Goal: Transaction & Acquisition: Book appointment/travel/reservation

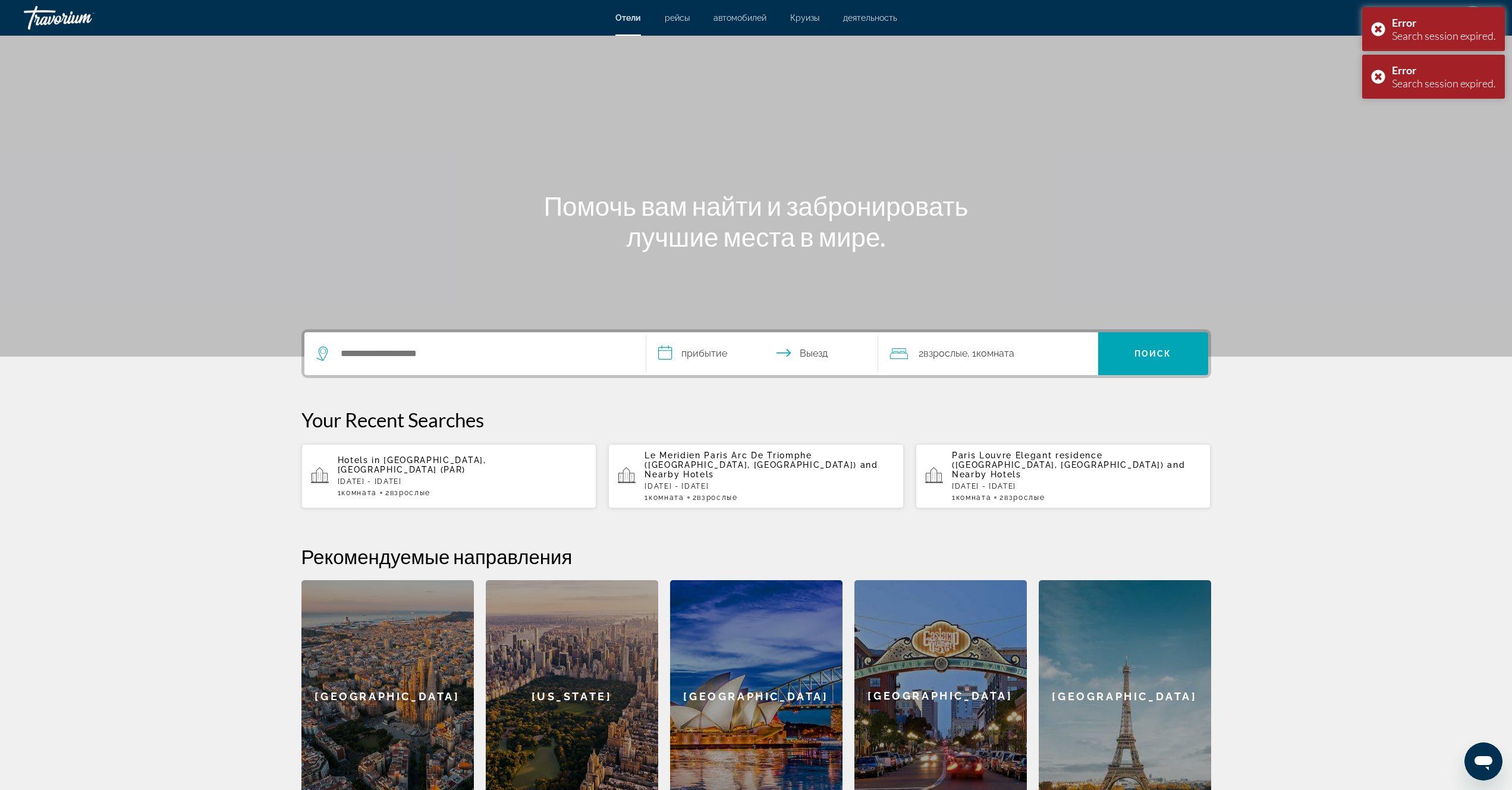
click at [706, 456] on span "Le Meridien Paris Arc De Triomphe ([GEOGRAPHIC_DATA], [GEOGRAPHIC_DATA])" at bounding box center [750, 460] width 212 height 19
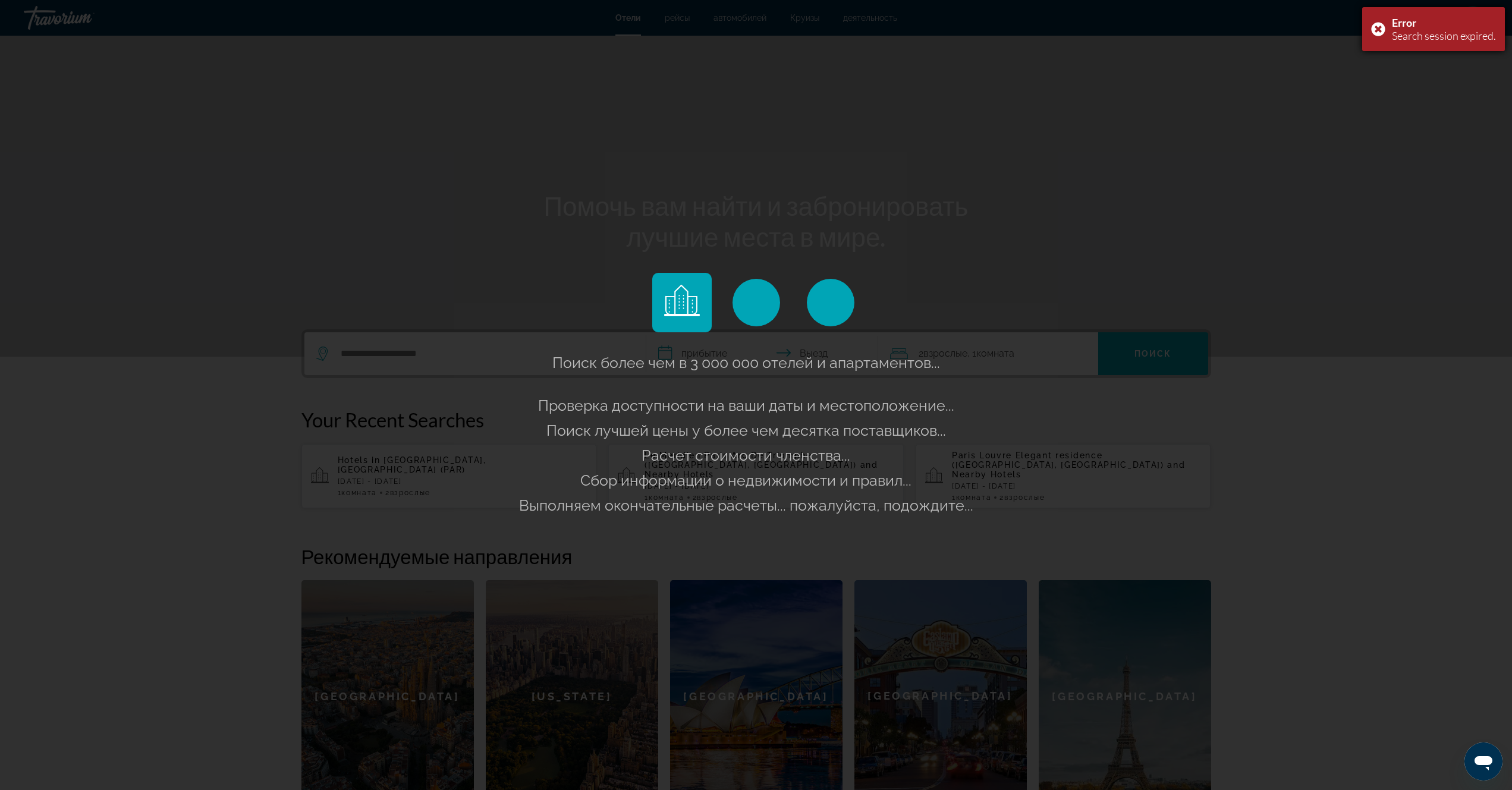
click at [1376, 30] on div "Error Search session expired." at bounding box center [1433, 29] width 143 height 44
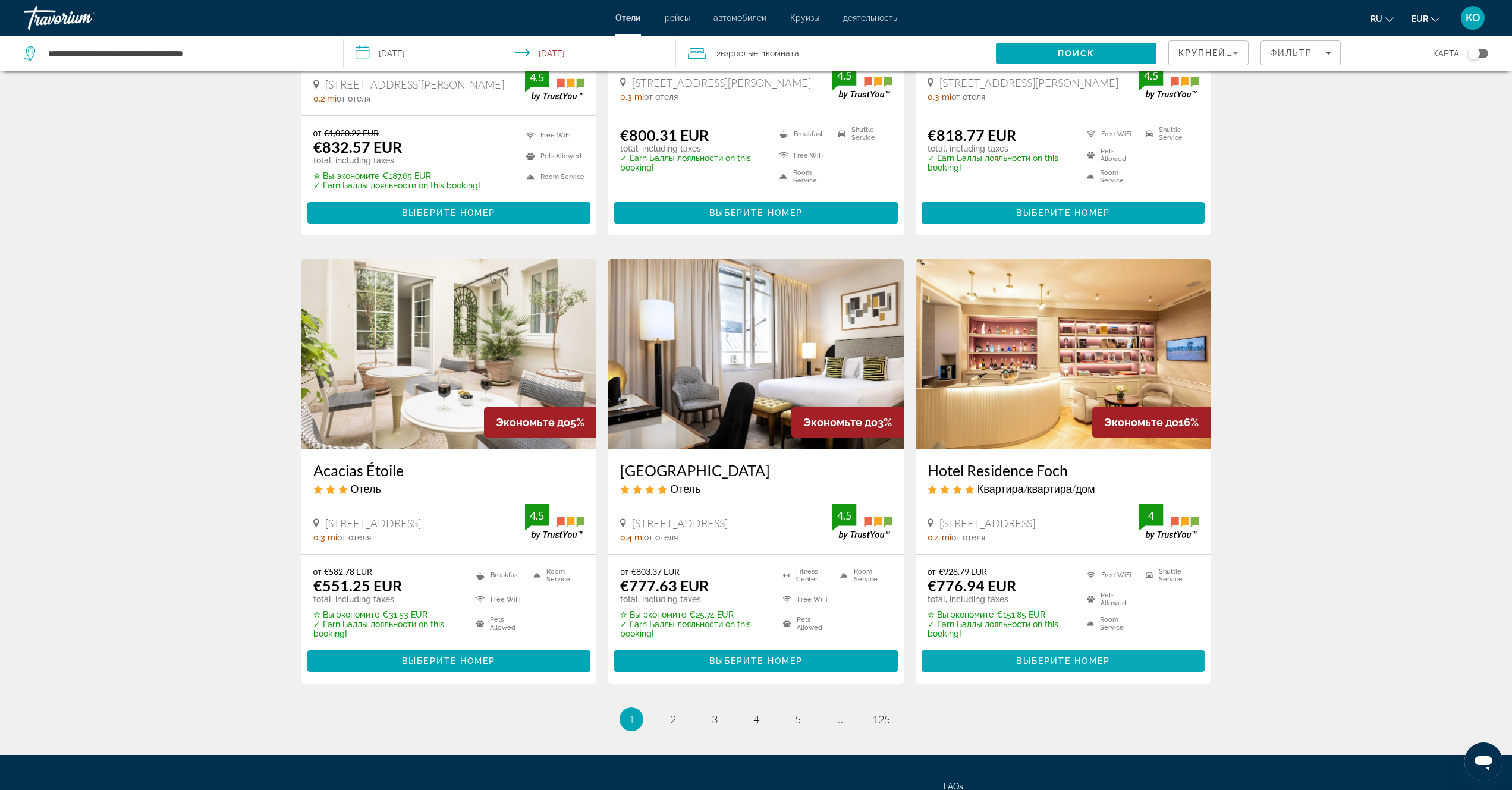
scroll to position [1293, 0]
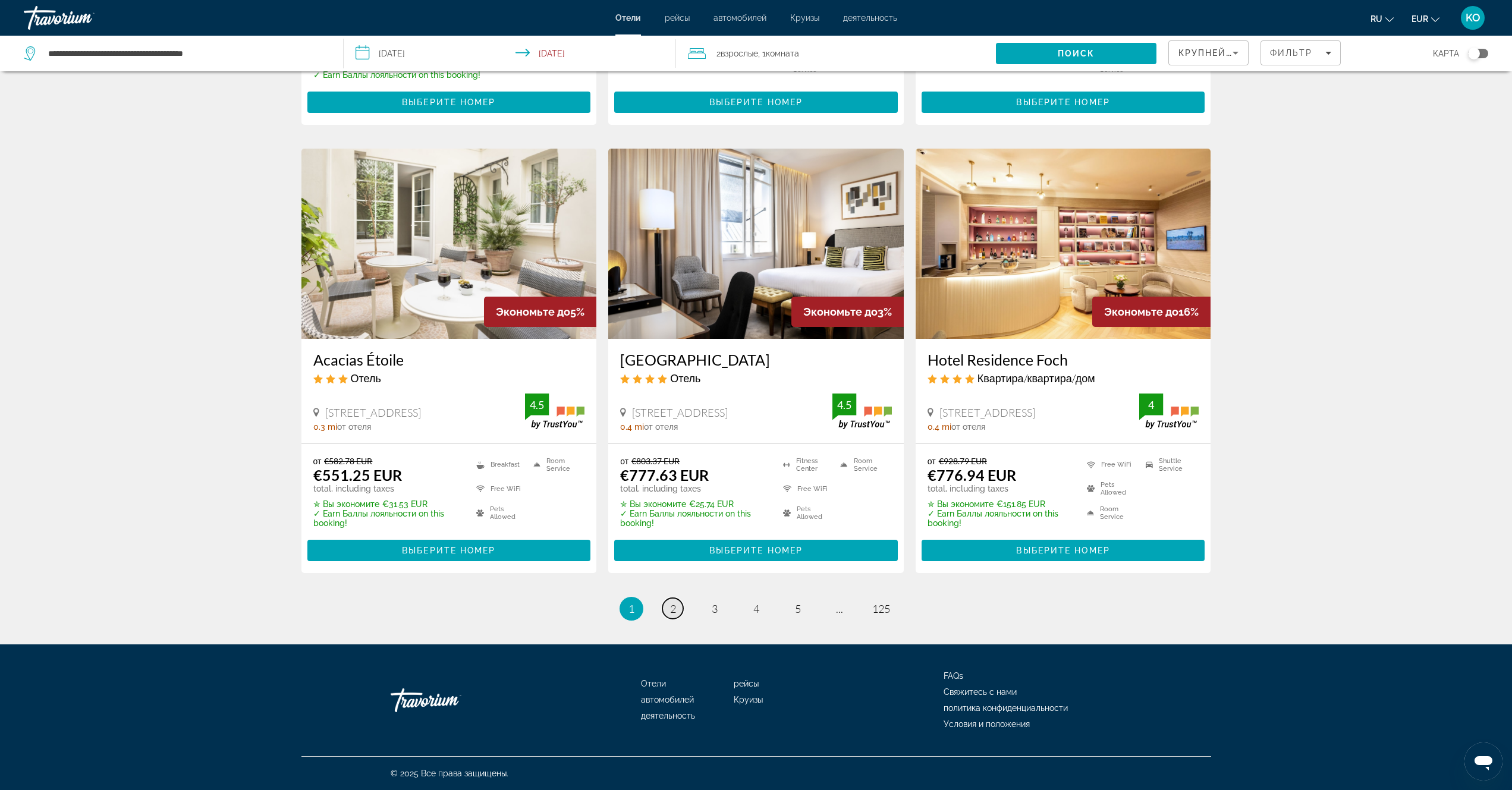
click at [672, 611] on span "2" at bounding box center [673, 609] width 6 height 13
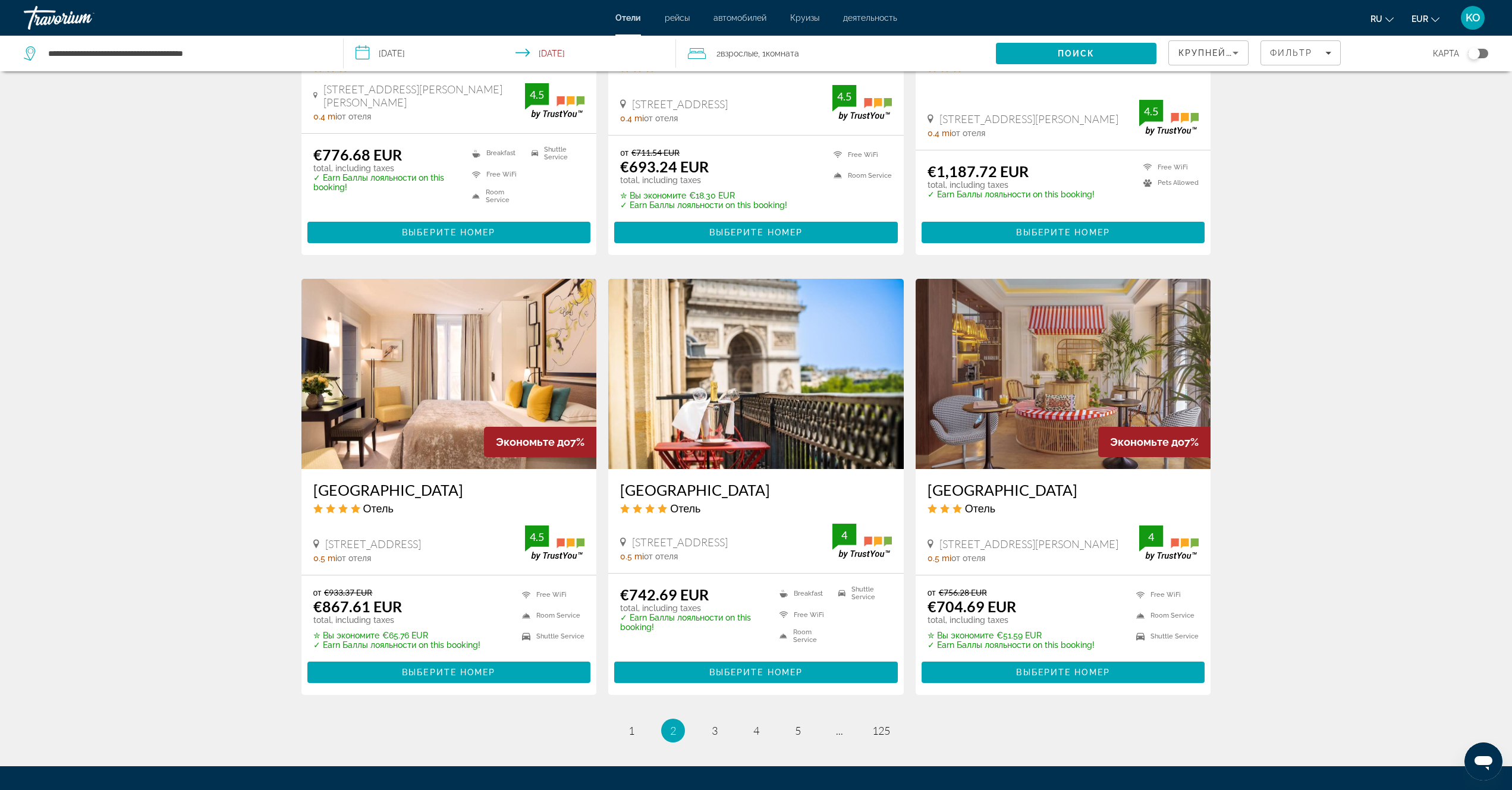
scroll to position [1283, 0]
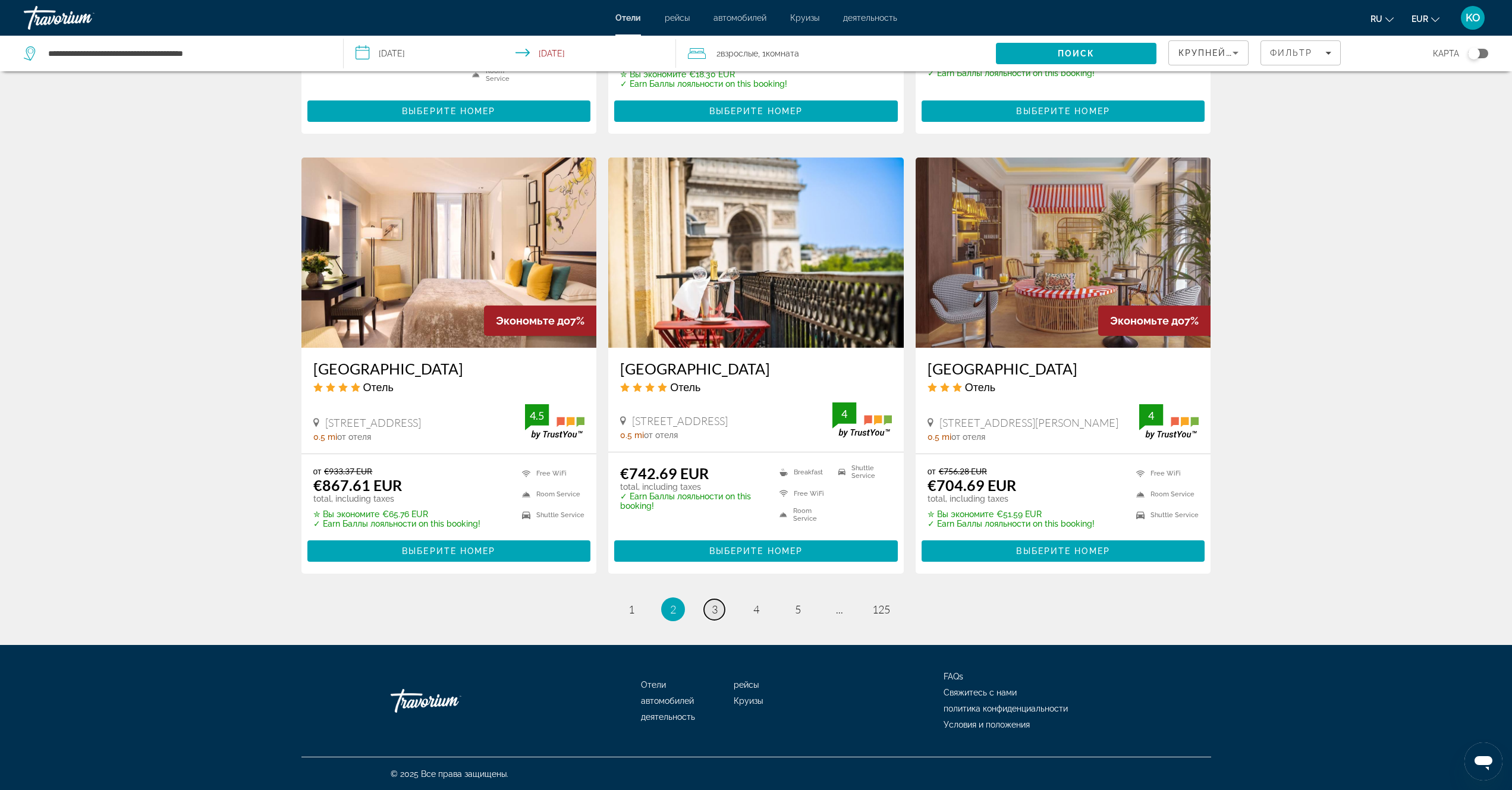
click at [718, 610] on link "page 3" at bounding box center [714, 609] width 21 height 21
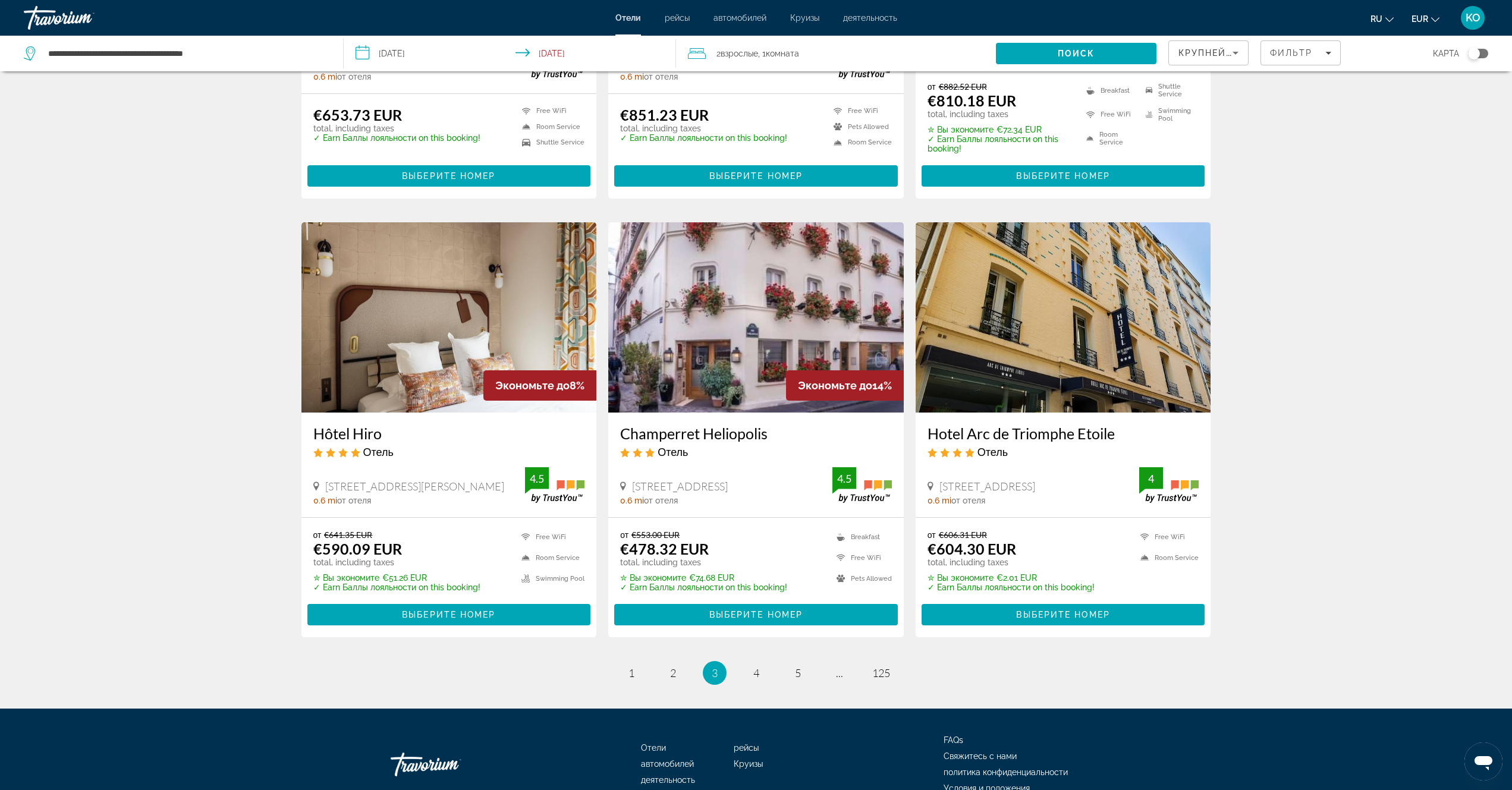
scroll to position [1289, 0]
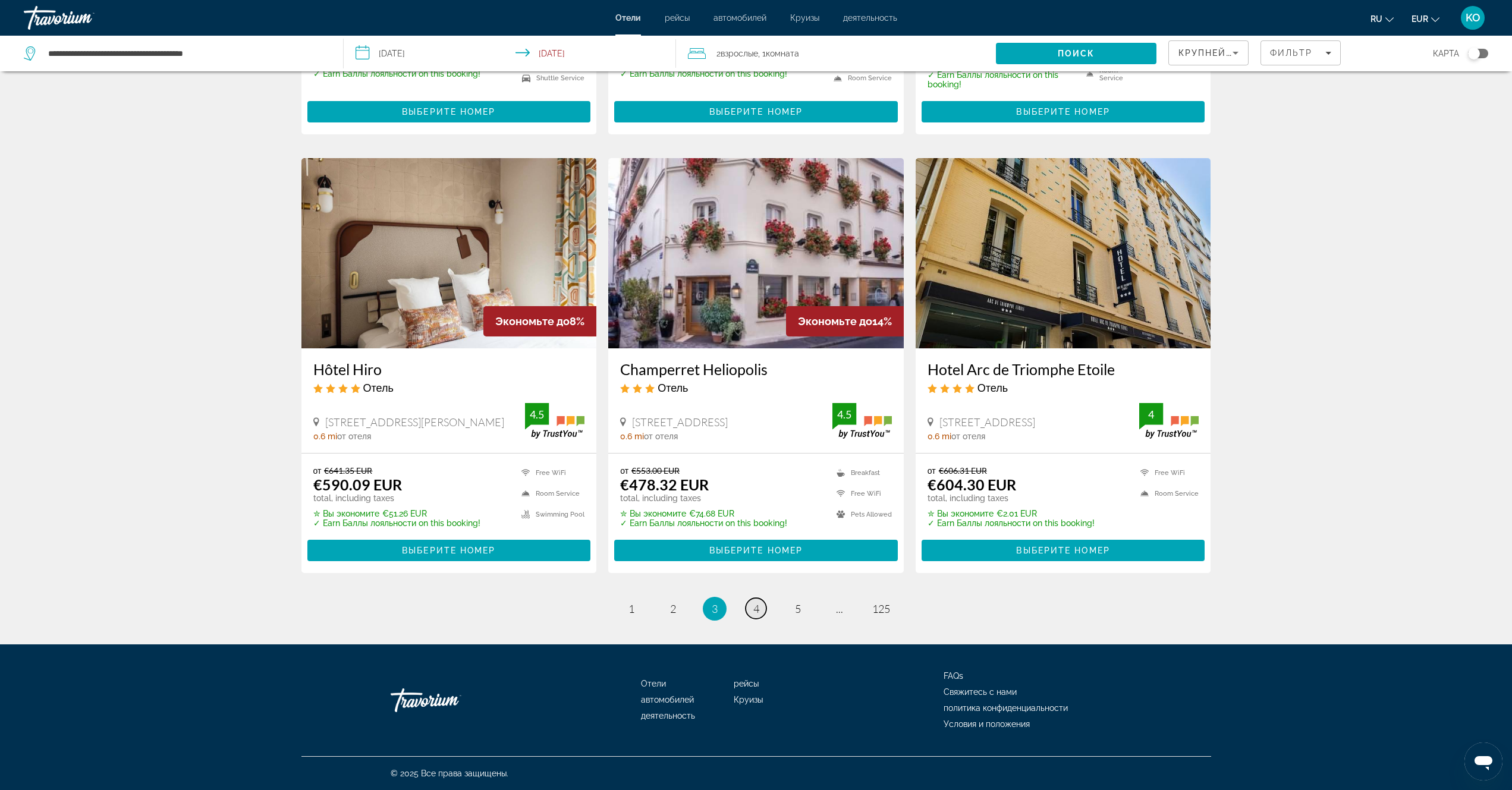
click at [755, 610] on span "4" at bounding box center [756, 609] width 6 height 13
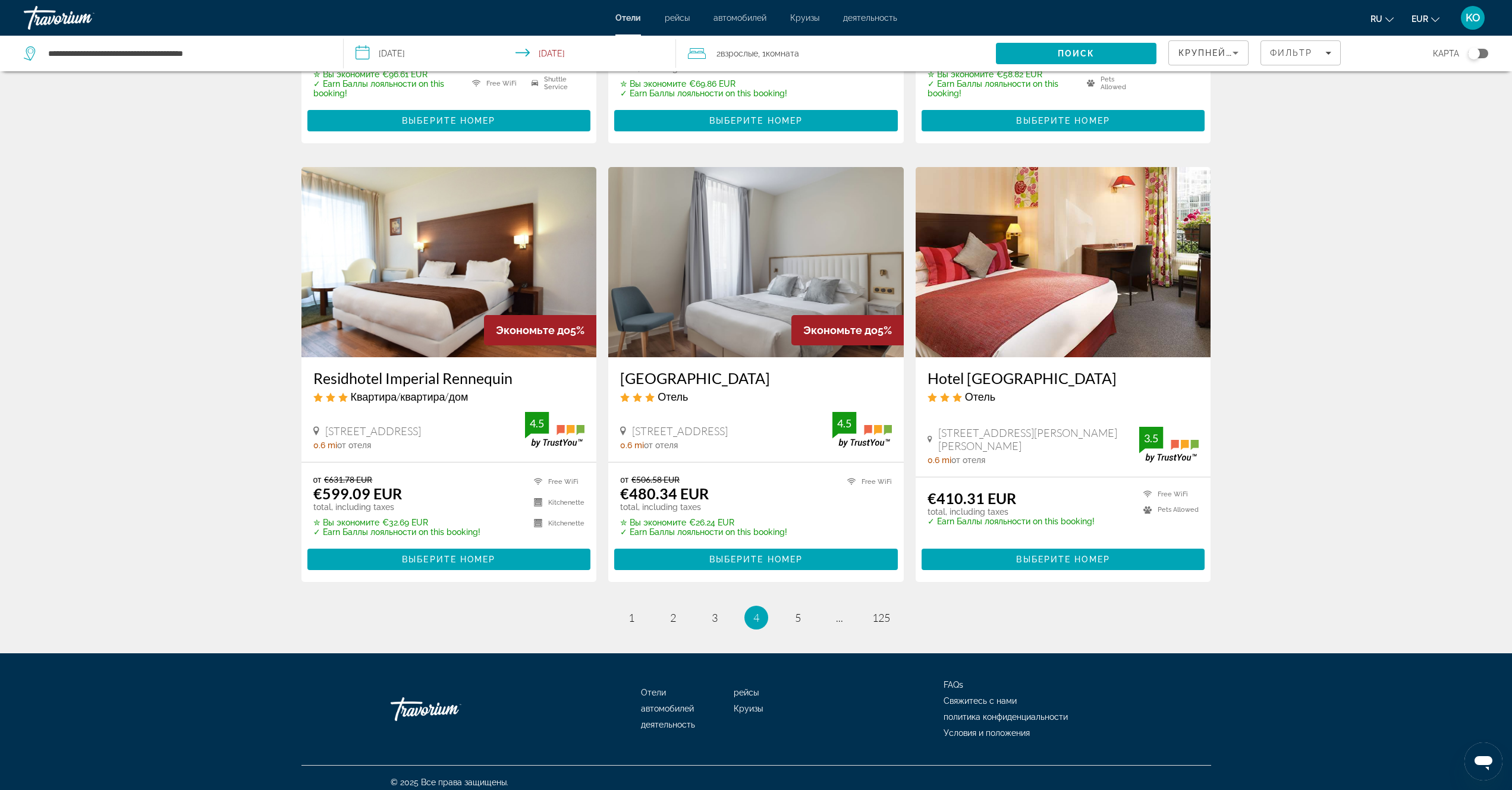
scroll to position [1280, 0]
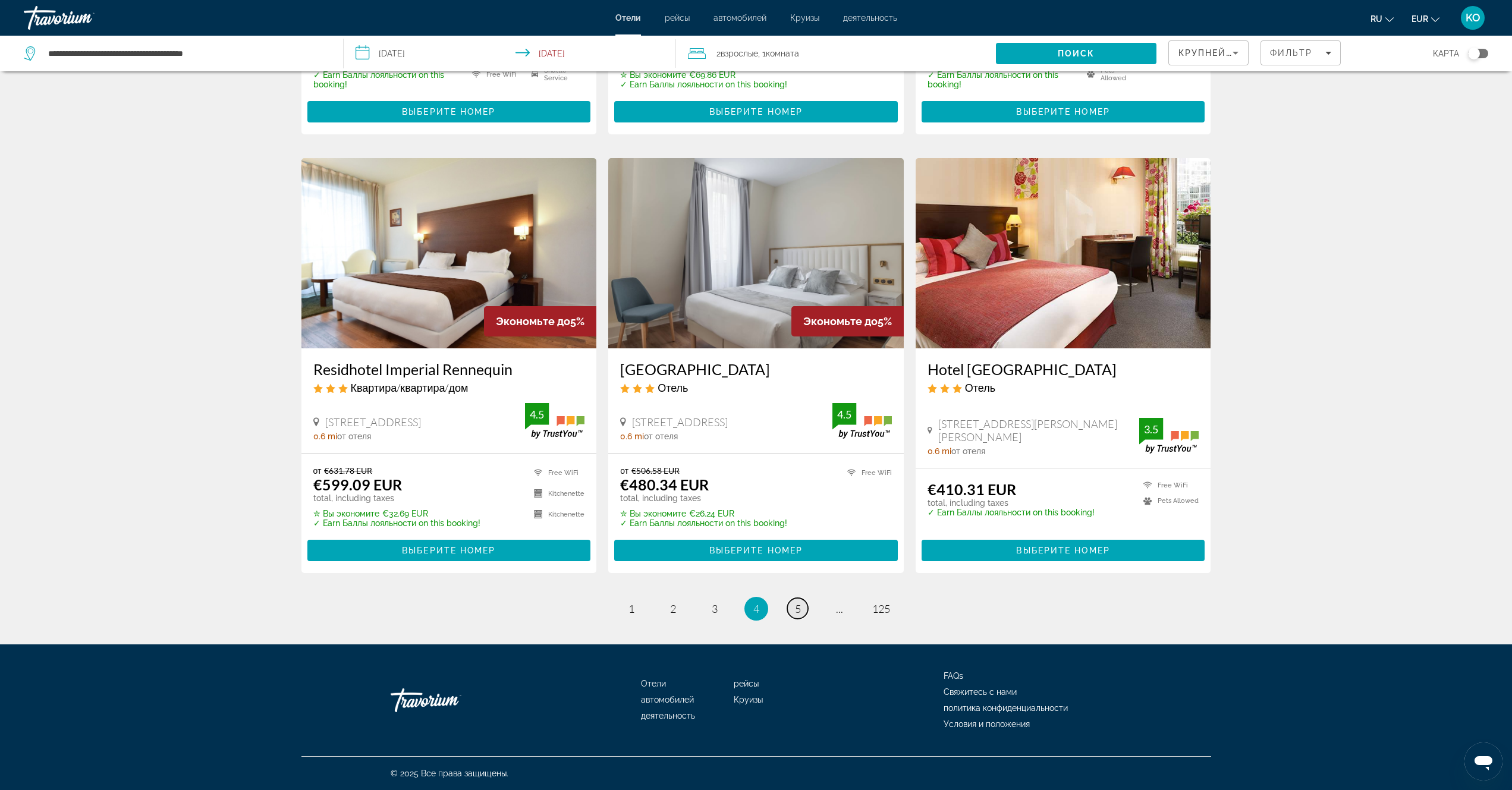
click at [796, 603] on span "5" at bounding box center [798, 609] width 6 height 13
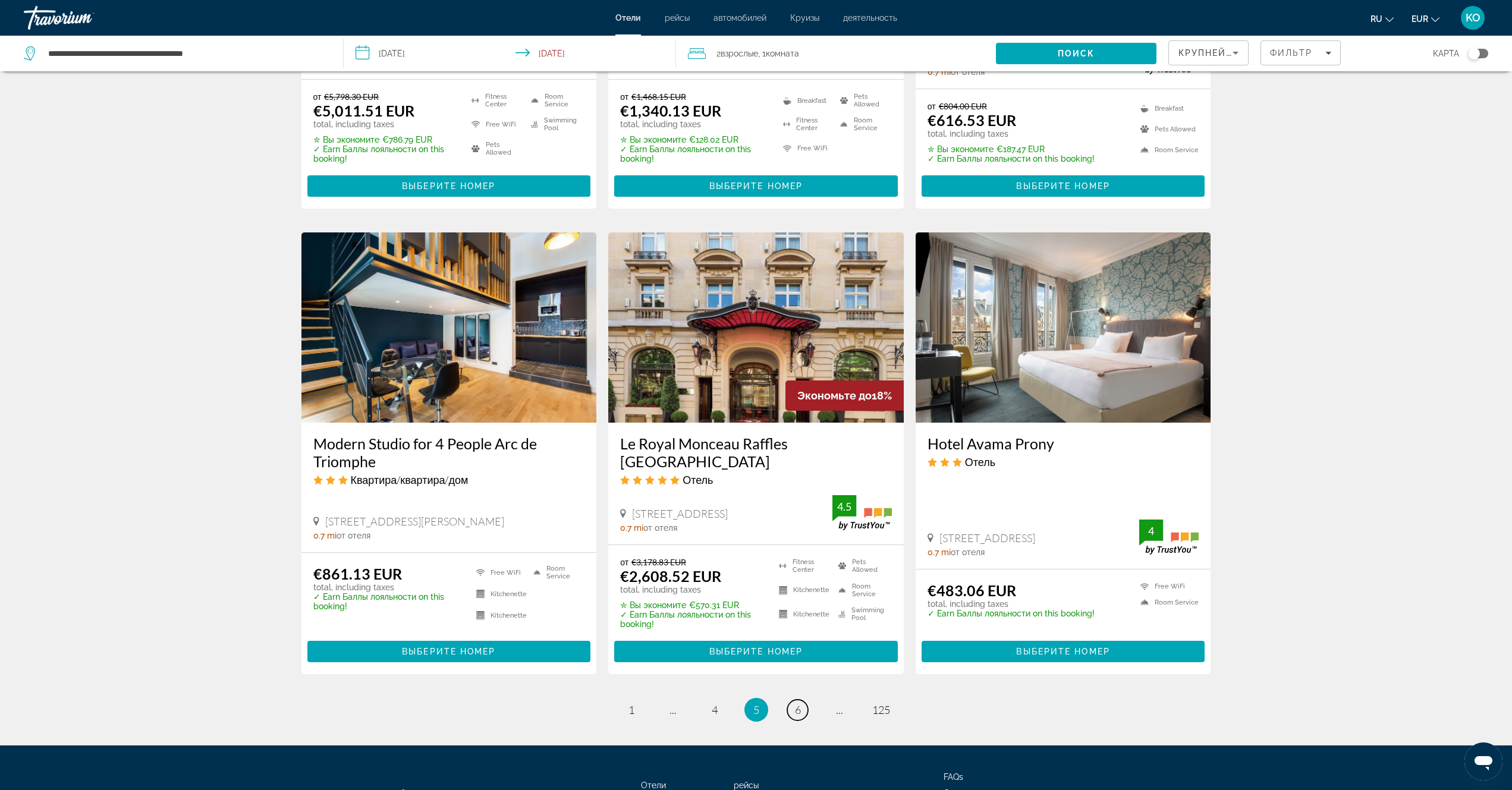
scroll to position [1309, 0]
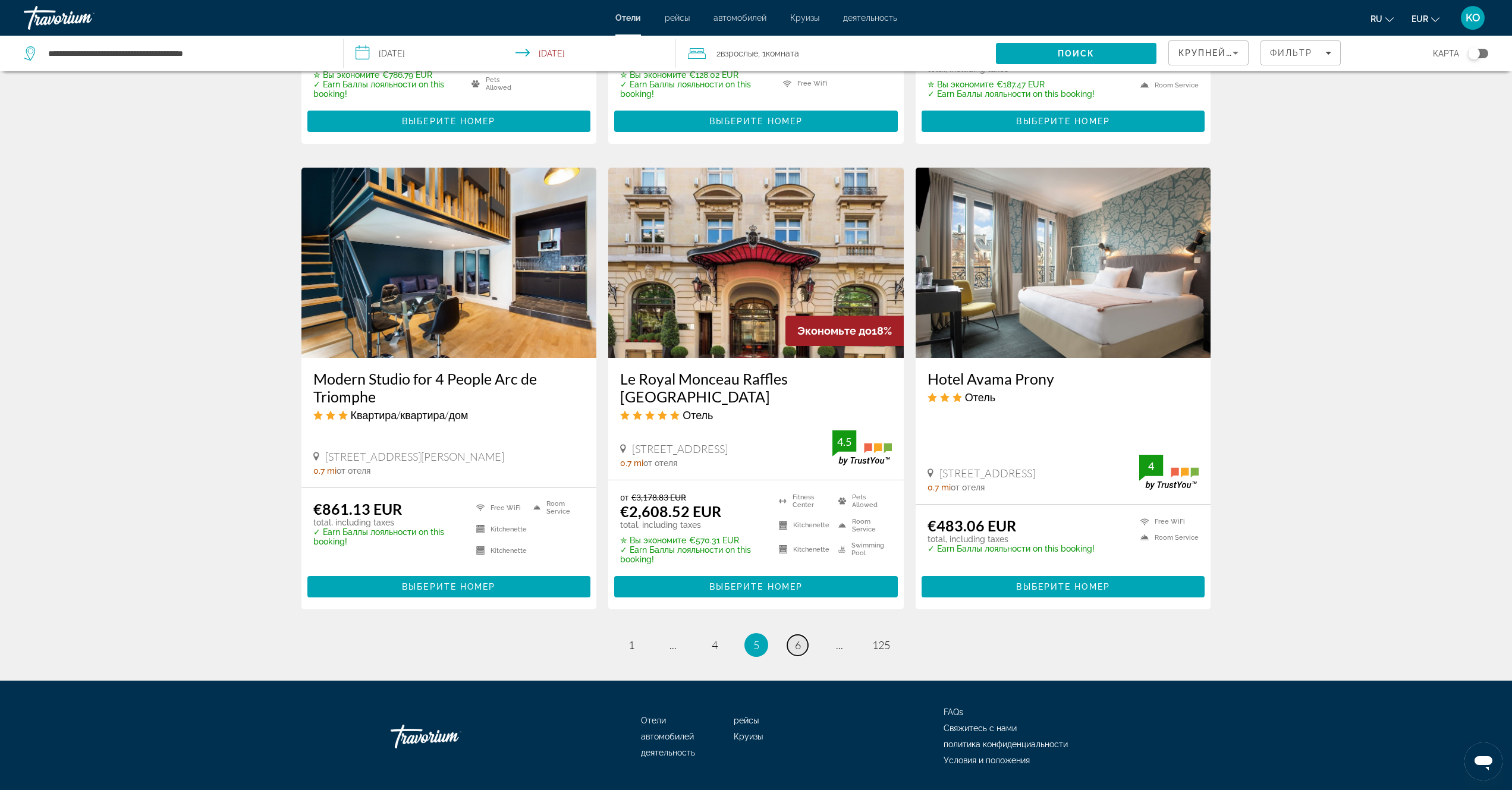
click at [789, 635] on link "page 6" at bounding box center [797, 645] width 21 height 21
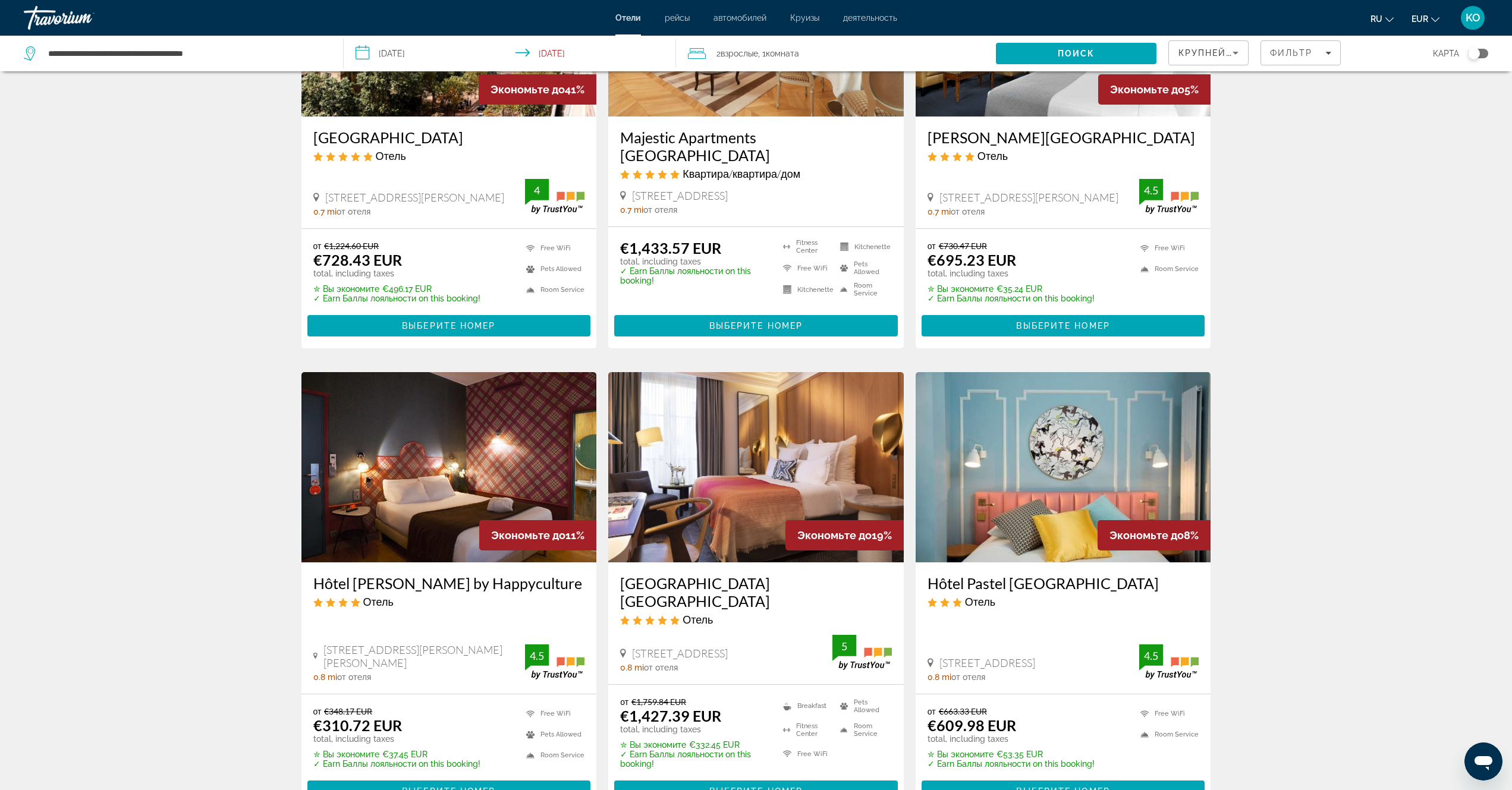
scroll to position [773, 0]
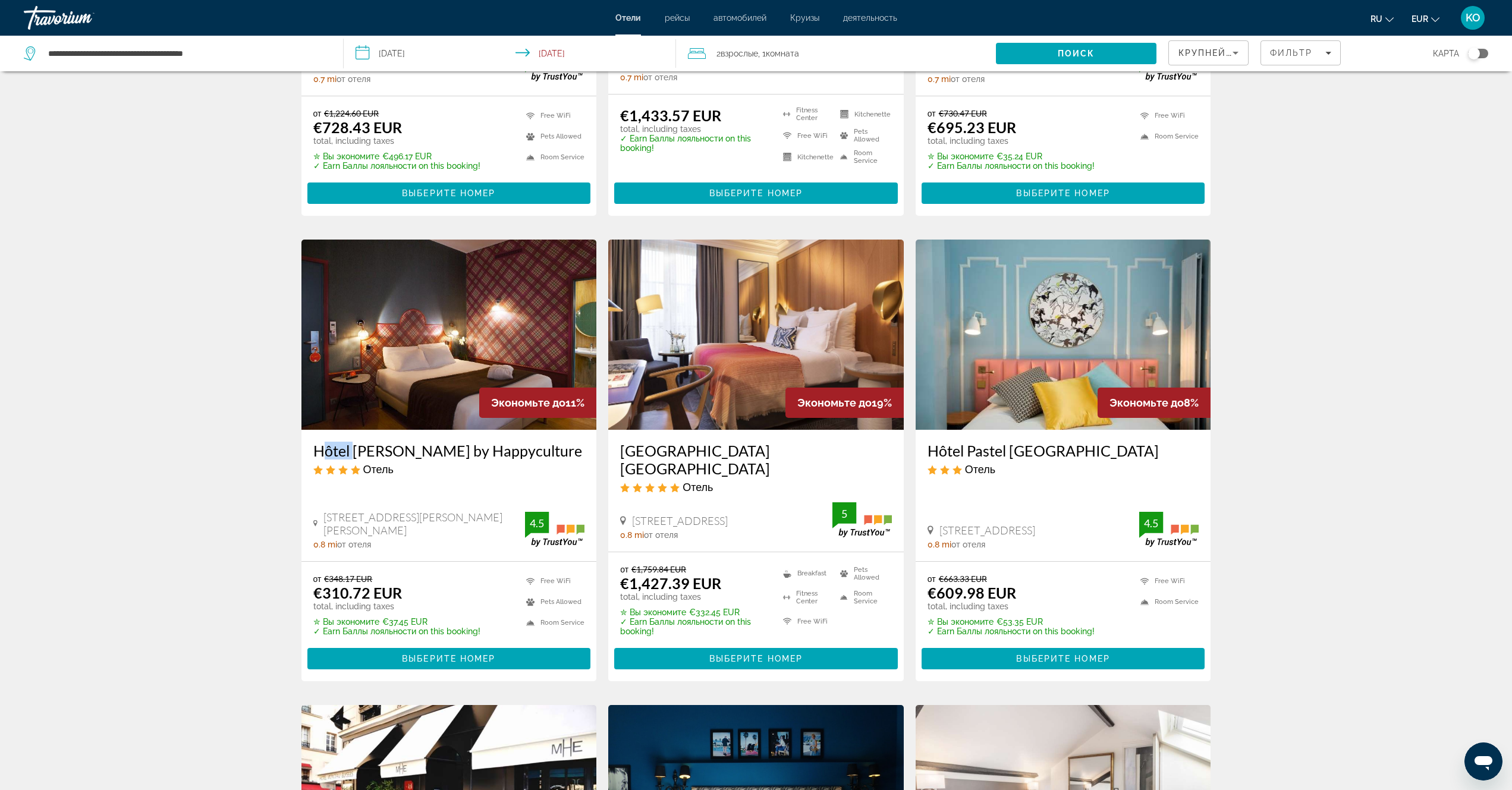
drag, startPoint x: 304, startPoint y: 429, endPoint x: 377, endPoint y: 445, distance: 74.7
click at [357, 441] on div "Hôtel [PERSON_NAME] by Happyculture Отель [STREET_ADDRESS][PERSON_NAME][PERSON_…" at bounding box center [449, 495] width 295 height 131
click at [531, 516] on div "4.5" at bounding box center [537, 523] width 24 height 14
drag, startPoint x: 312, startPoint y: 434, endPoint x: 507, endPoint y: 443, distance: 195.2
click at [513, 440] on div "Hôtel [PERSON_NAME] by Happyculture Отель [STREET_ADDRESS][PERSON_NAME][PERSON_…" at bounding box center [449, 495] width 295 height 131
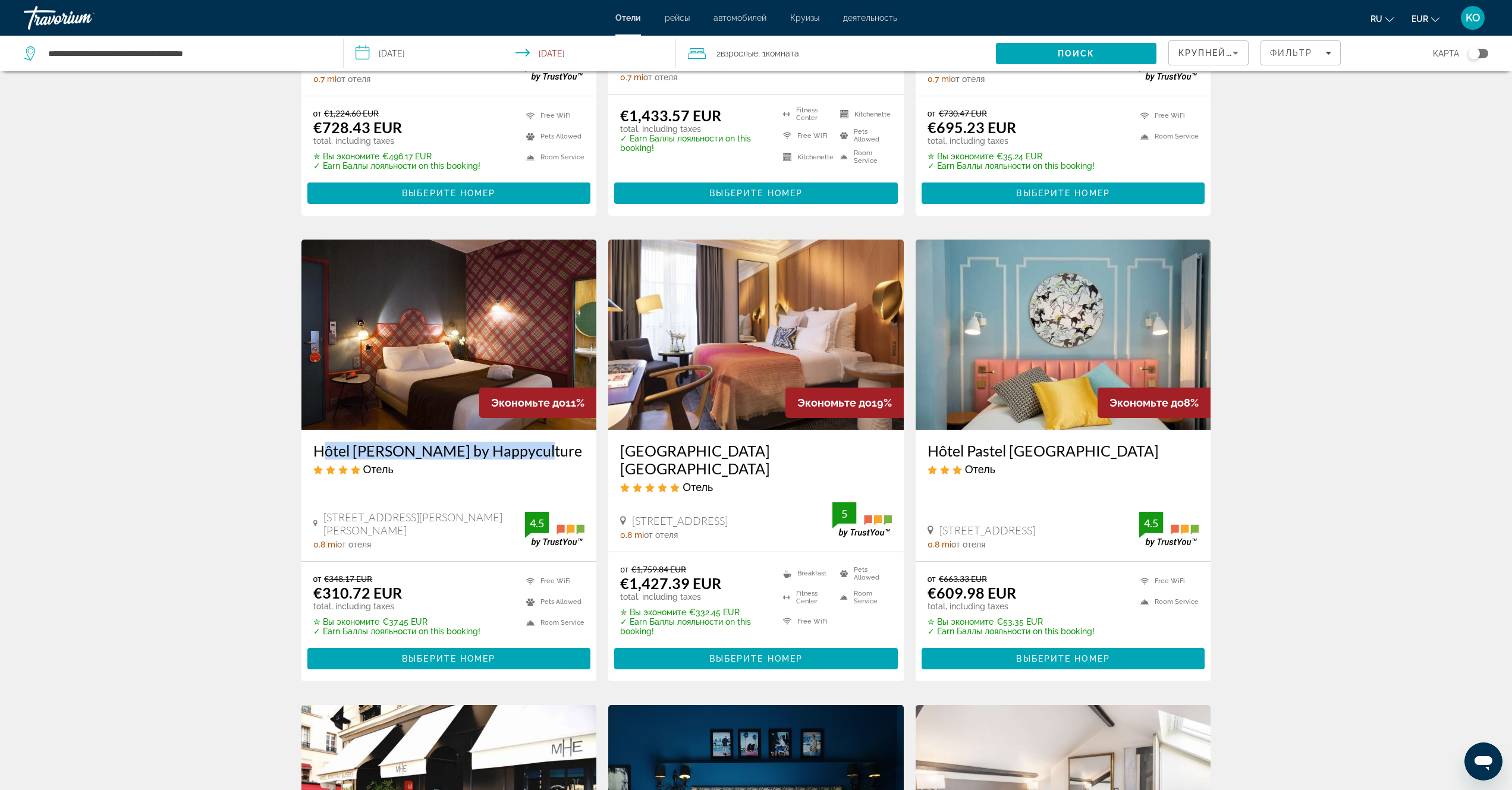
copy h3 "Hôtel [PERSON_NAME] by Happyculture"
click at [419, 314] on img "Main content" at bounding box center [449, 335] width 295 height 190
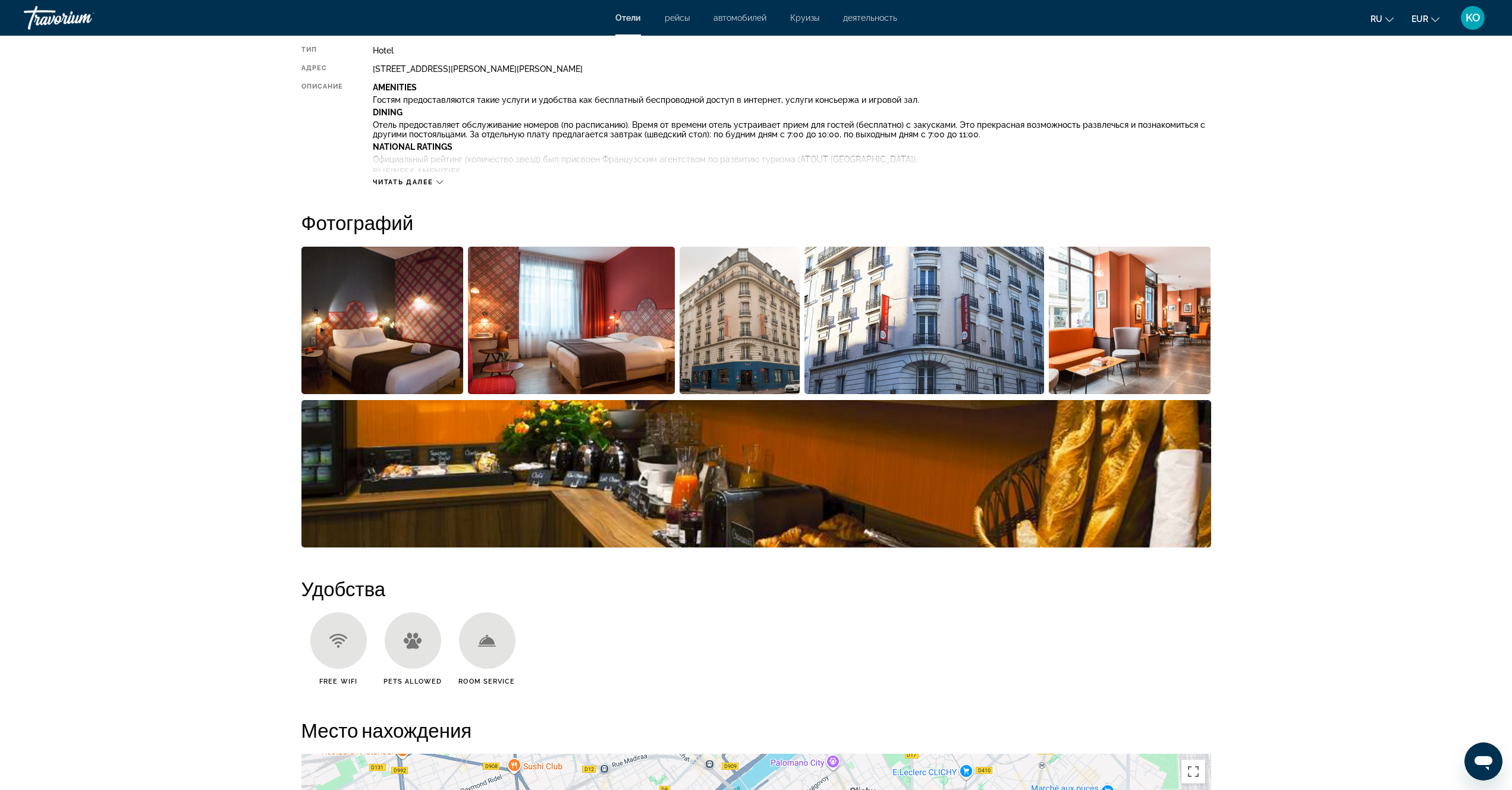
scroll to position [476, 0]
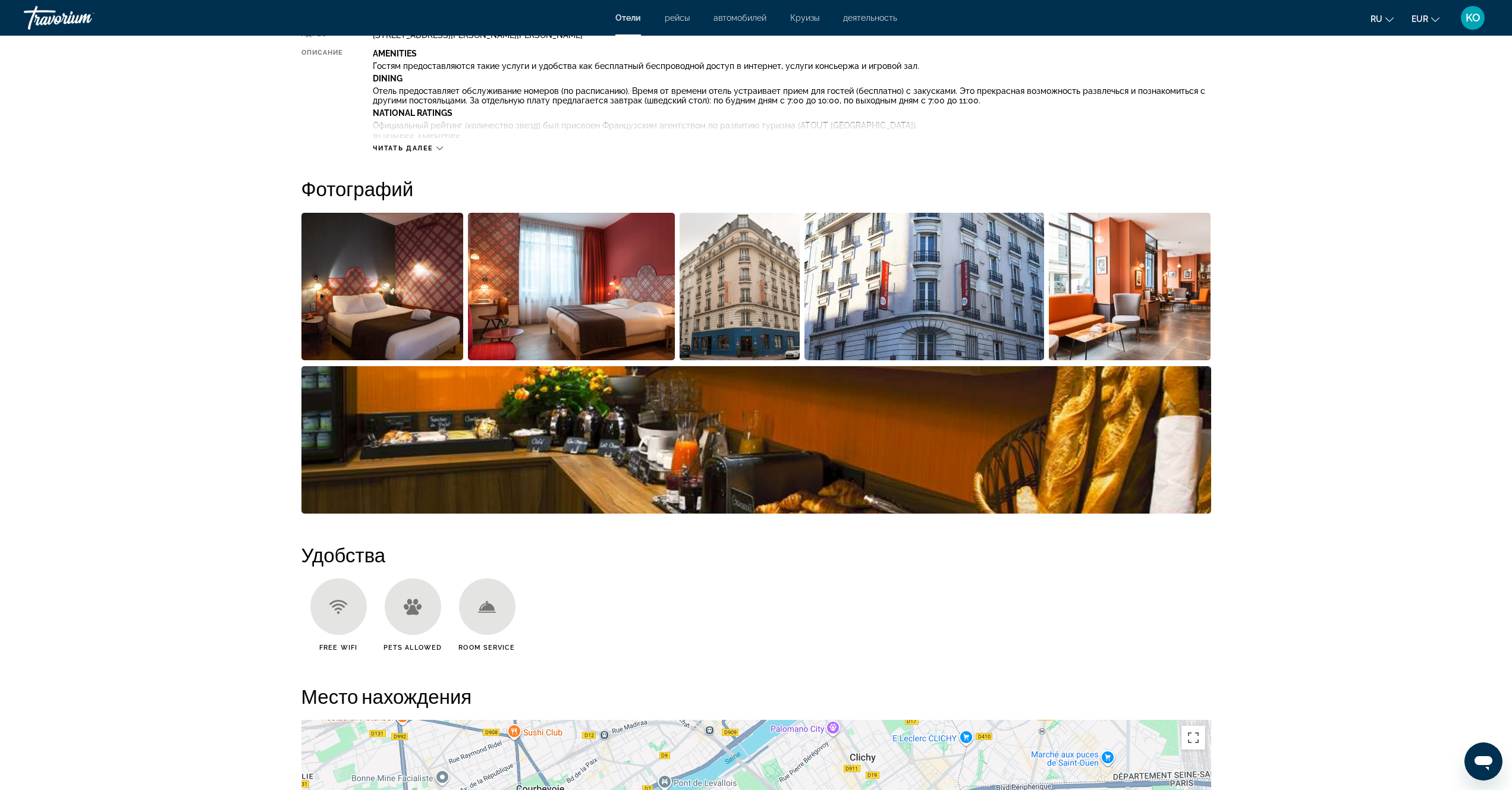
click at [369, 297] on img "Open full-screen image slider" at bounding box center [383, 287] width 163 height 148
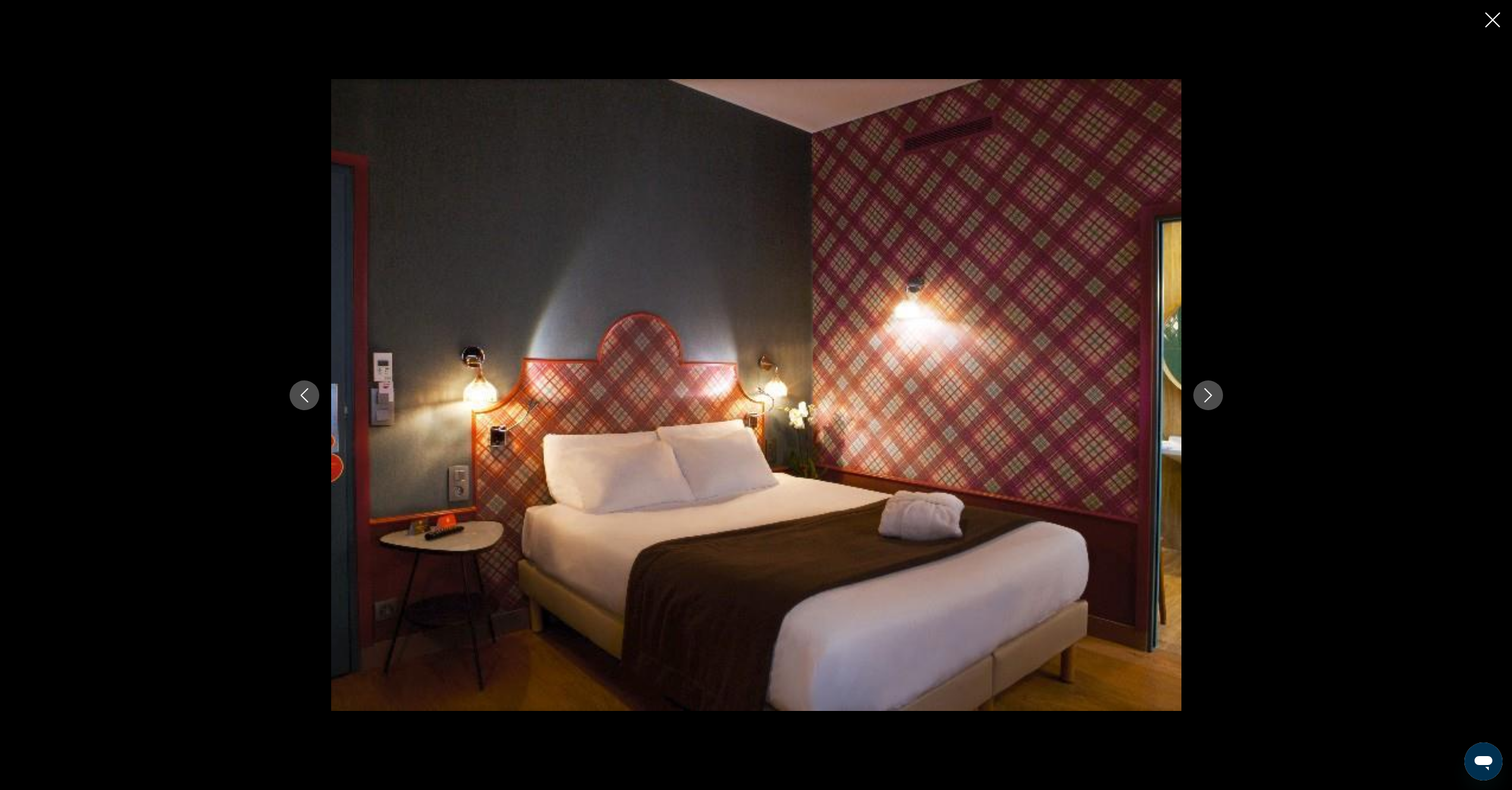
click at [1207, 394] on icon "Next image" at bounding box center [1208, 395] width 14 height 14
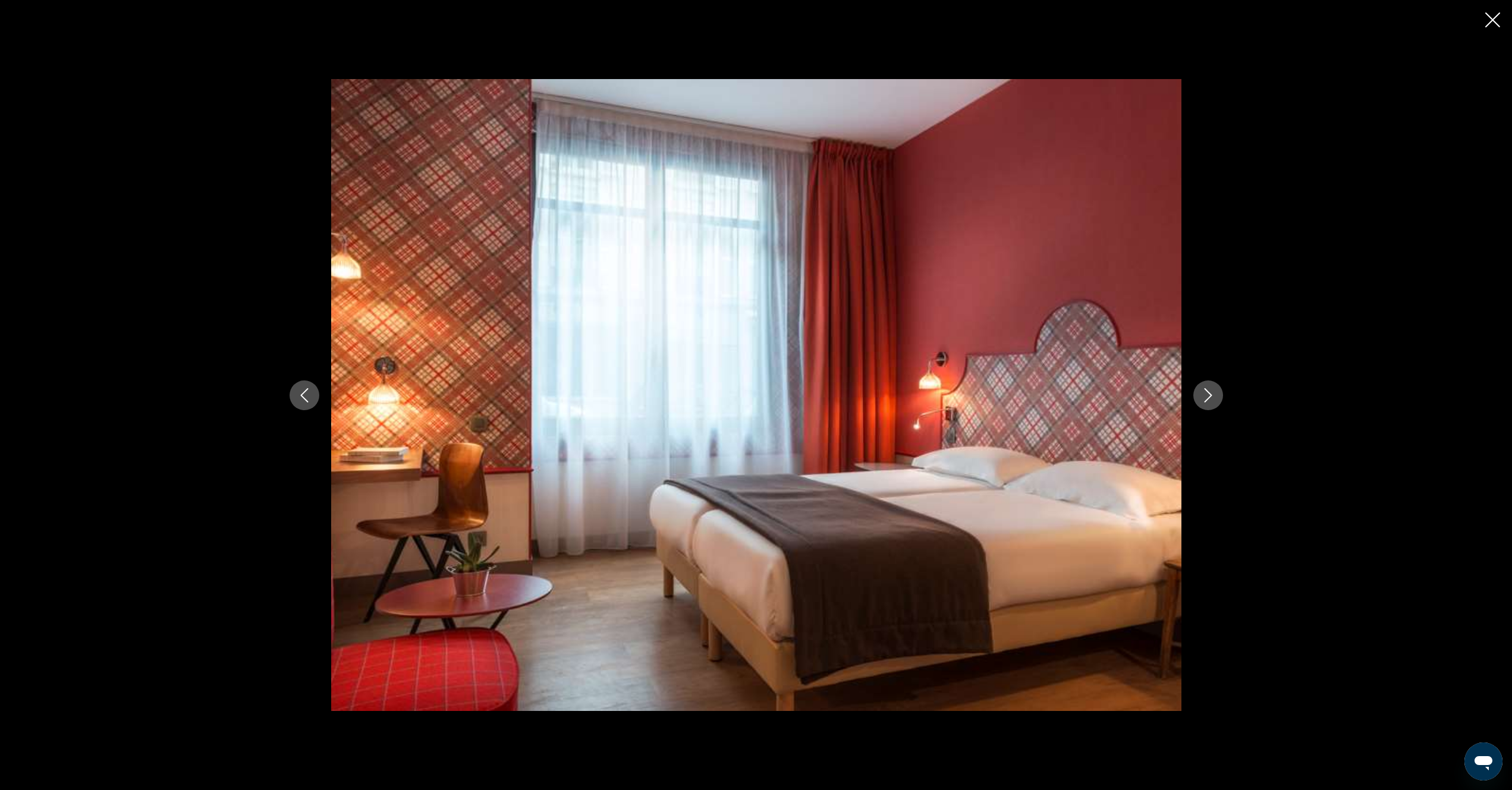
click at [1209, 394] on icon "Next image" at bounding box center [1208, 395] width 14 height 14
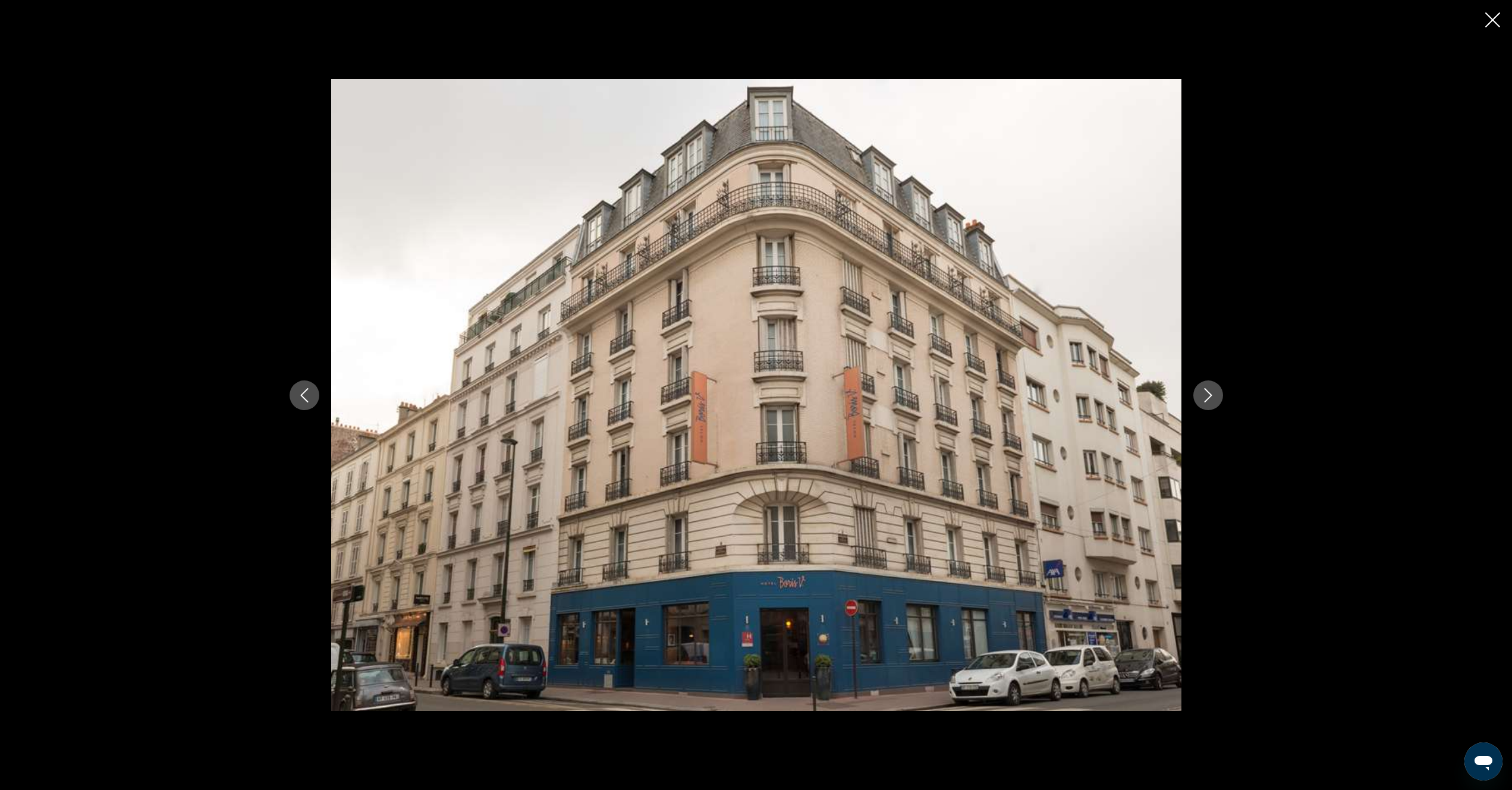
click at [1210, 395] on icon "Next image" at bounding box center [1208, 395] width 14 height 14
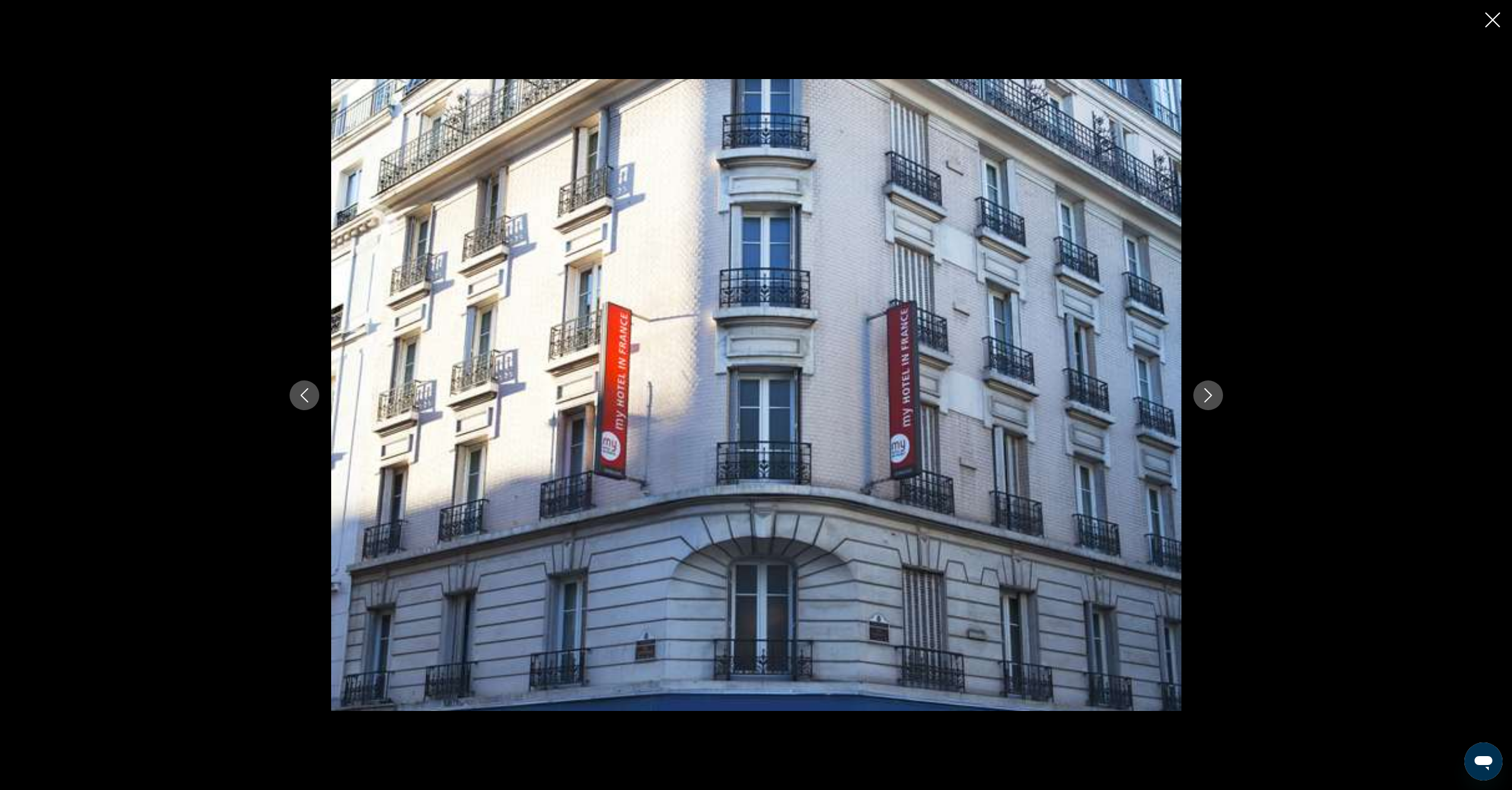
click at [1210, 395] on icon "Next image" at bounding box center [1207, 395] width 8 height 14
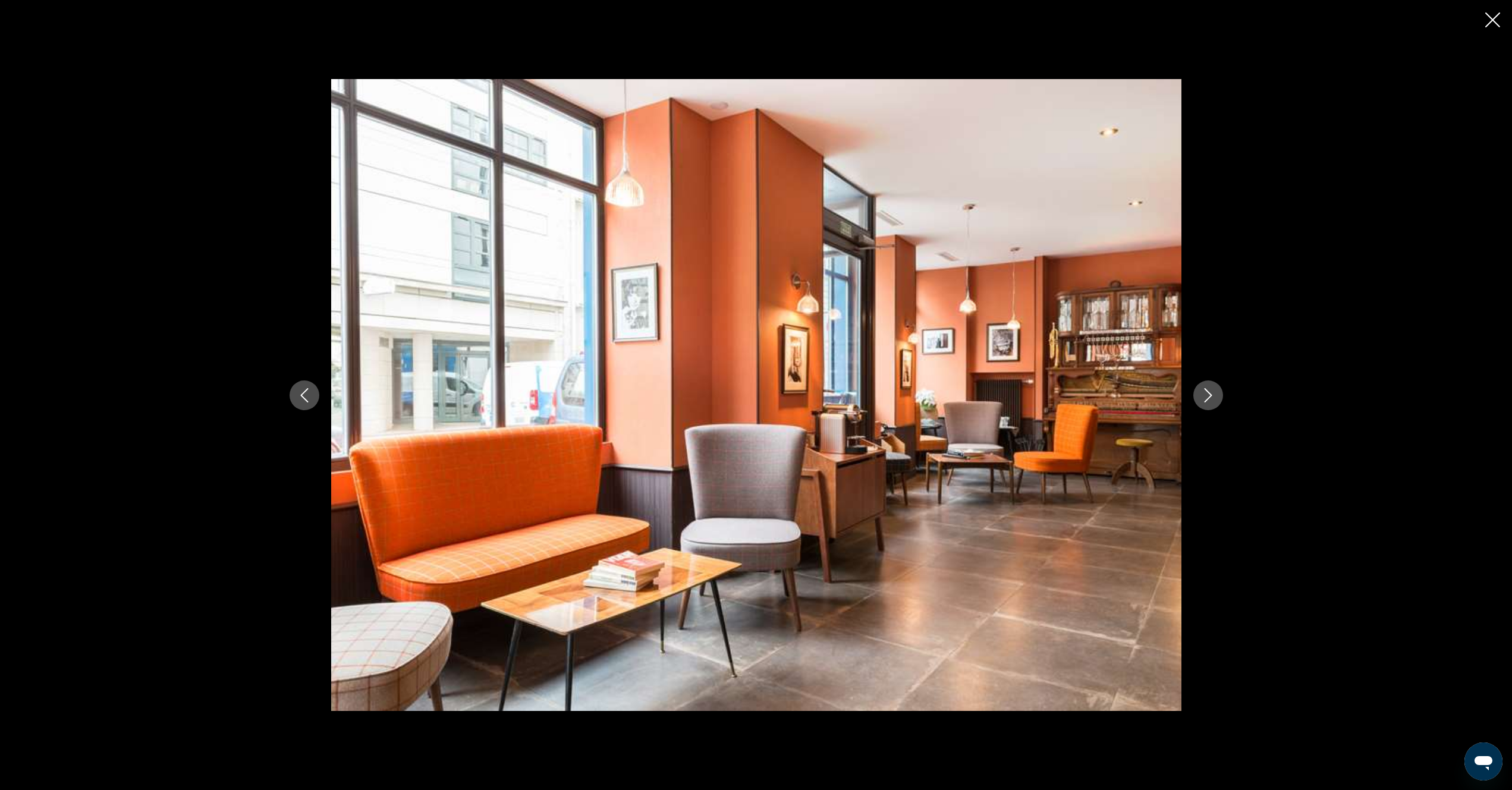
click at [1210, 395] on icon "Next image" at bounding box center [1207, 395] width 8 height 14
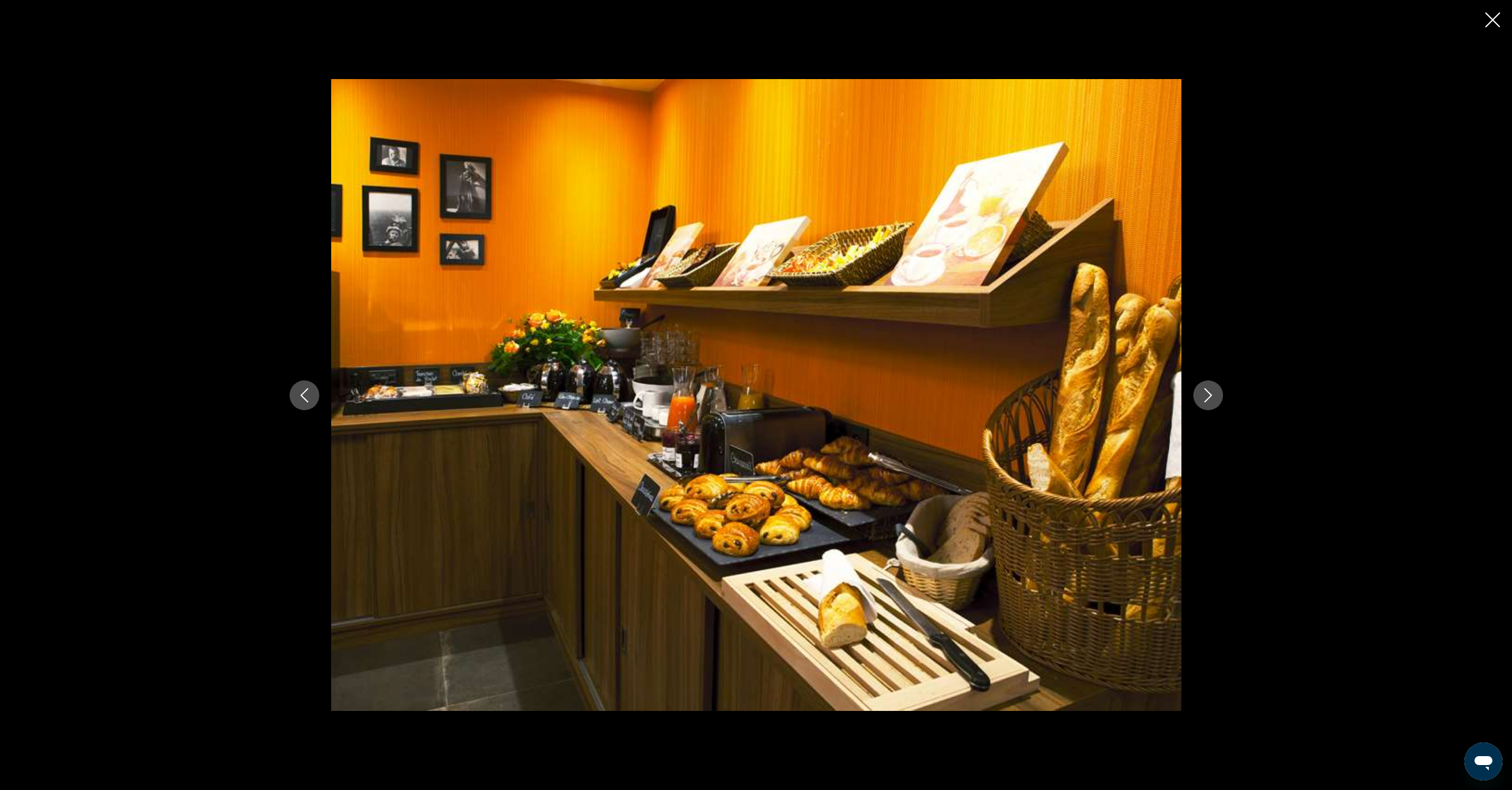
click at [1210, 395] on icon "Next image" at bounding box center [1207, 395] width 8 height 14
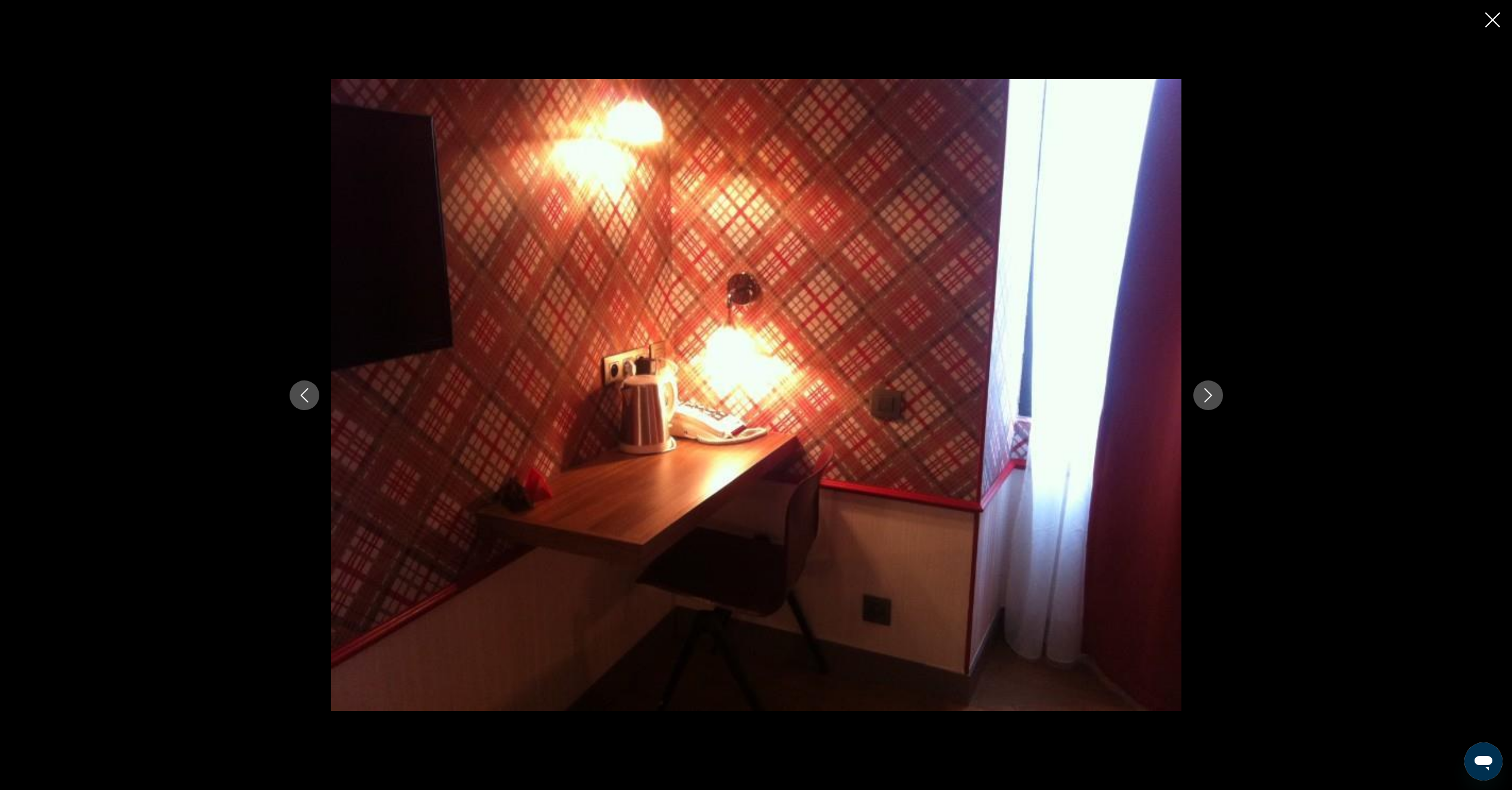
click at [1210, 395] on icon "Next image" at bounding box center [1207, 395] width 8 height 14
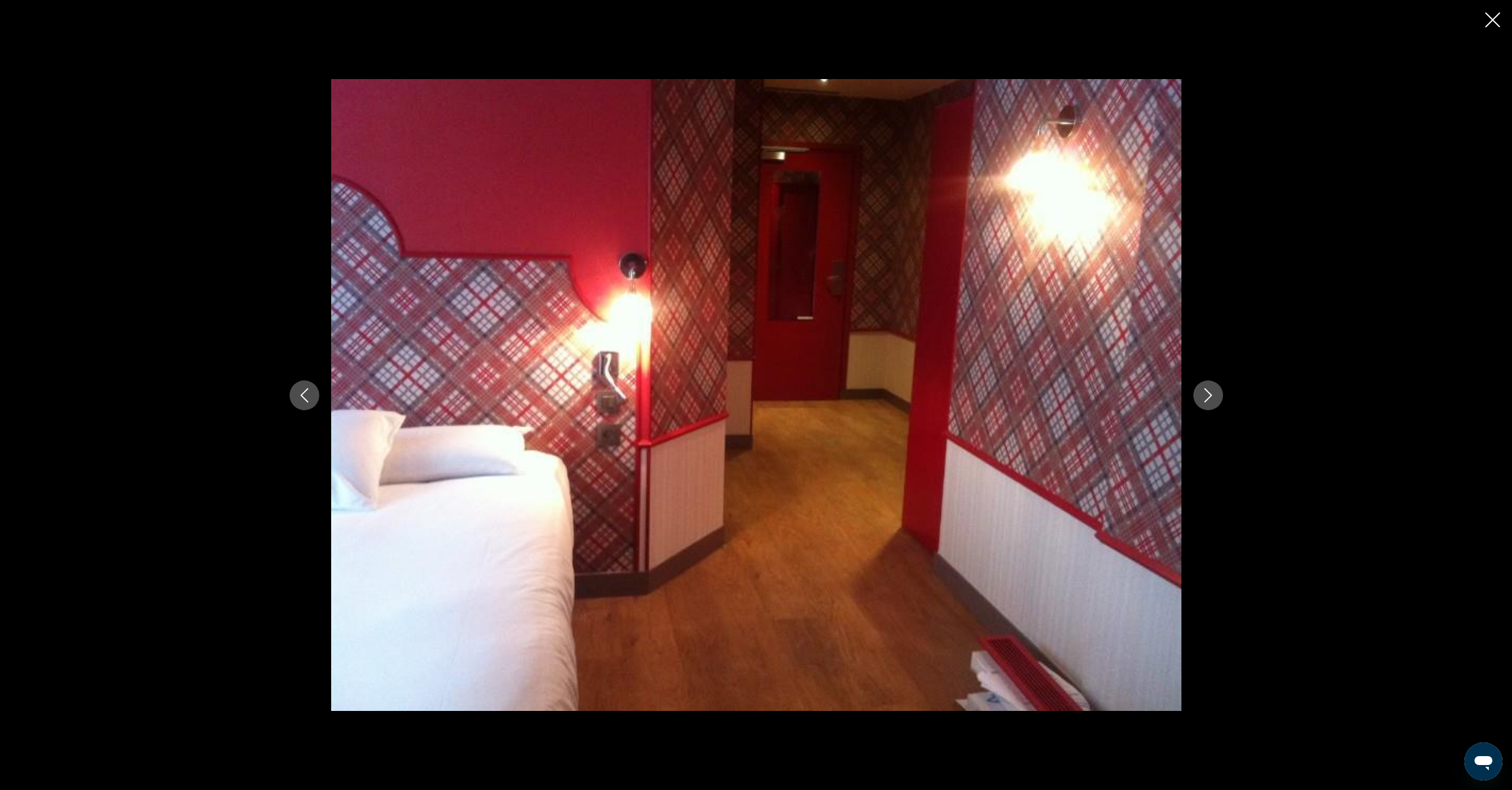
click at [1210, 395] on icon "Next image" at bounding box center [1207, 395] width 8 height 14
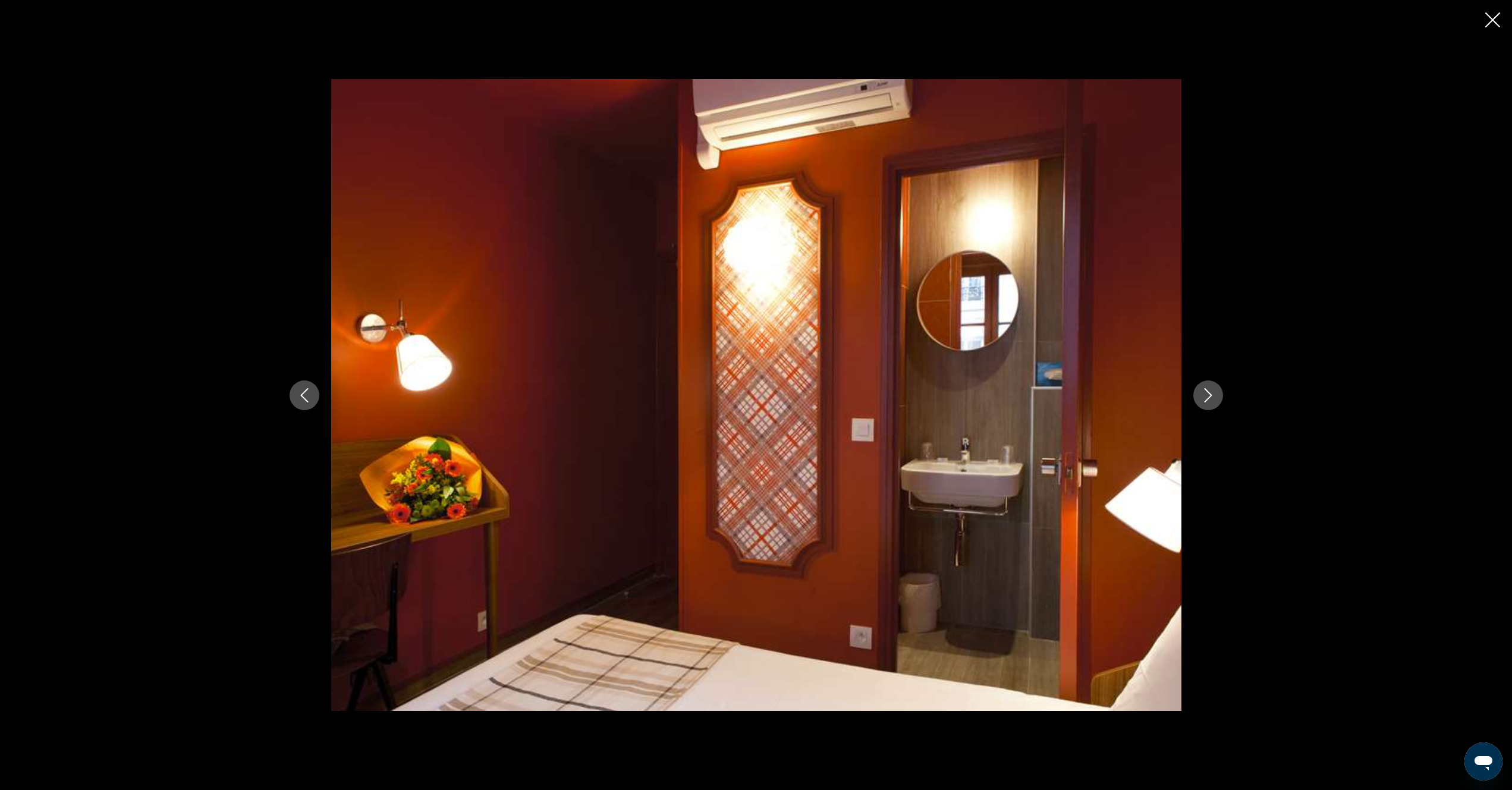
click at [1210, 395] on icon "Next image" at bounding box center [1207, 395] width 8 height 14
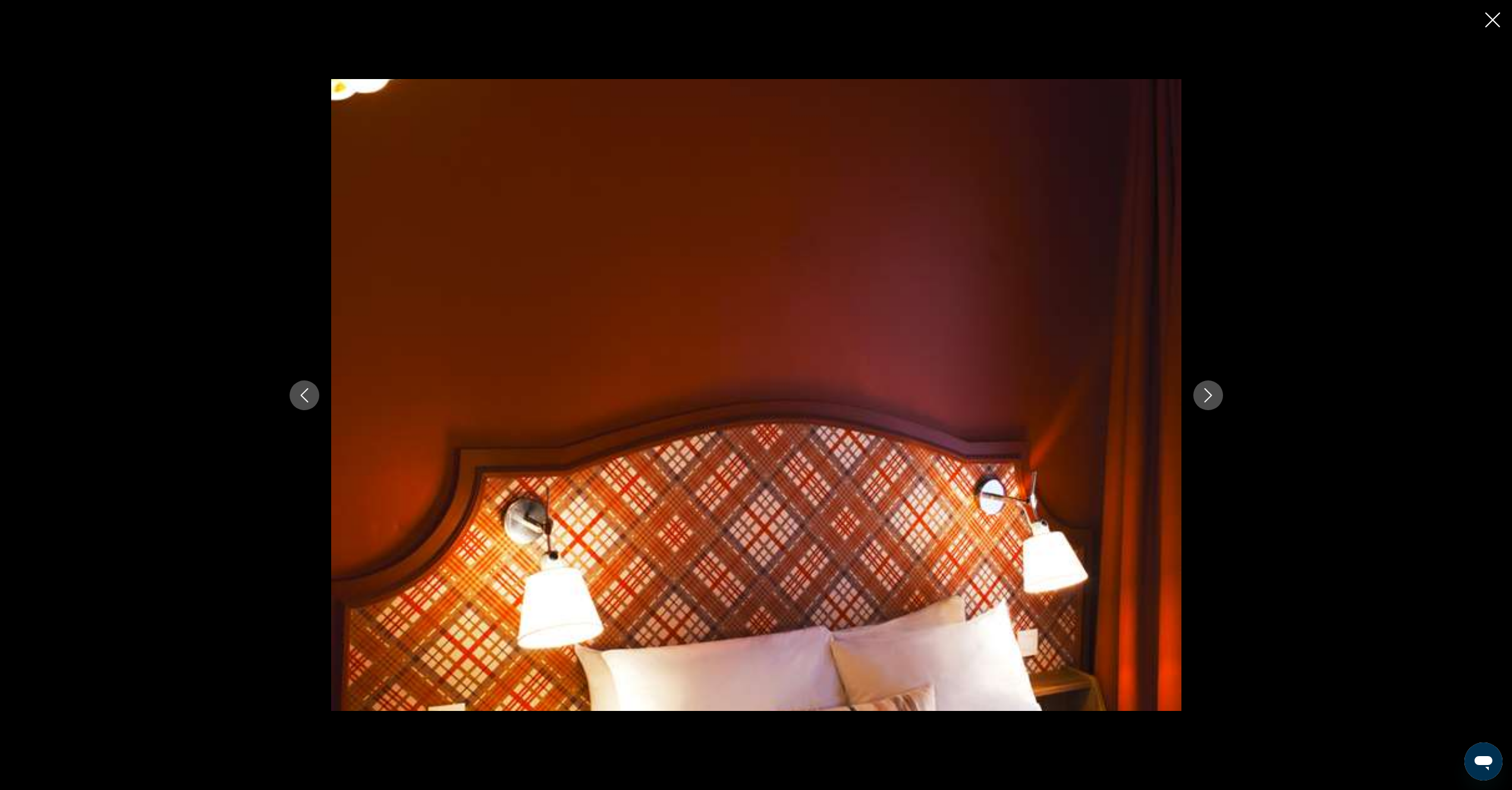
click at [1210, 395] on icon "Next image" at bounding box center [1207, 395] width 8 height 14
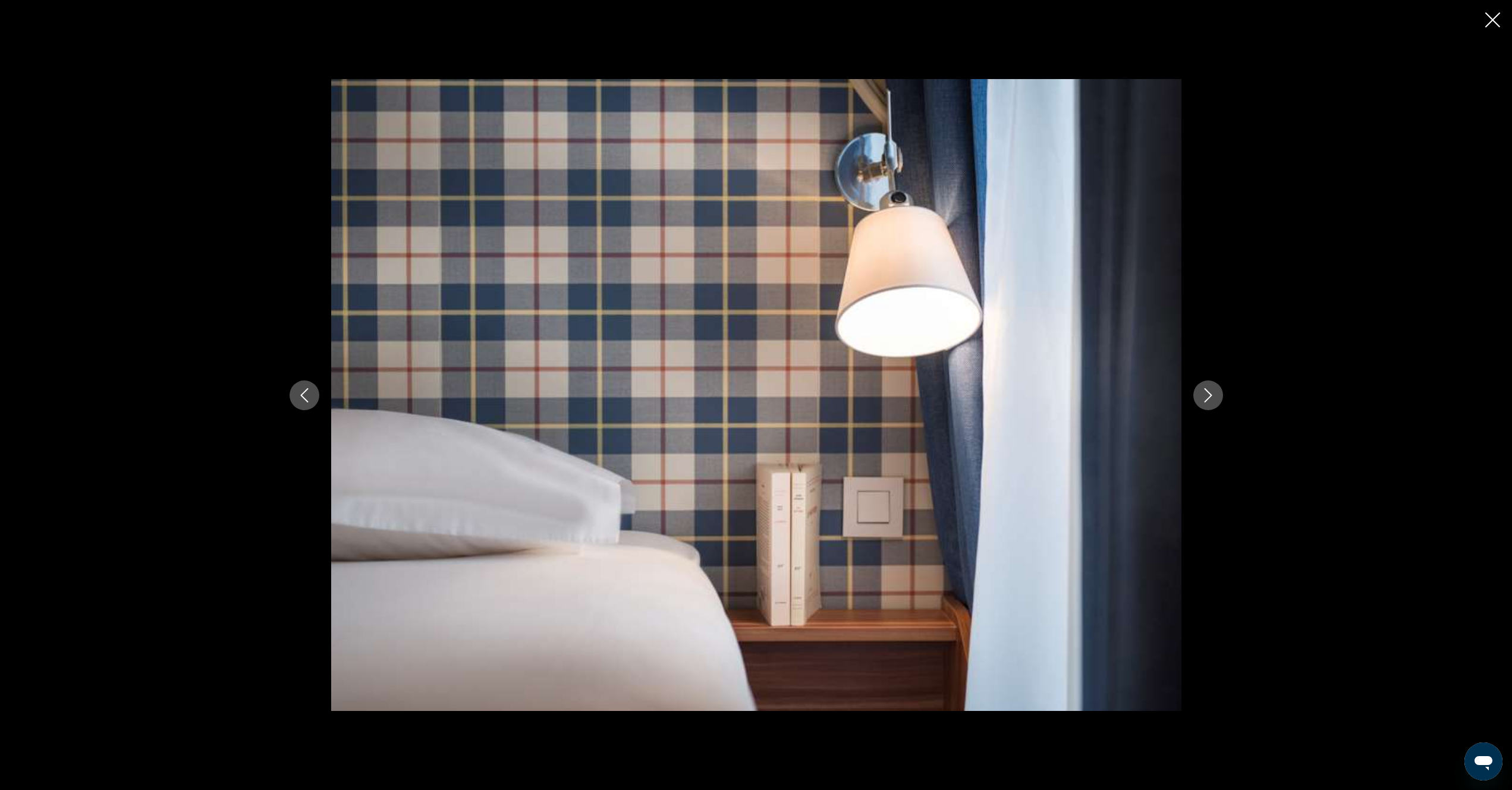
click at [1210, 395] on icon "Next image" at bounding box center [1207, 395] width 8 height 14
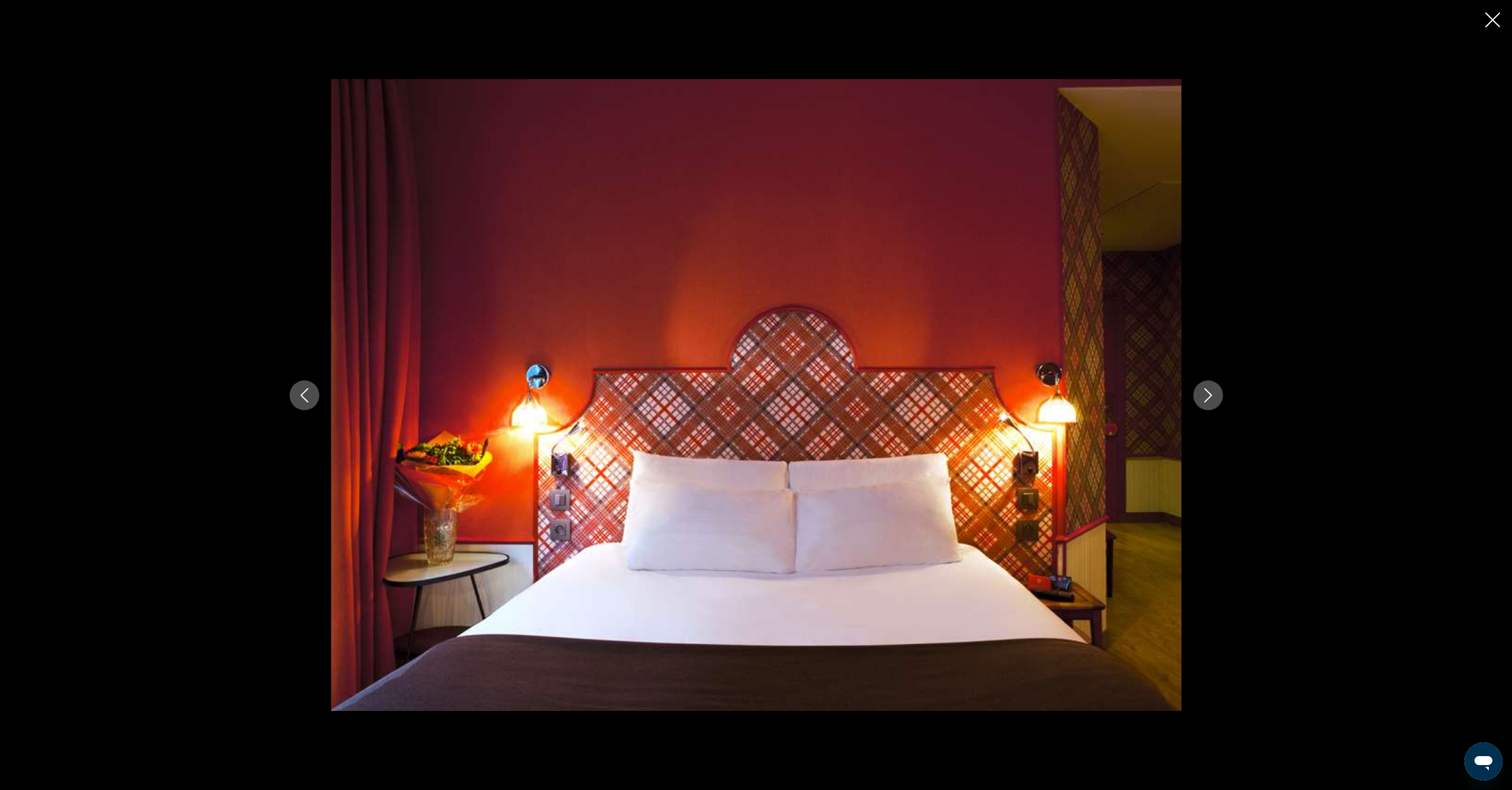
click at [1210, 395] on icon "Next image" at bounding box center [1207, 395] width 8 height 14
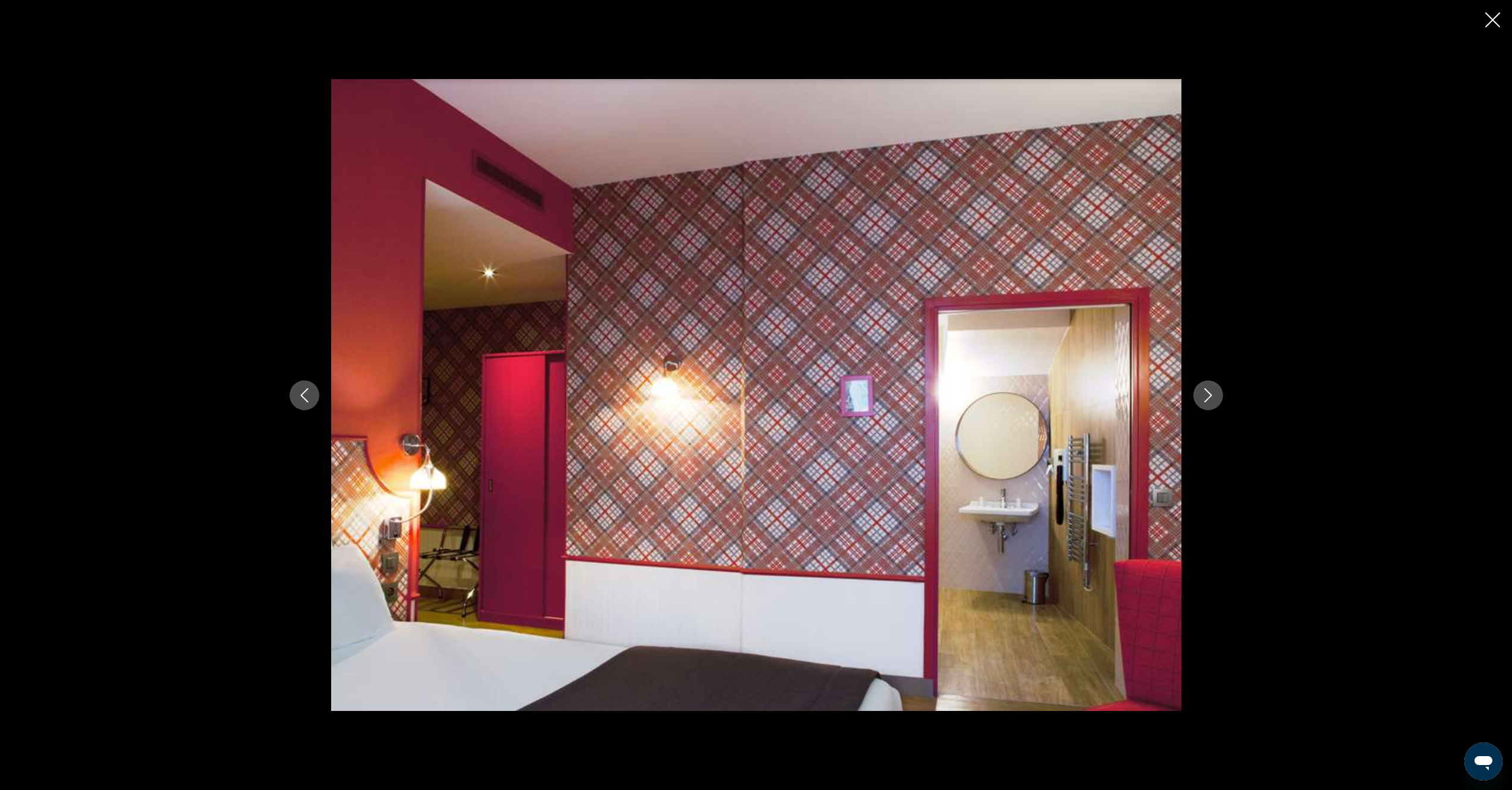
click at [1210, 395] on icon "Next image" at bounding box center [1207, 395] width 8 height 14
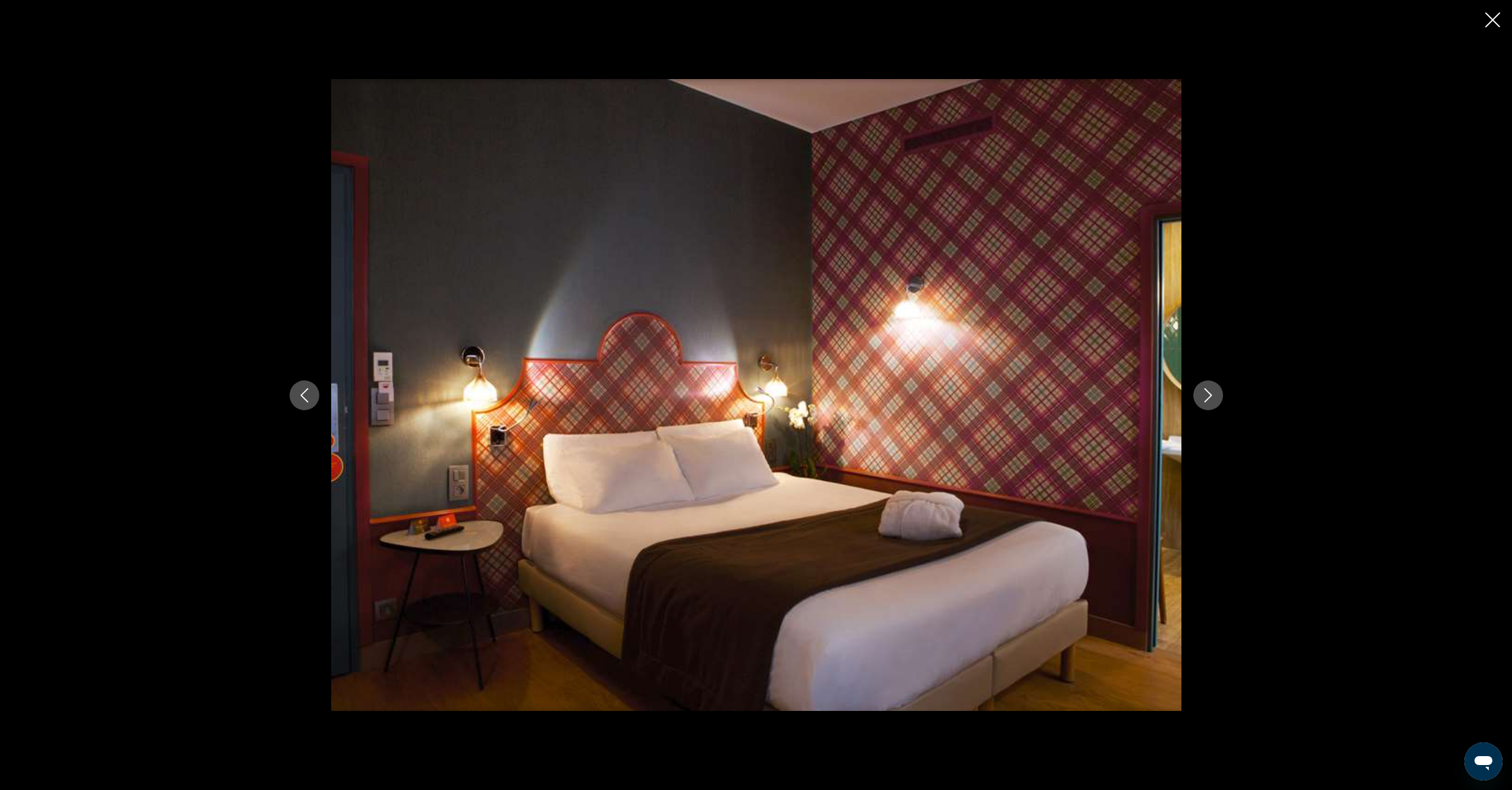
click at [1210, 396] on icon "Next image" at bounding box center [1207, 395] width 8 height 14
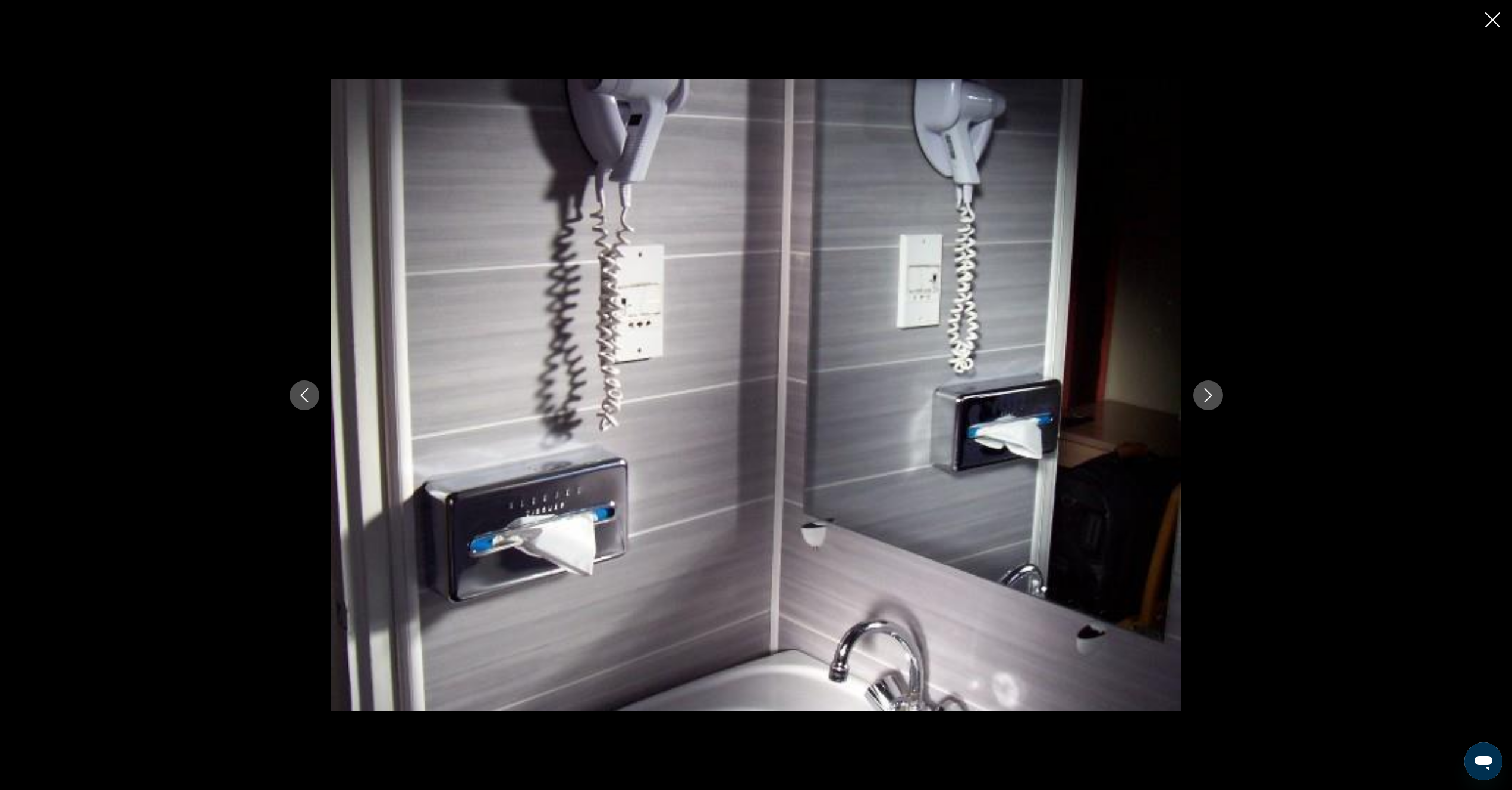
click at [1210, 396] on icon "Next image" at bounding box center [1207, 395] width 8 height 14
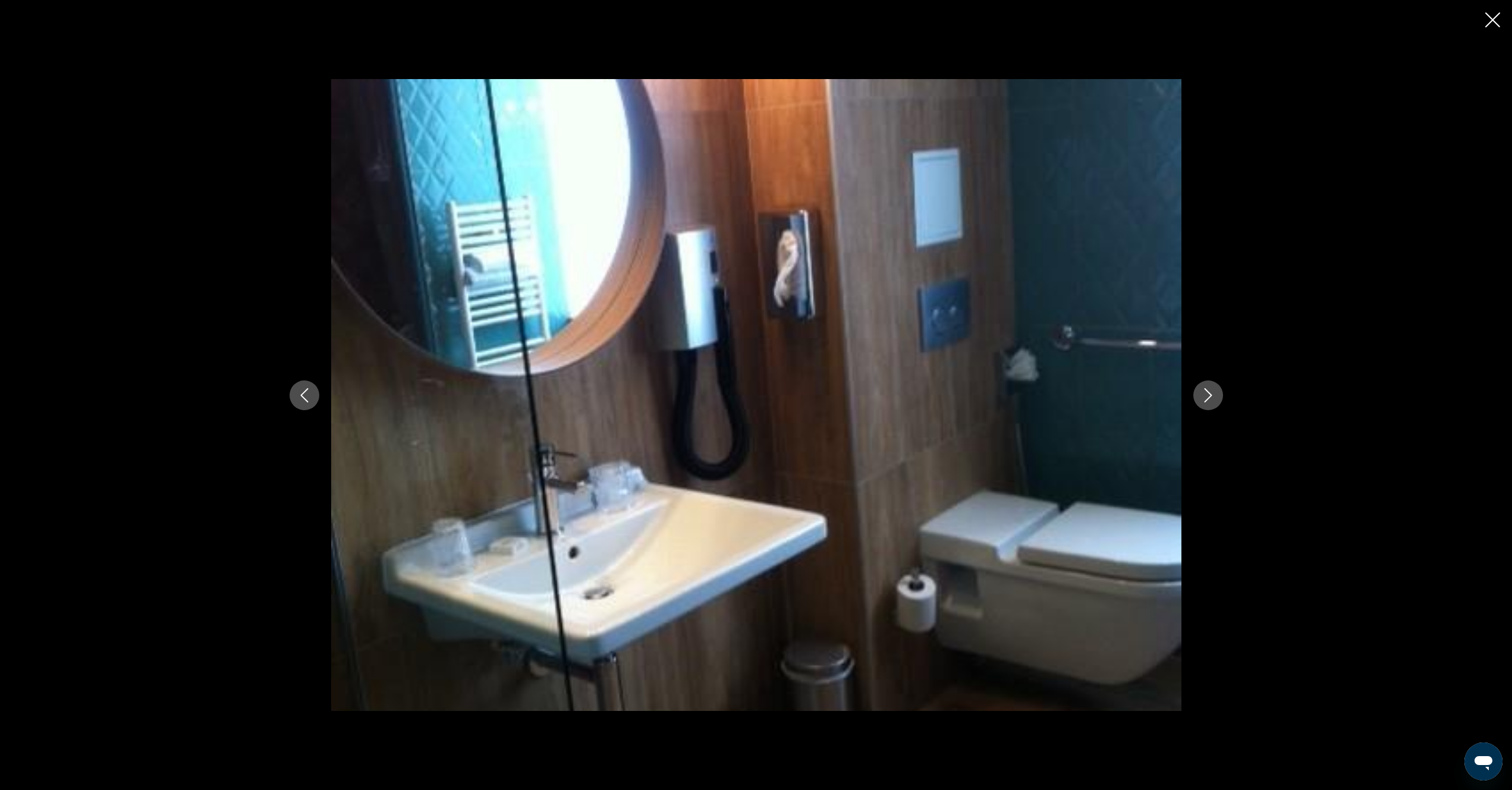
click at [1210, 396] on icon "Next image" at bounding box center [1207, 395] width 8 height 14
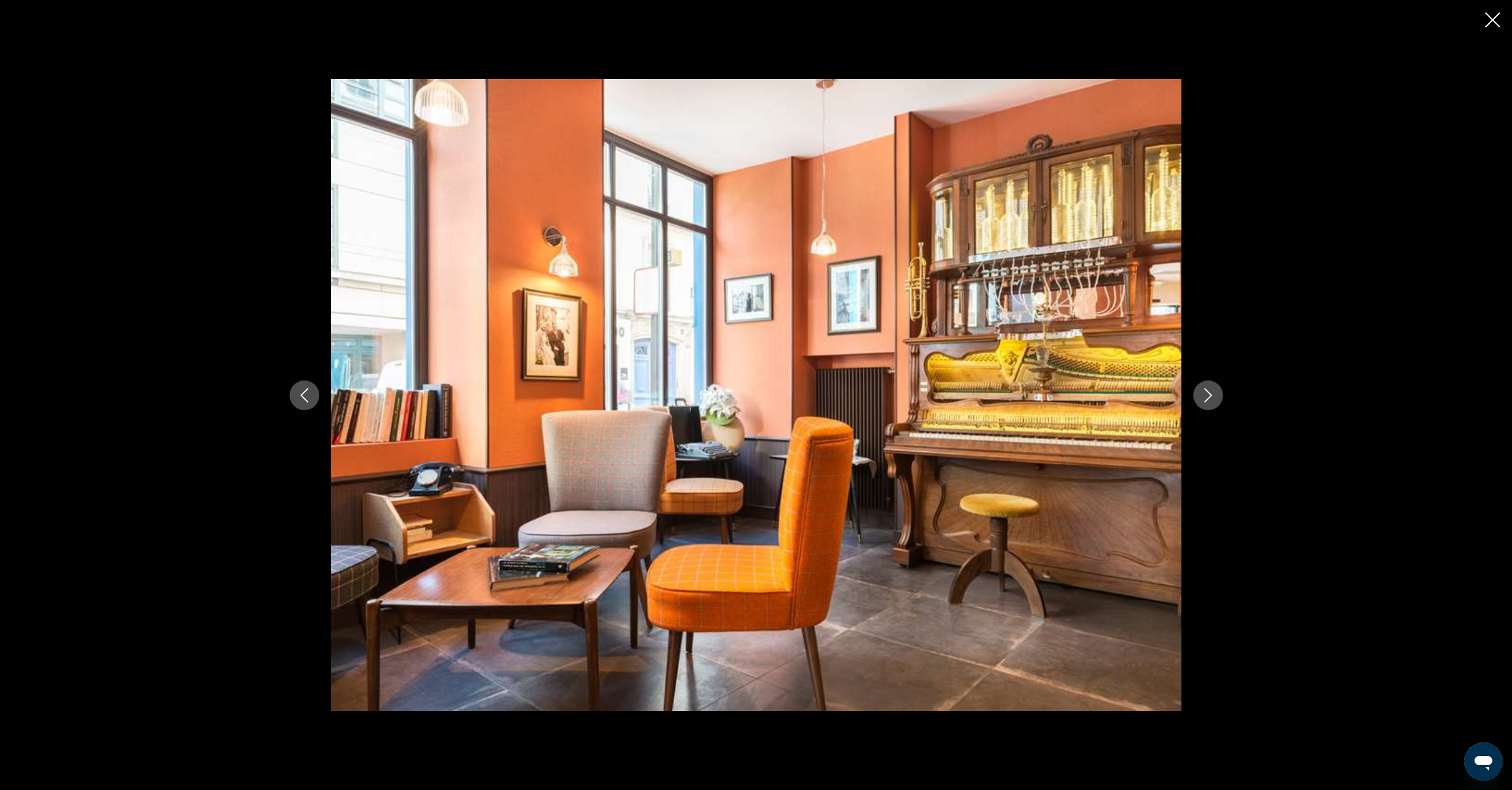
click at [1210, 396] on icon "Next image" at bounding box center [1207, 395] width 8 height 14
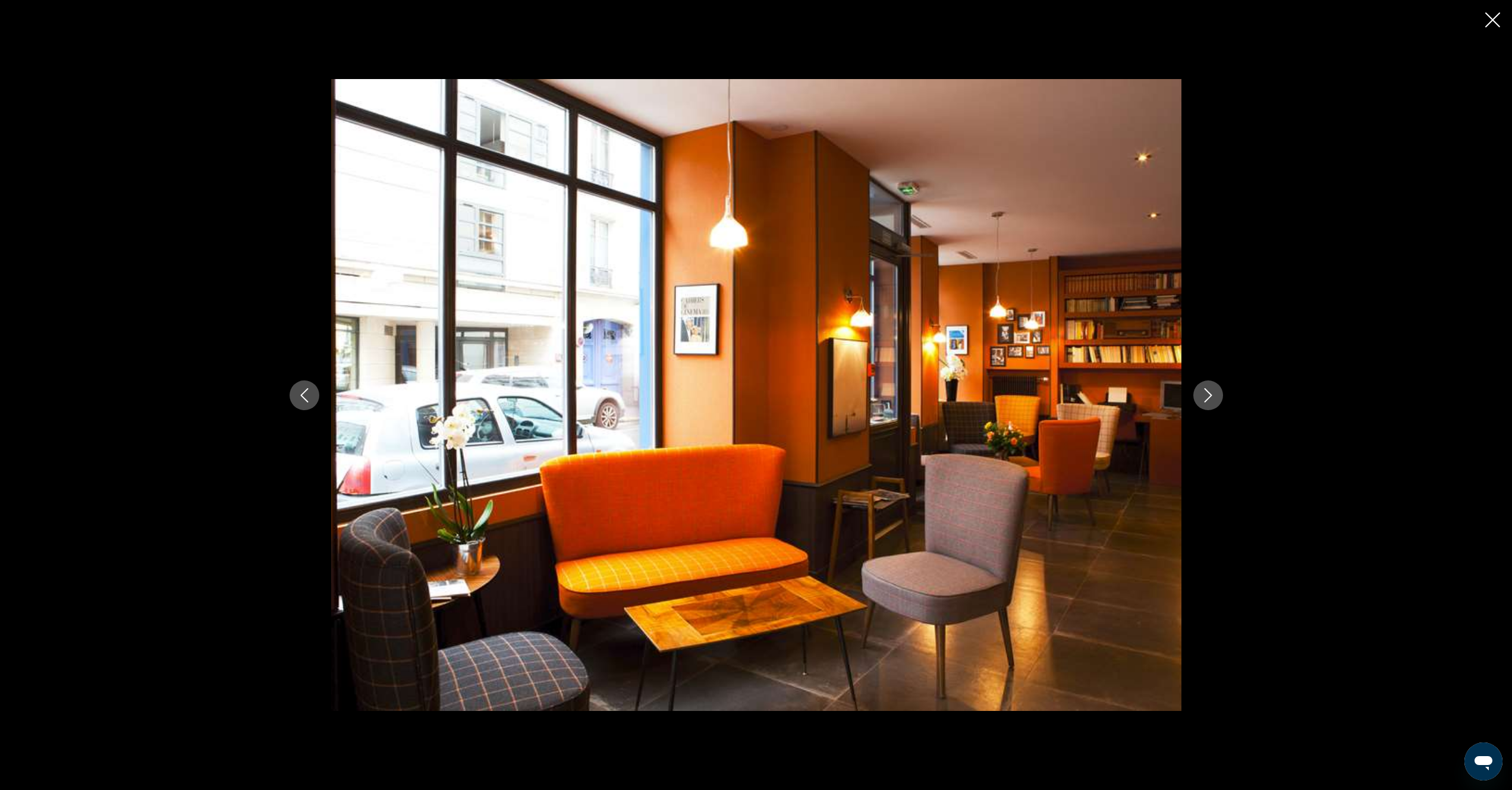
click at [1210, 396] on icon "Next image" at bounding box center [1207, 395] width 8 height 14
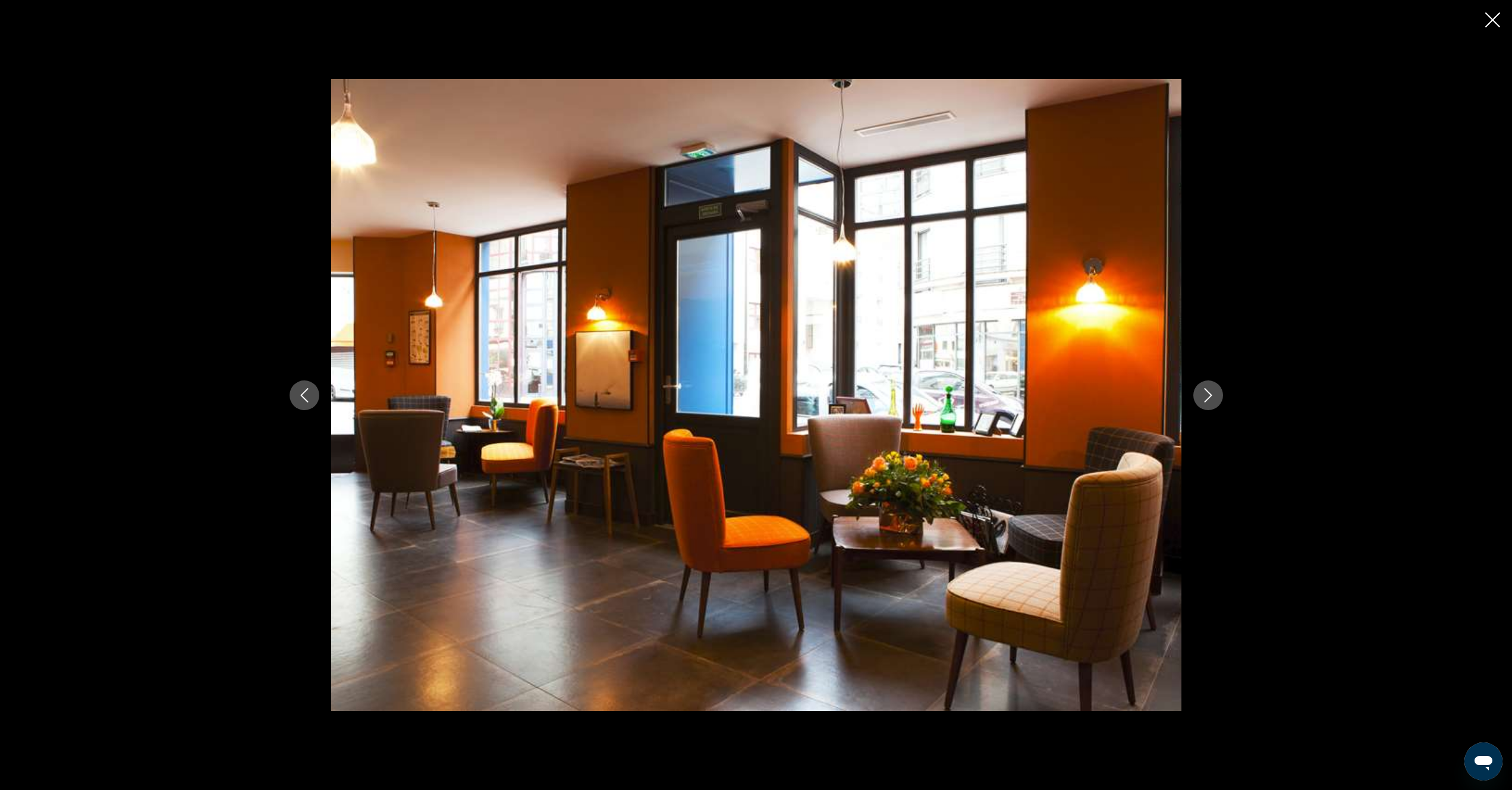
click at [1210, 396] on icon "Next image" at bounding box center [1207, 395] width 8 height 14
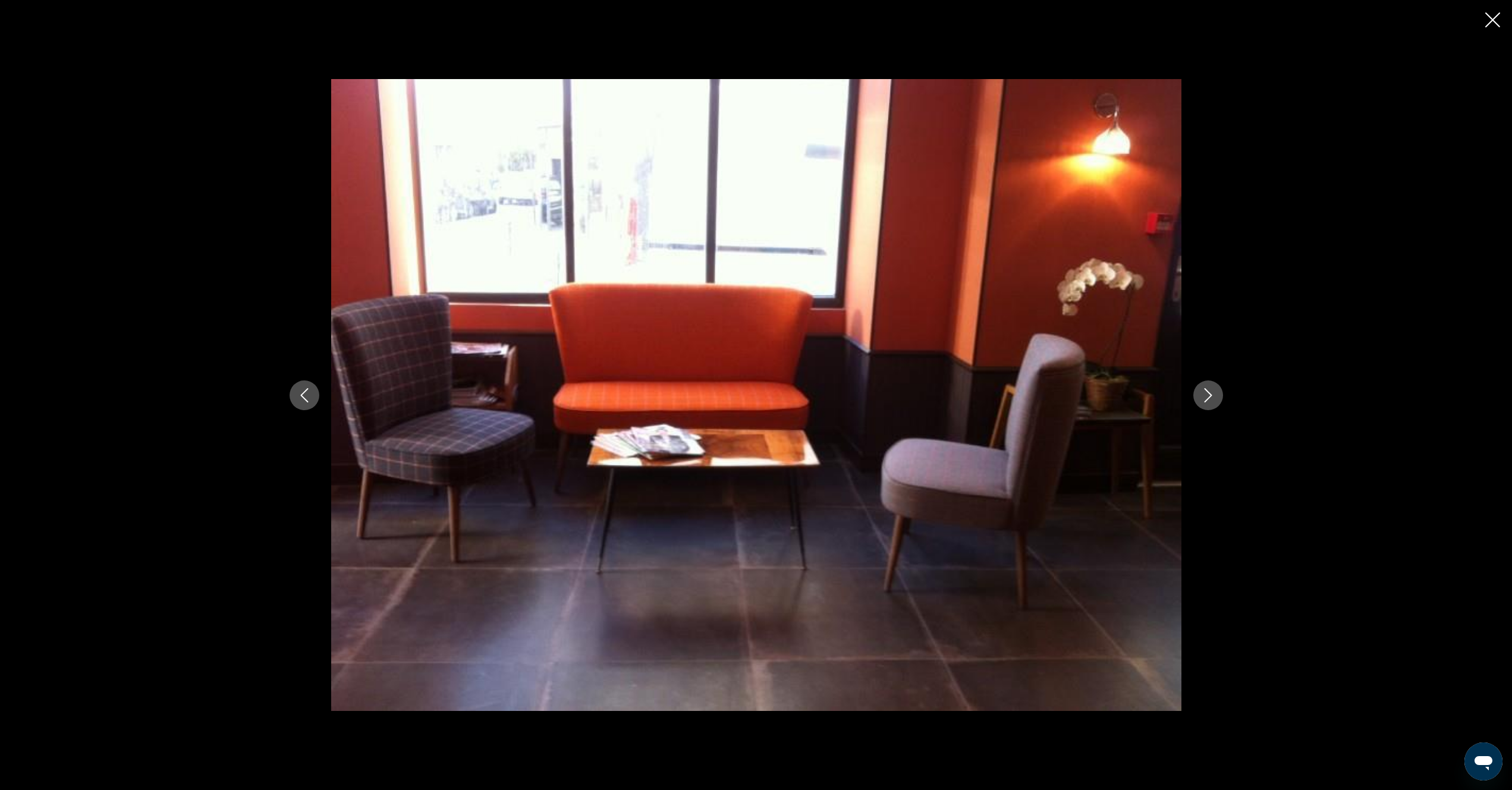
click at [1210, 396] on icon "Next image" at bounding box center [1207, 395] width 8 height 14
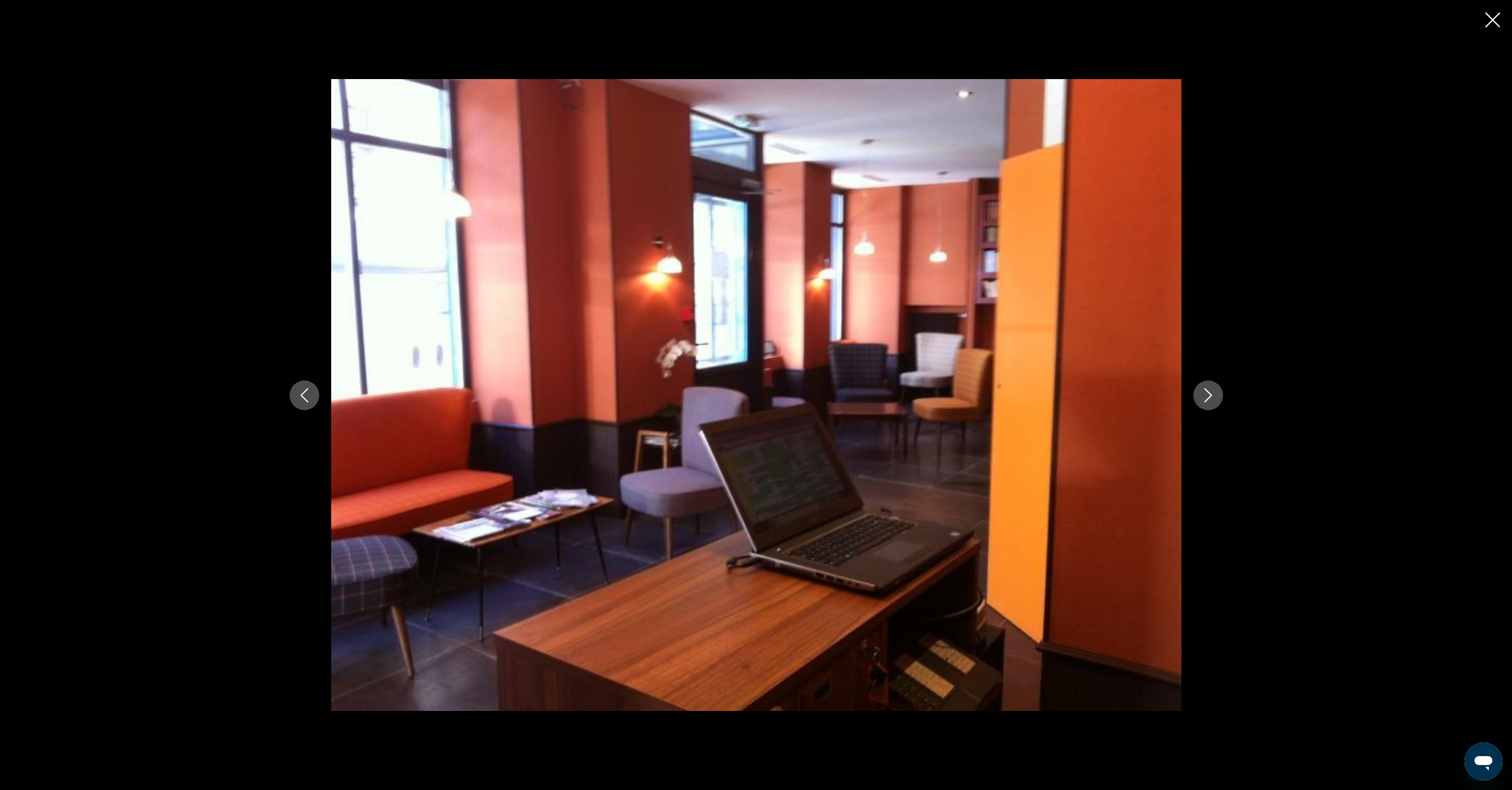
click at [1210, 396] on icon "Next image" at bounding box center [1207, 395] width 8 height 14
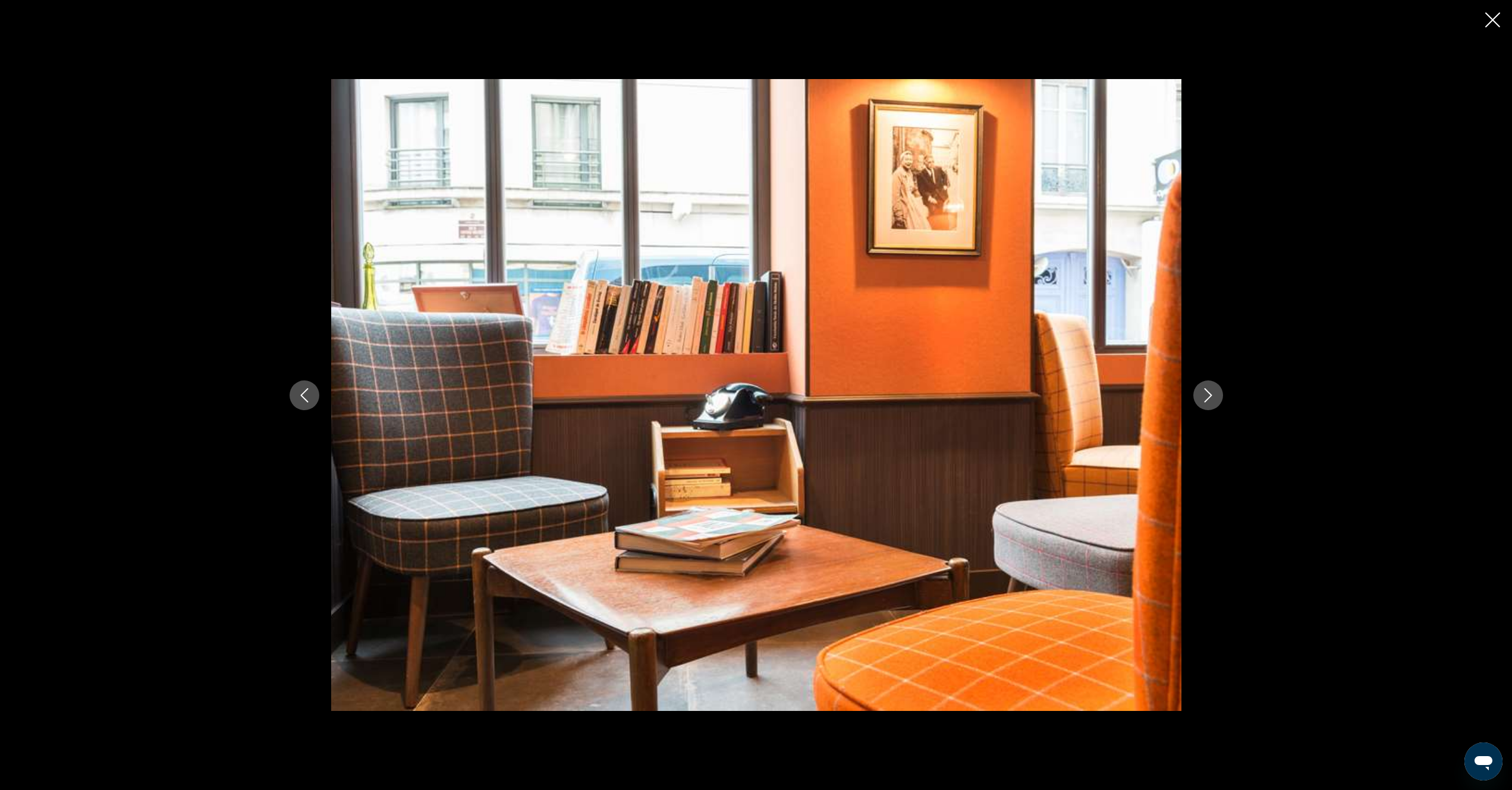
click at [1210, 396] on icon "Next image" at bounding box center [1207, 395] width 8 height 14
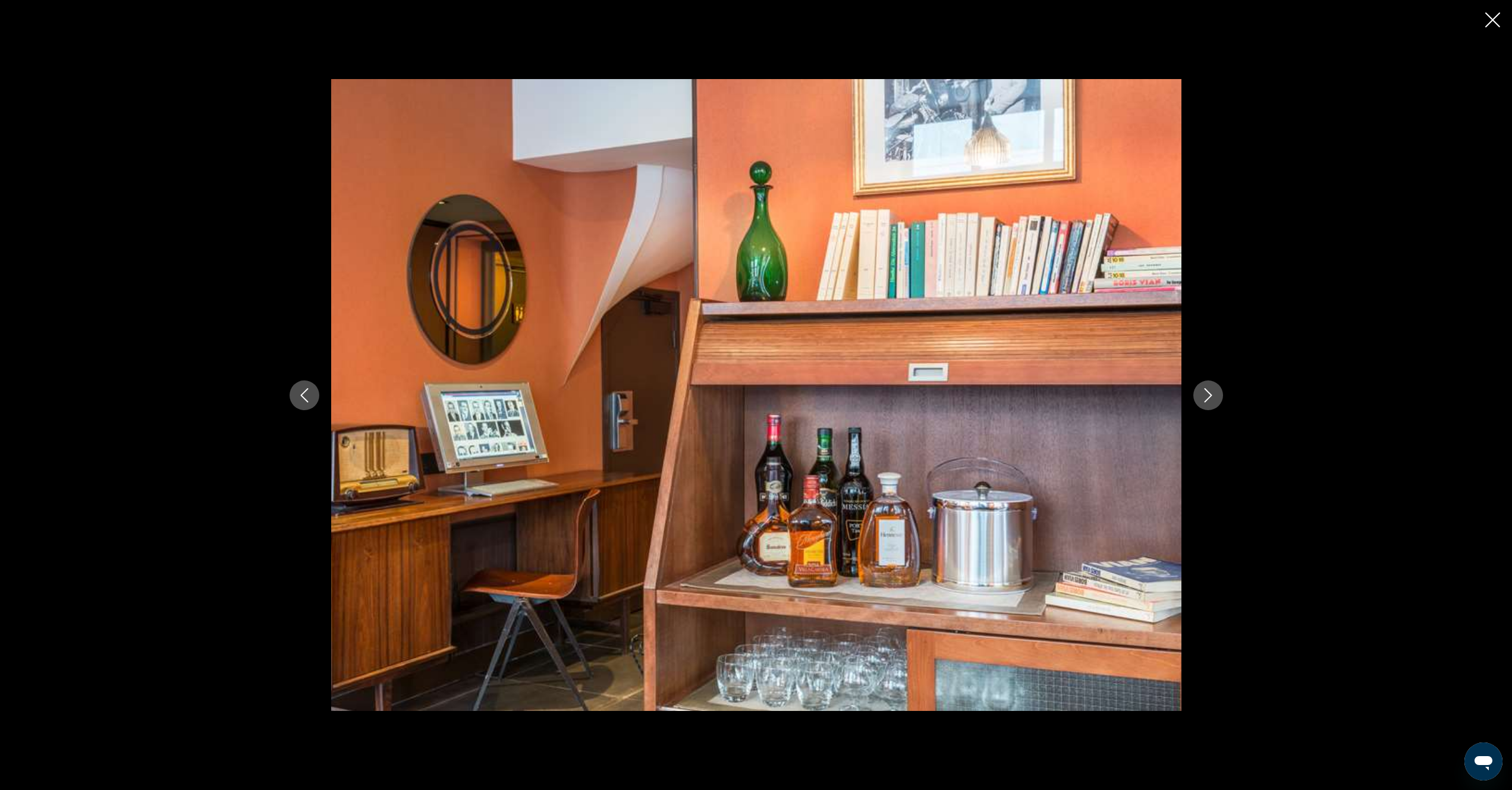
click at [1210, 396] on icon "Next image" at bounding box center [1207, 395] width 8 height 14
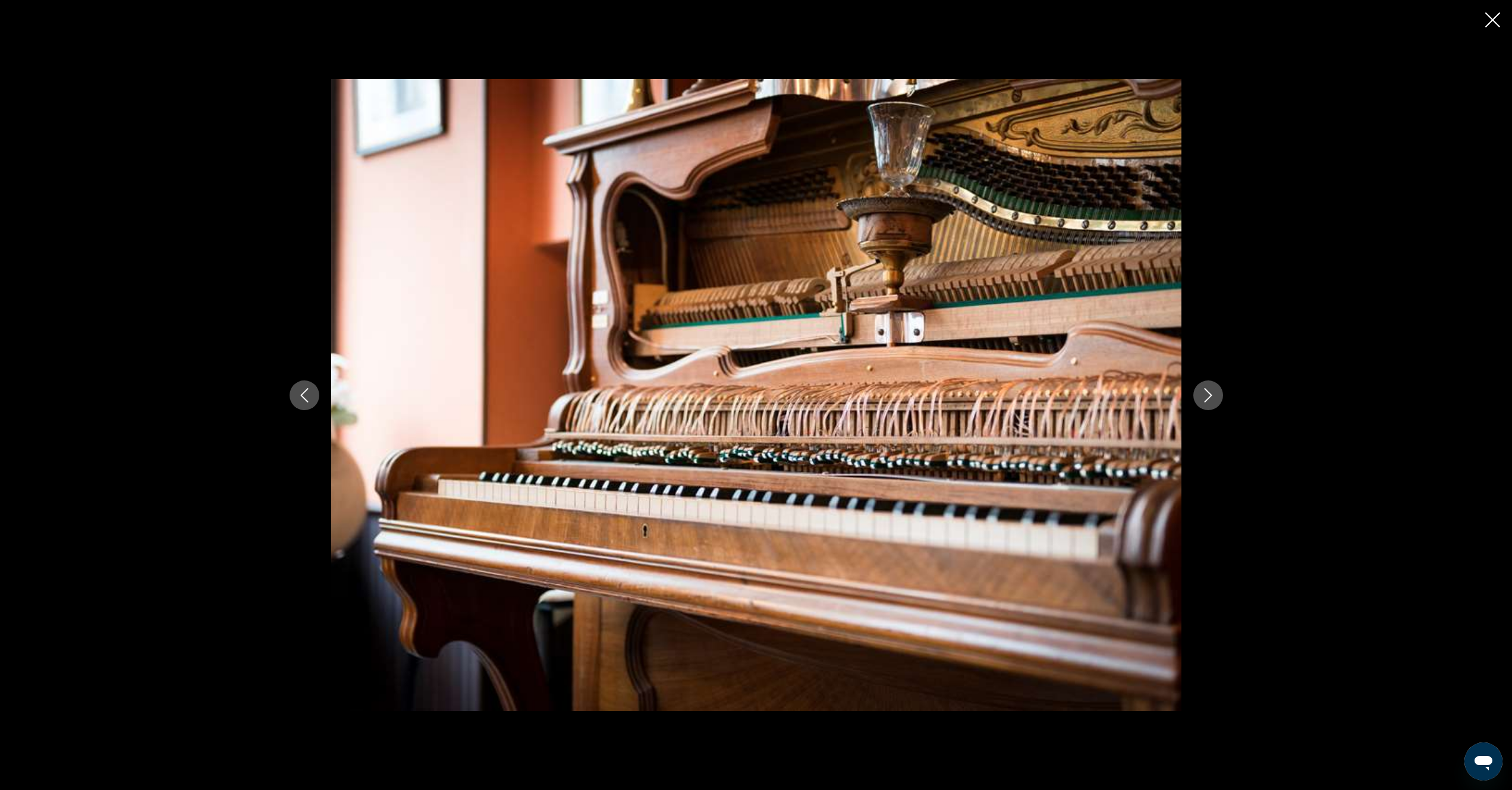
click at [1210, 396] on icon "Next image" at bounding box center [1207, 395] width 8 height 14
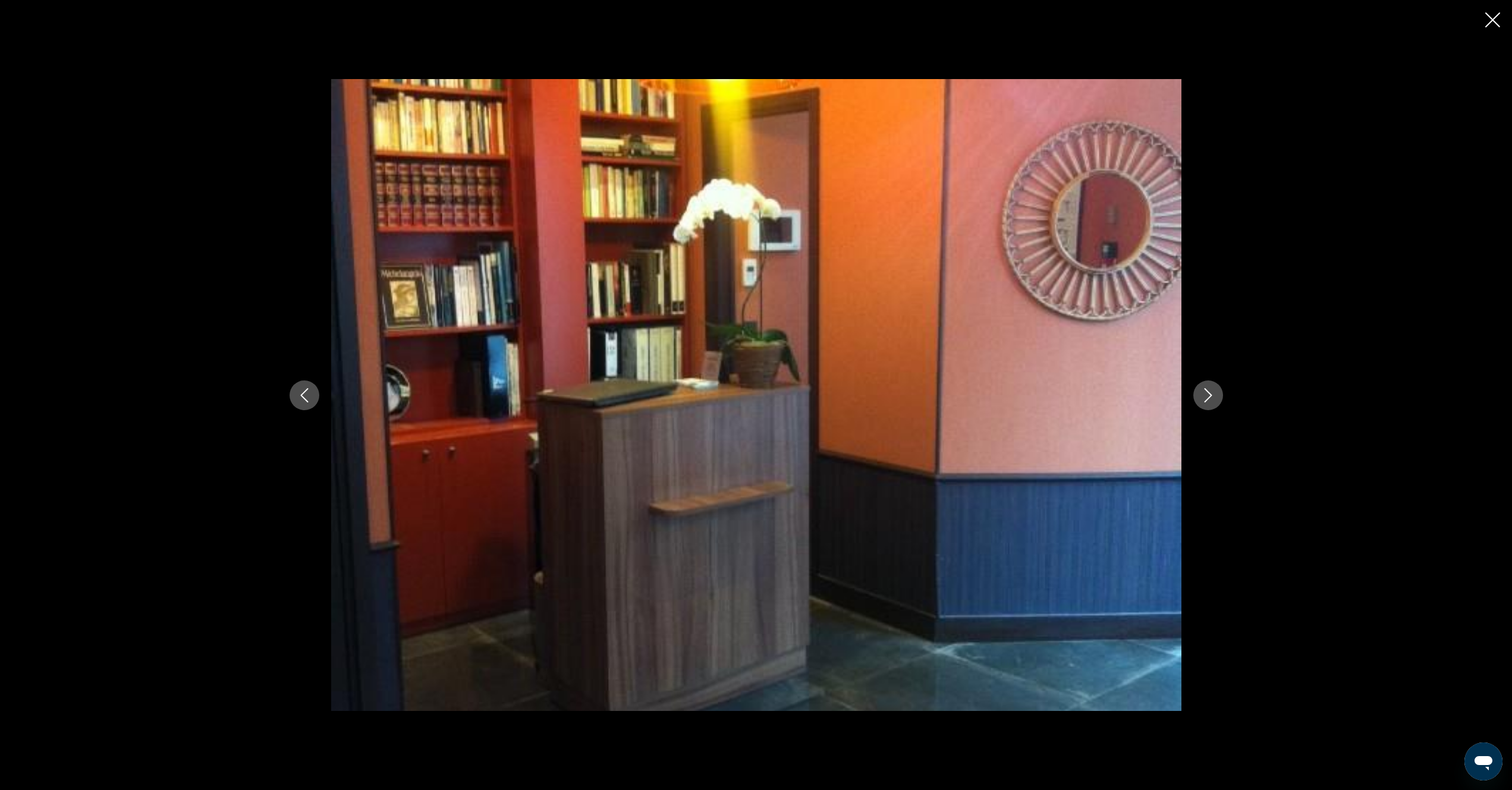
click at [1210, 396] on icon "Next image" at bounding box center [1207, 395] width 8 height 14
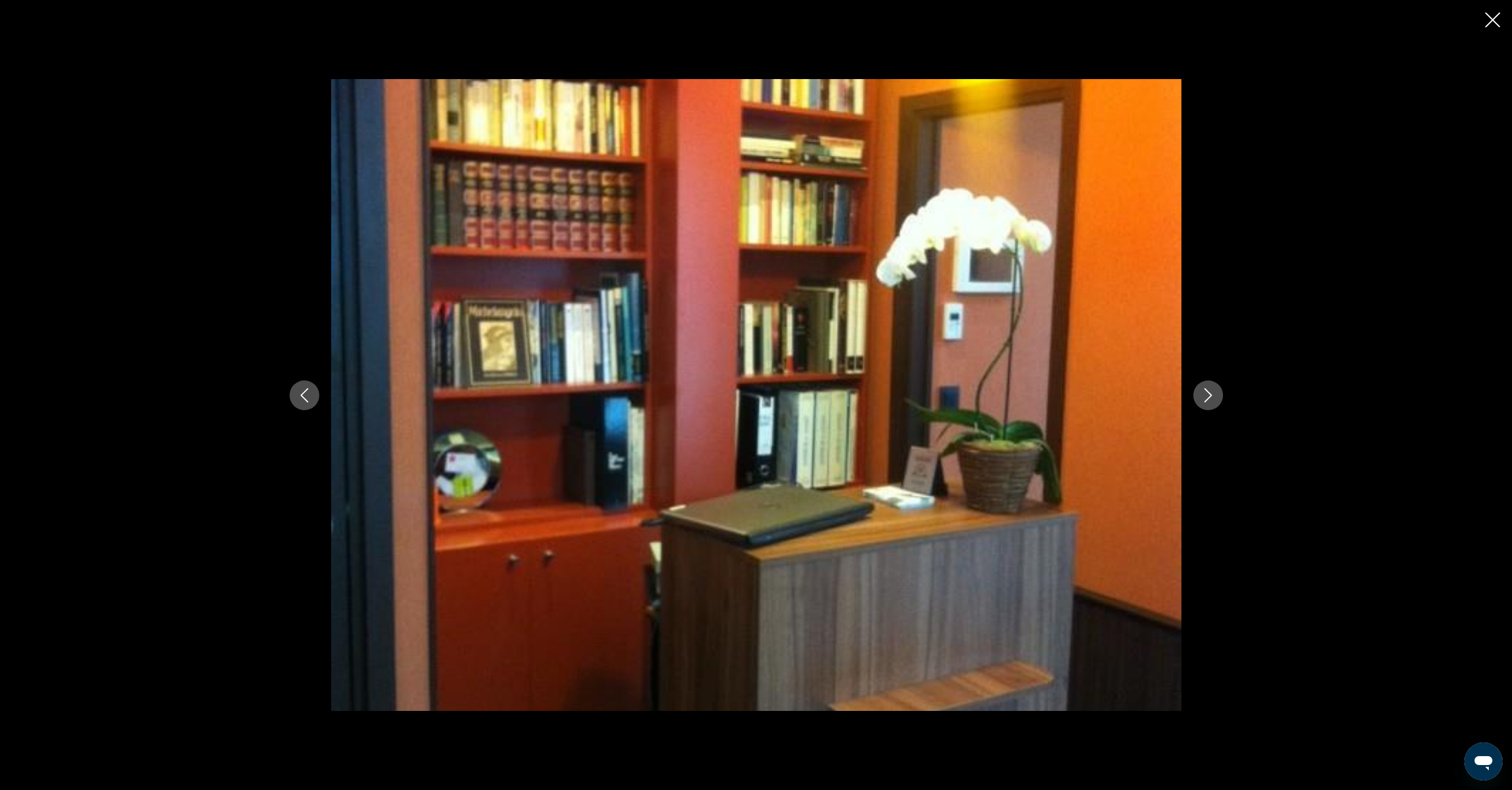
click at [1210, 394] on icon "Next image" at bounding box center [1208, 395] width 14 height 14
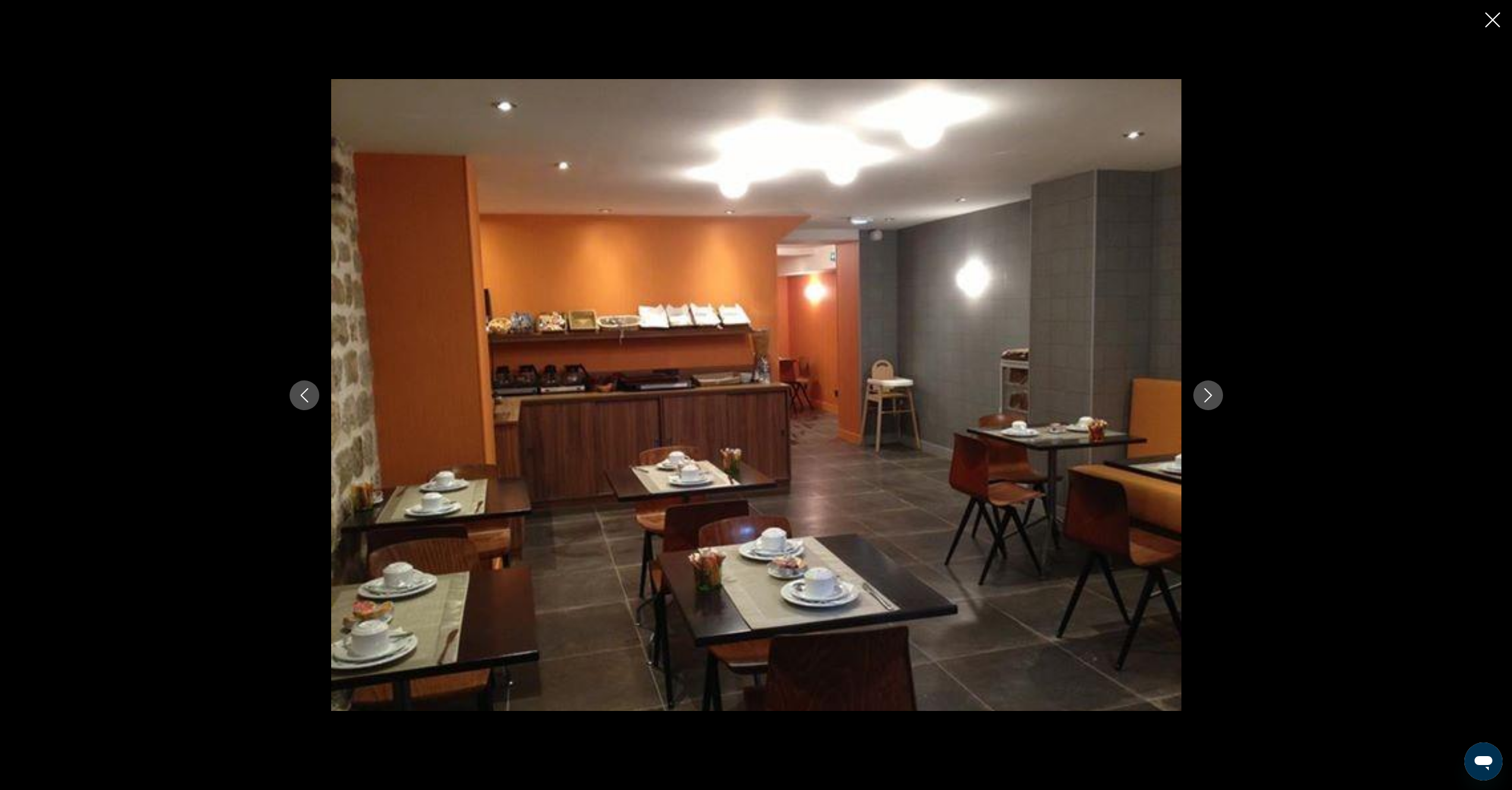
click at [1209, 396] on icon "Next image" at bounding box center [1208, 395] width 14 height 14
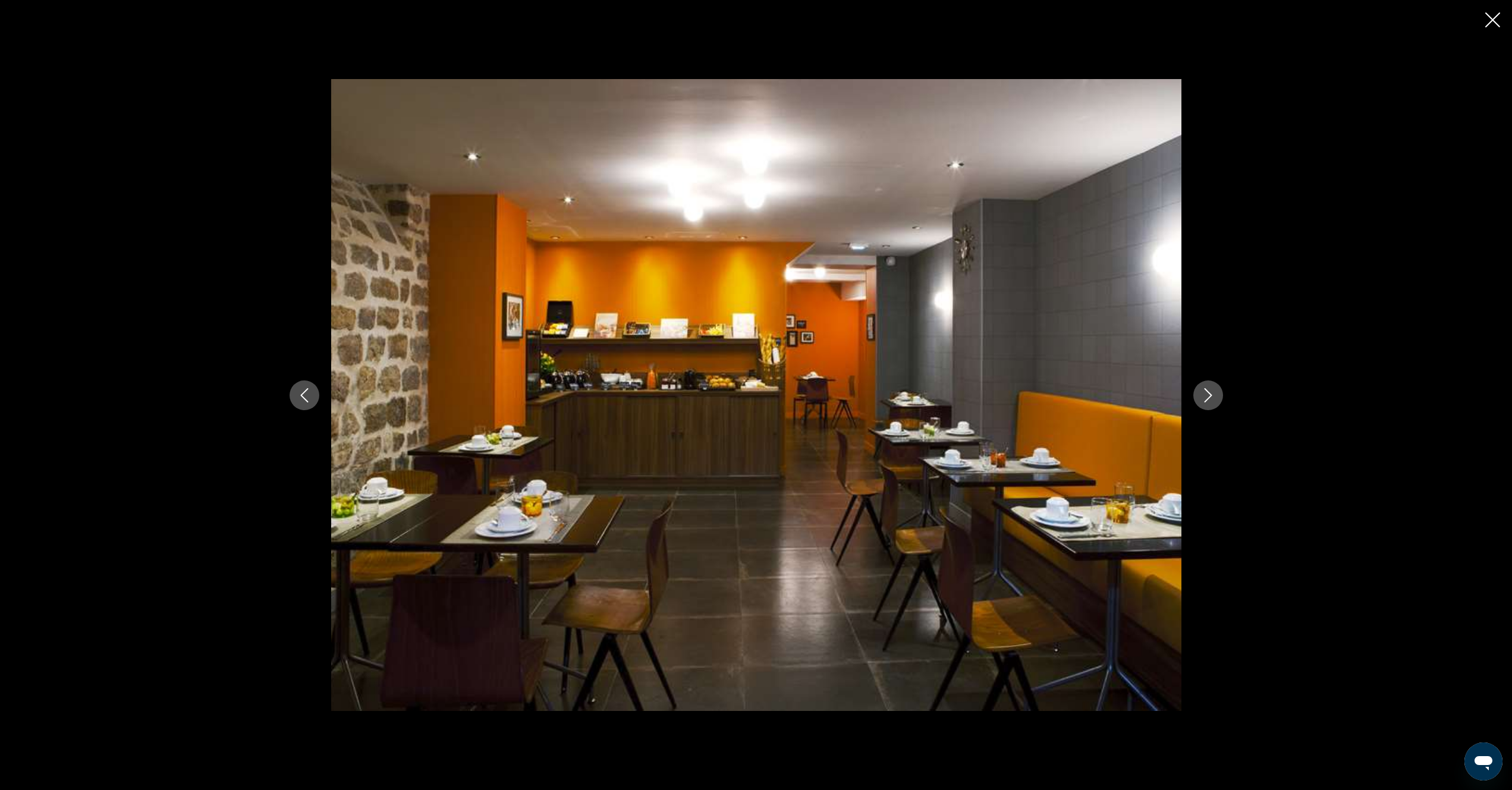
click at [1205, 395] on icon "Next image" at bounding box center [1208, 395] width 14 height 14
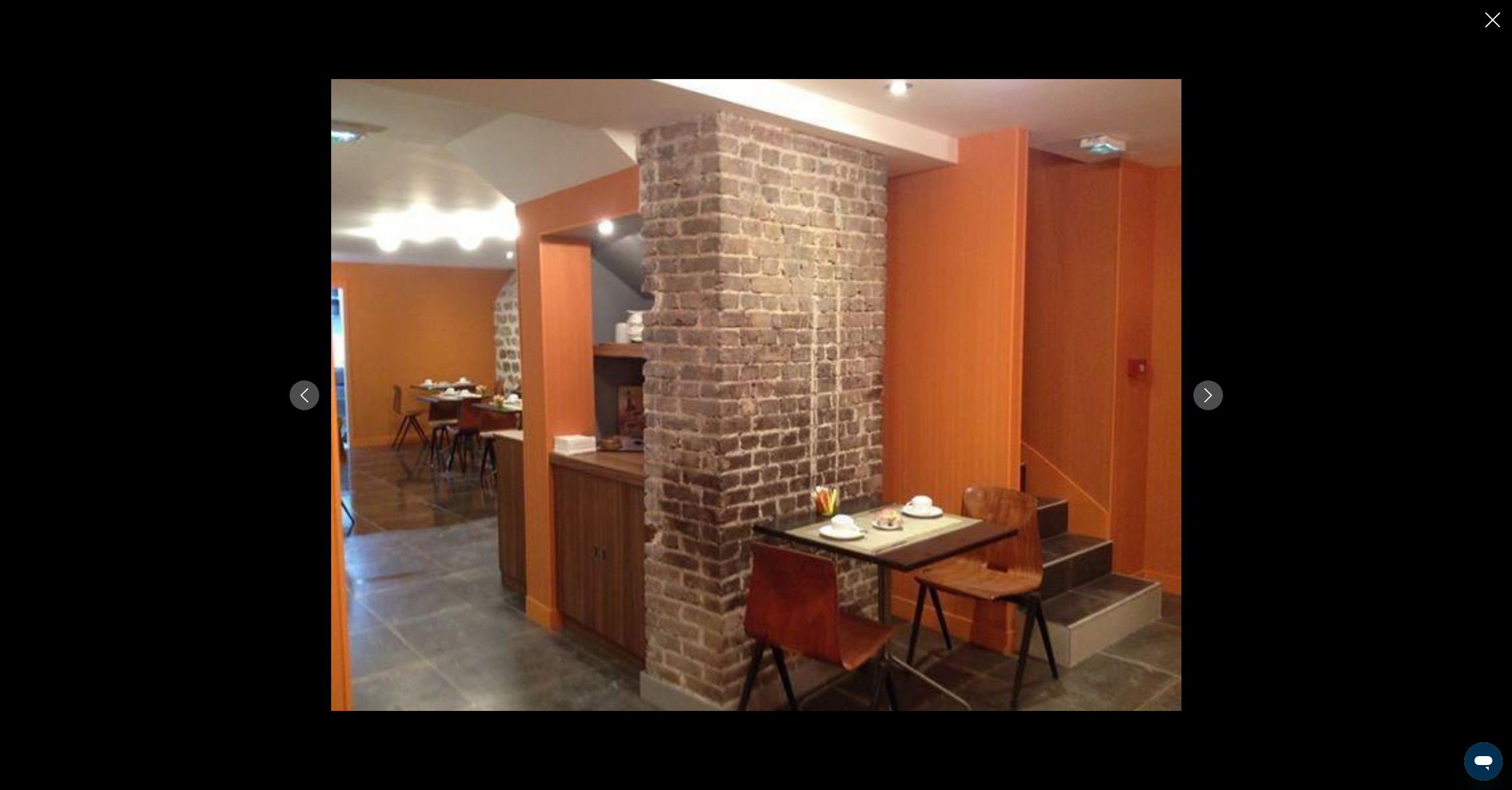
click at [1205, 395] on icon "Next image" at bounding box center [1208, 395] width 14 height 14
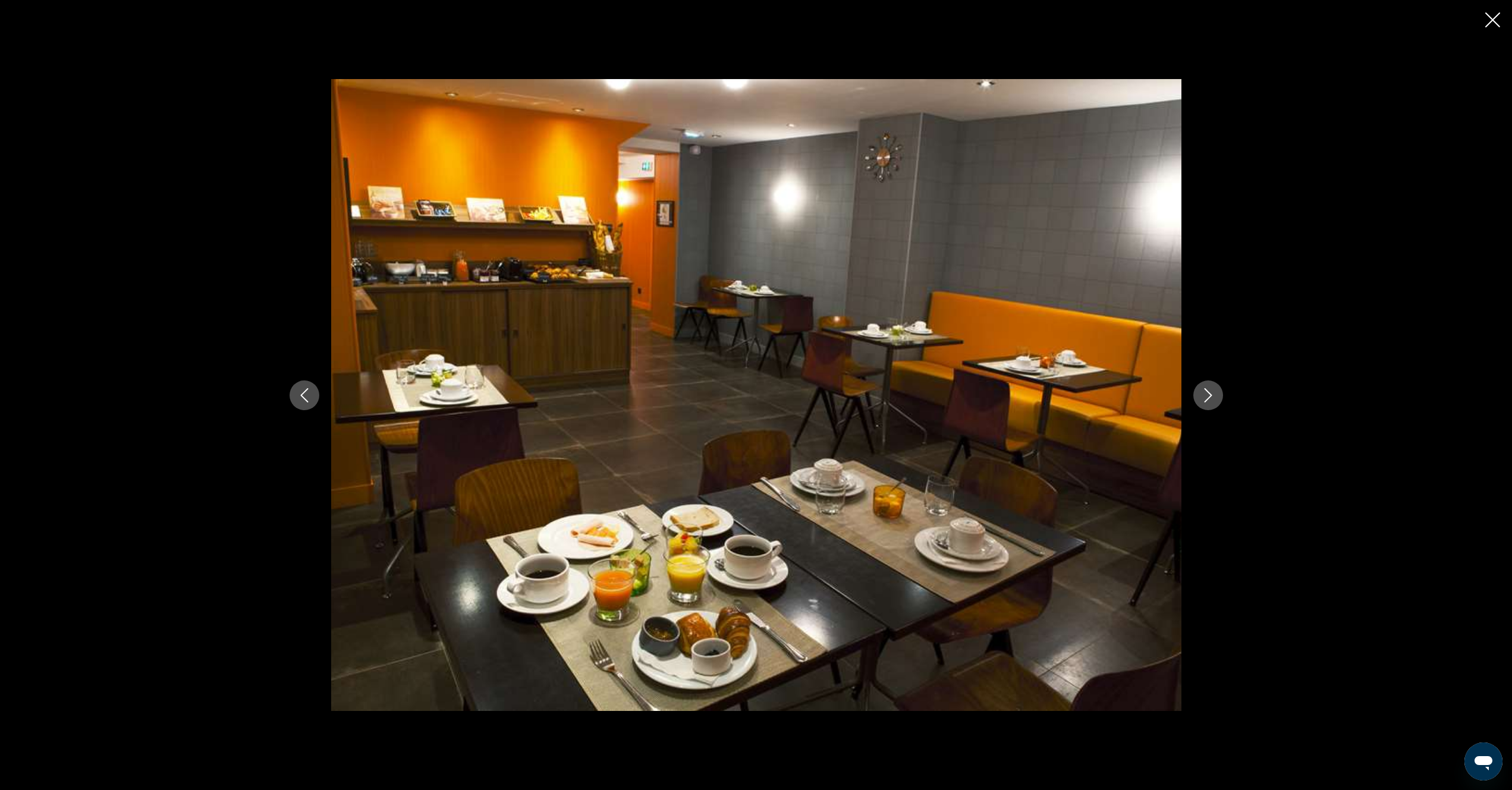
click at [1205, 395] on icon "Next image" at bounding box center [1208, 395] width 14 height 14
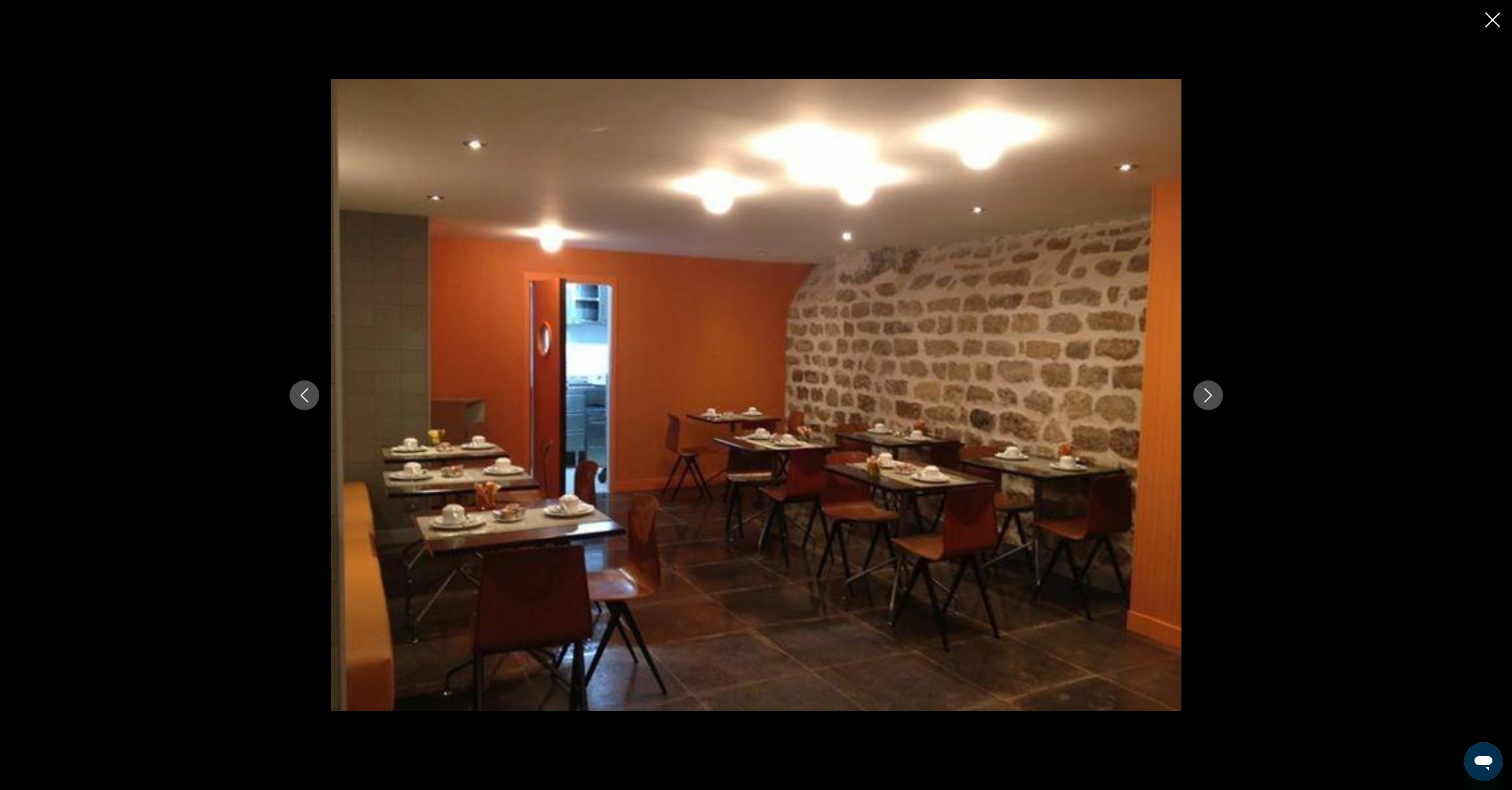
click at [1205, 395] on icon "Next image" at bounding box center [1208, 395] width 14 height 14
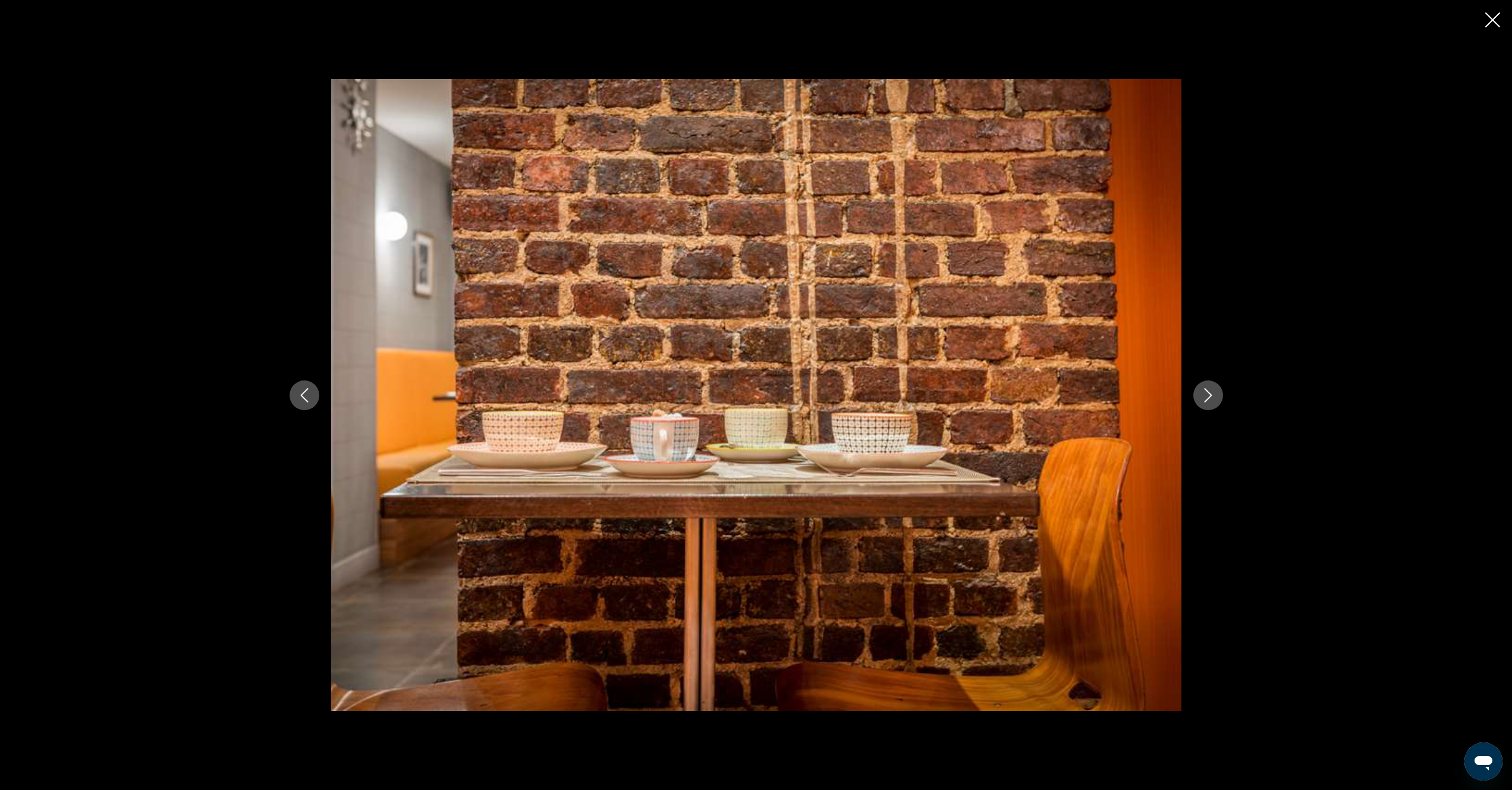
click at [1205, 395] on icon "Next image" at bounding box center [1208, 395] width 14 height 14
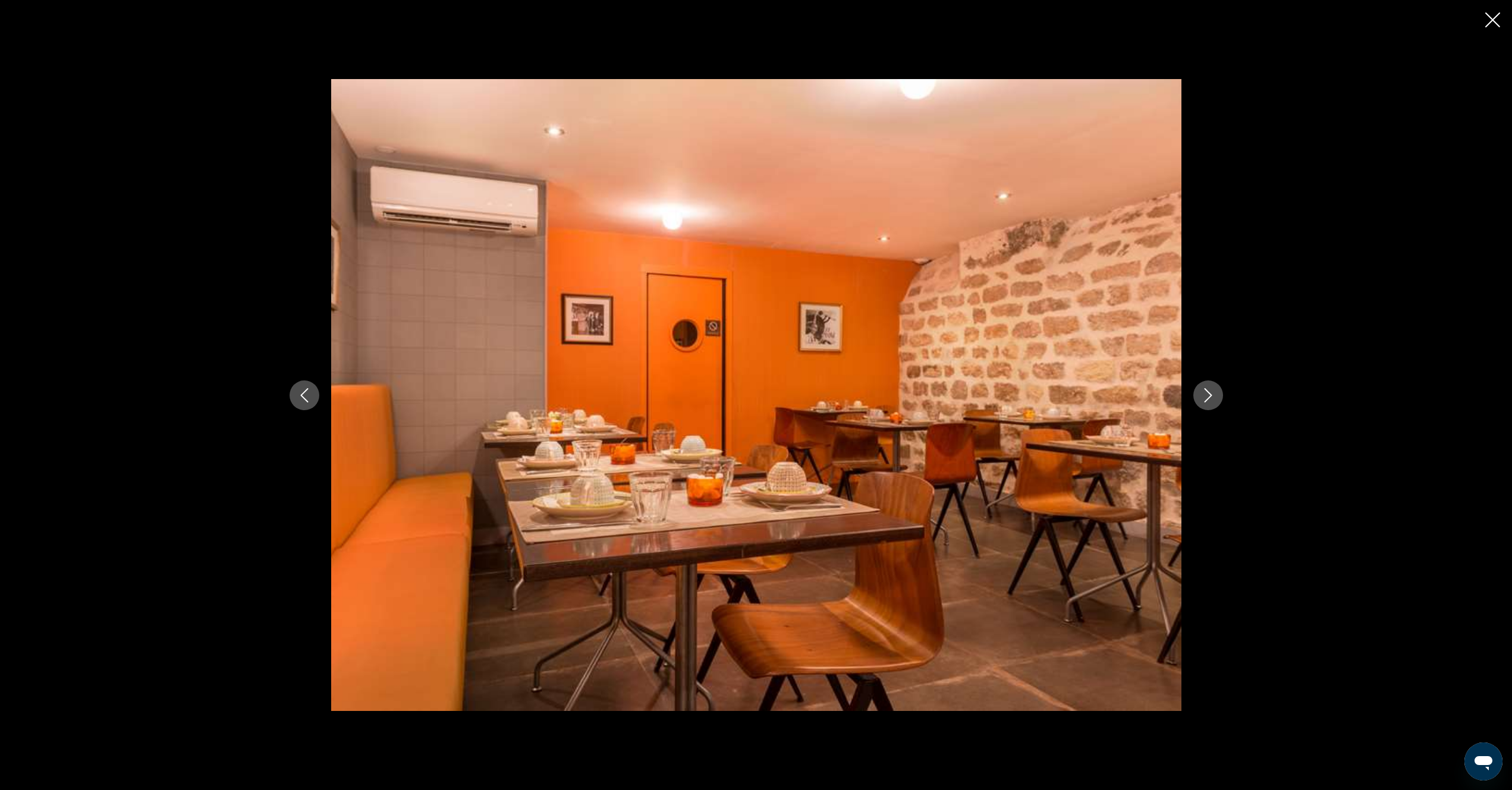
click at [1205, 395] on icon "Next image" at bounding box center [1208, 395] width 14 height 14
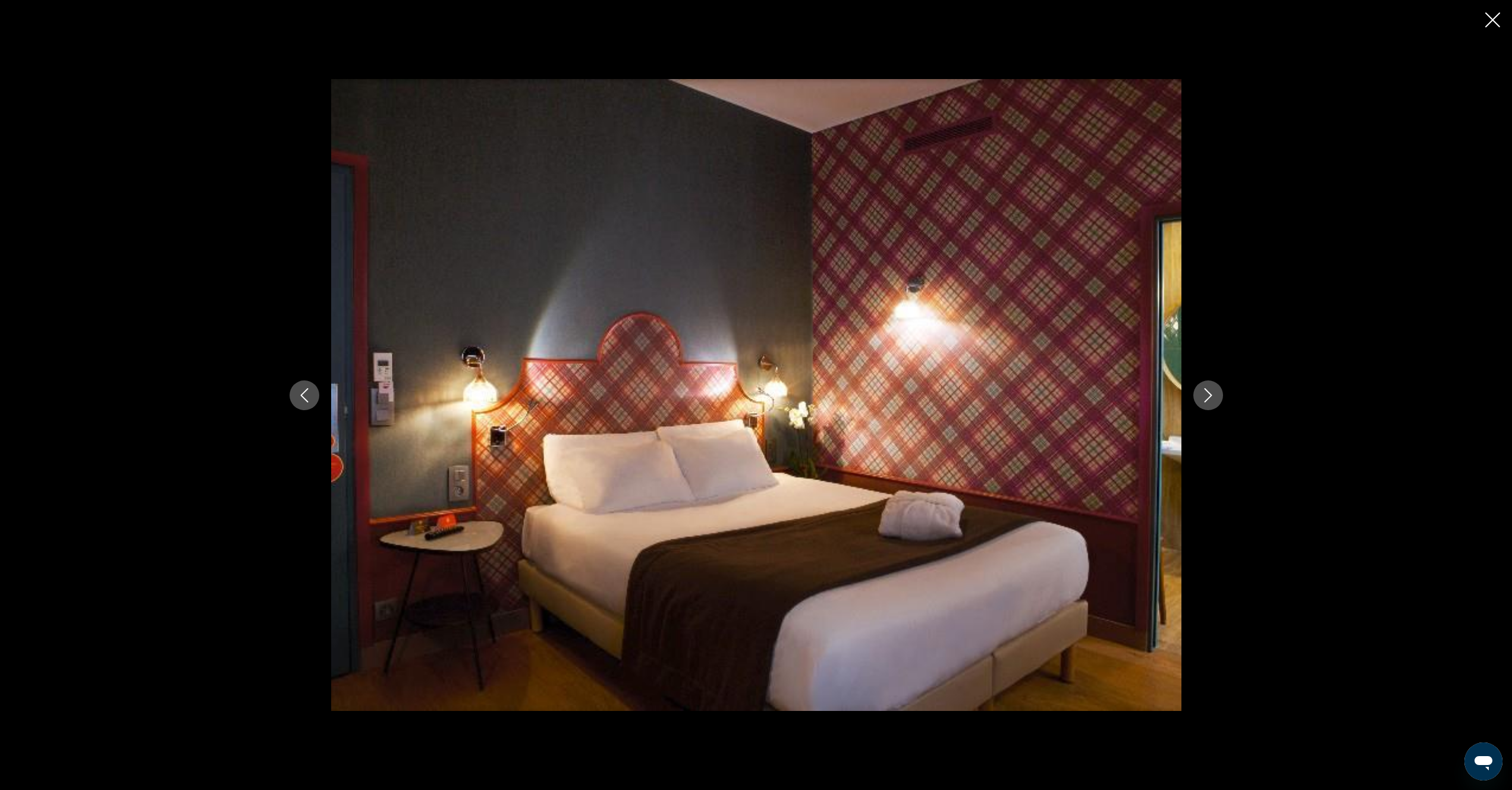
click at [1205, 395] on icon "Next image" at bounding box center [1208, 395] width 14 height 14
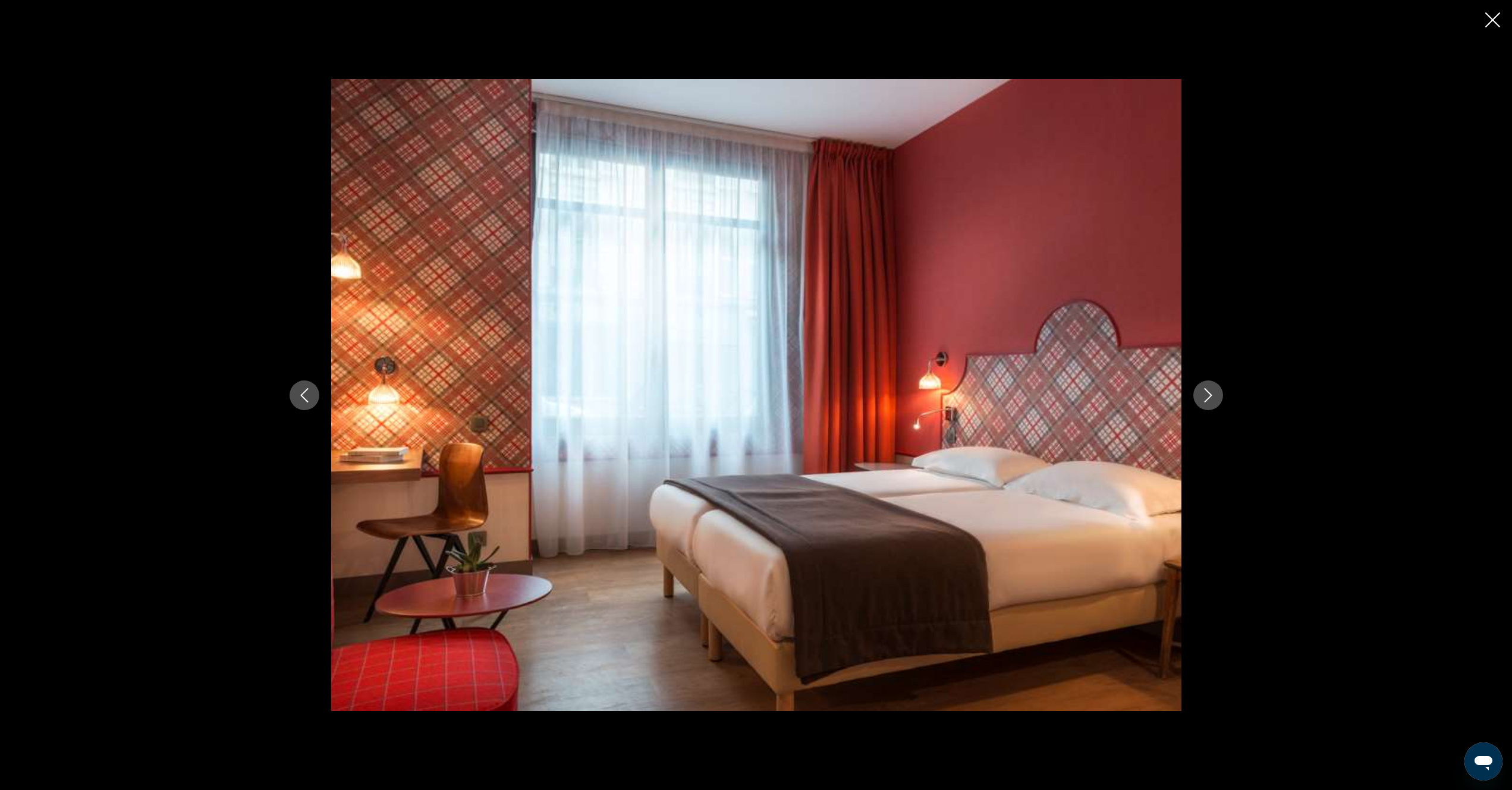
click at [1205, 395] on icon "Next image" at bounding box center [1208, 395] width 14 height 14
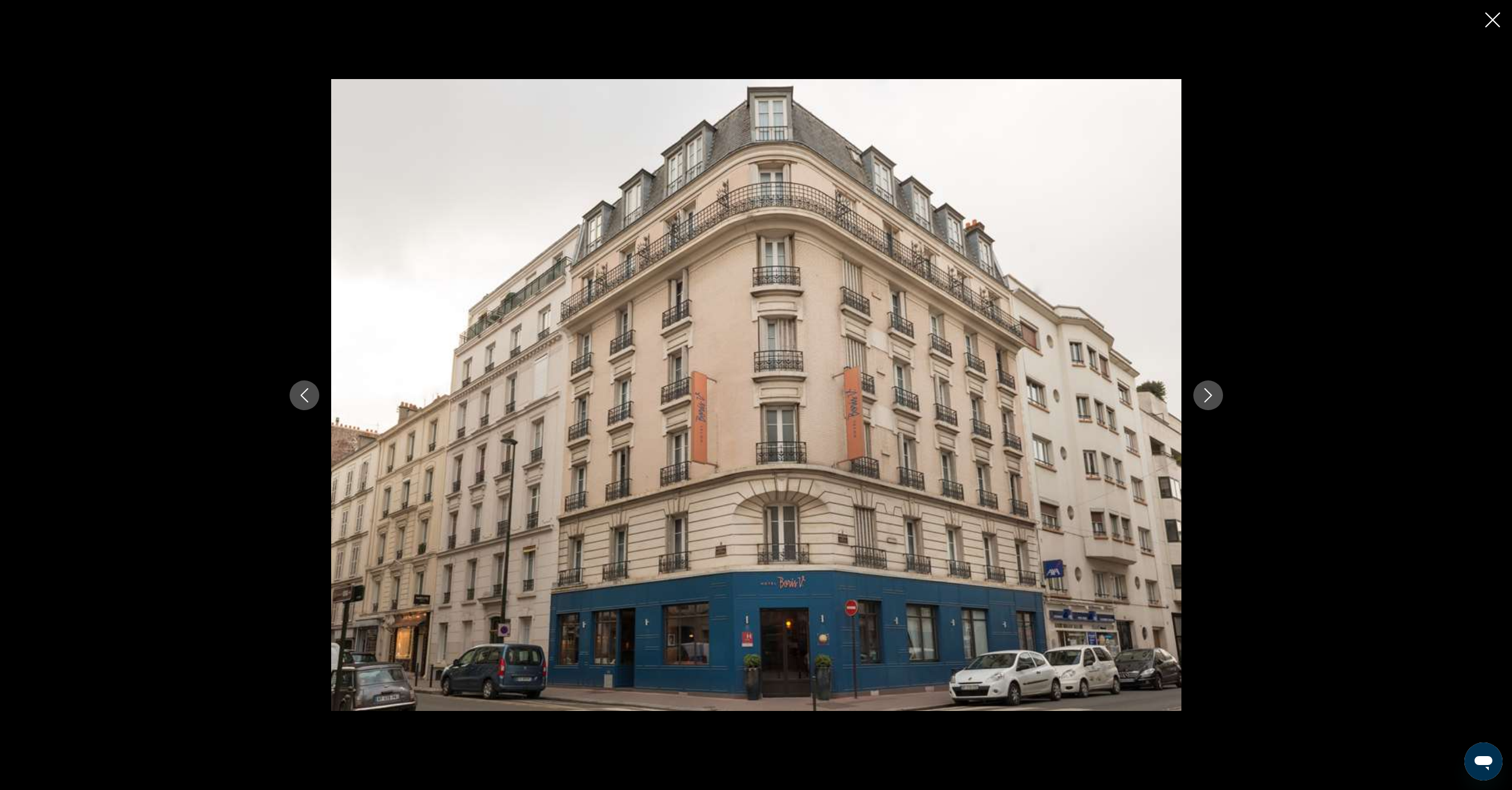
click at [815, 498] on img "Main content" at bounding box center [757, 395] width 850 height 632
click at [1493, 23] on icon "Close slideshow" at bounding box center [1492, 20] width 15 height 15
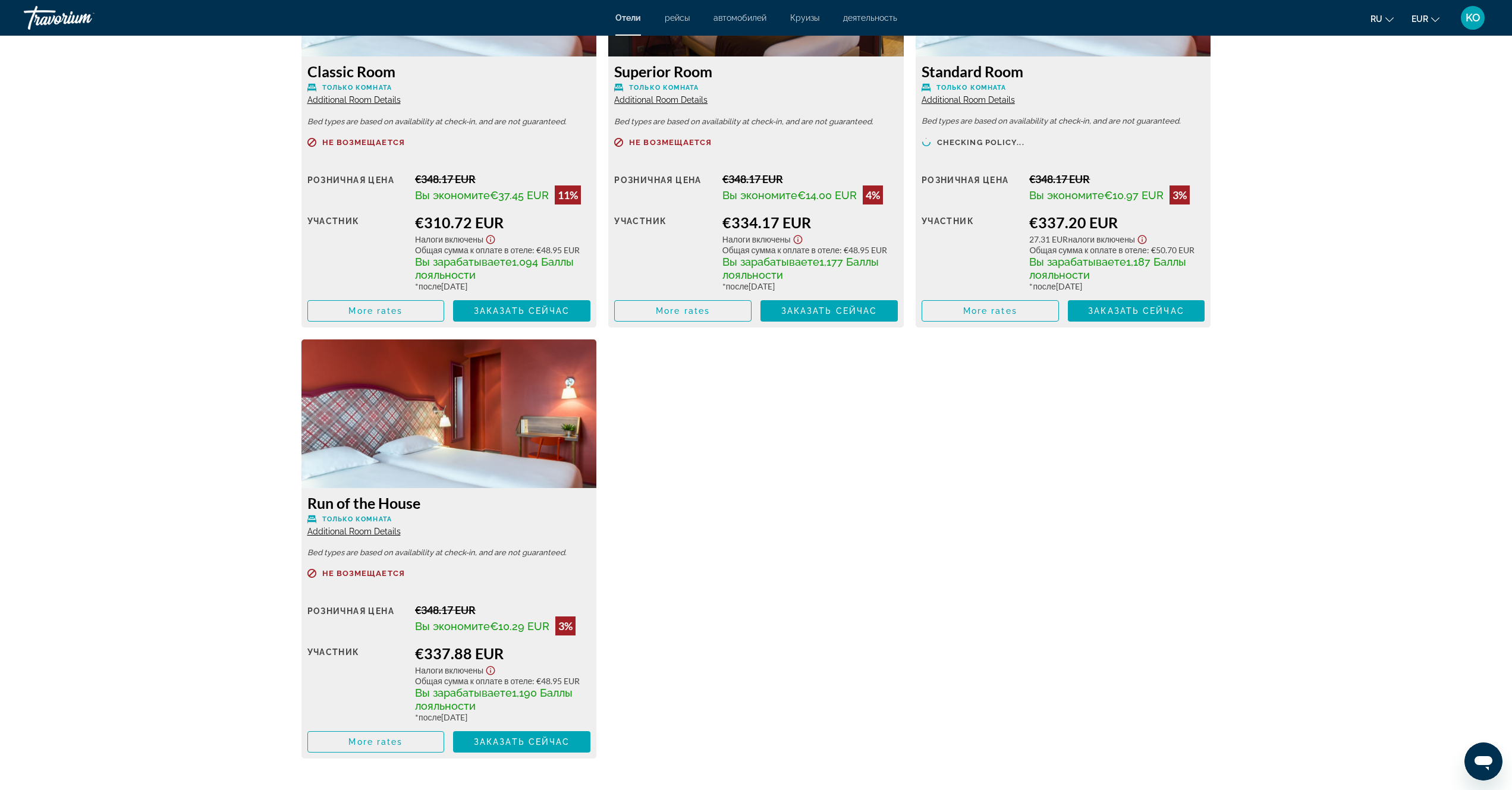
scroll to position [1784, 0]
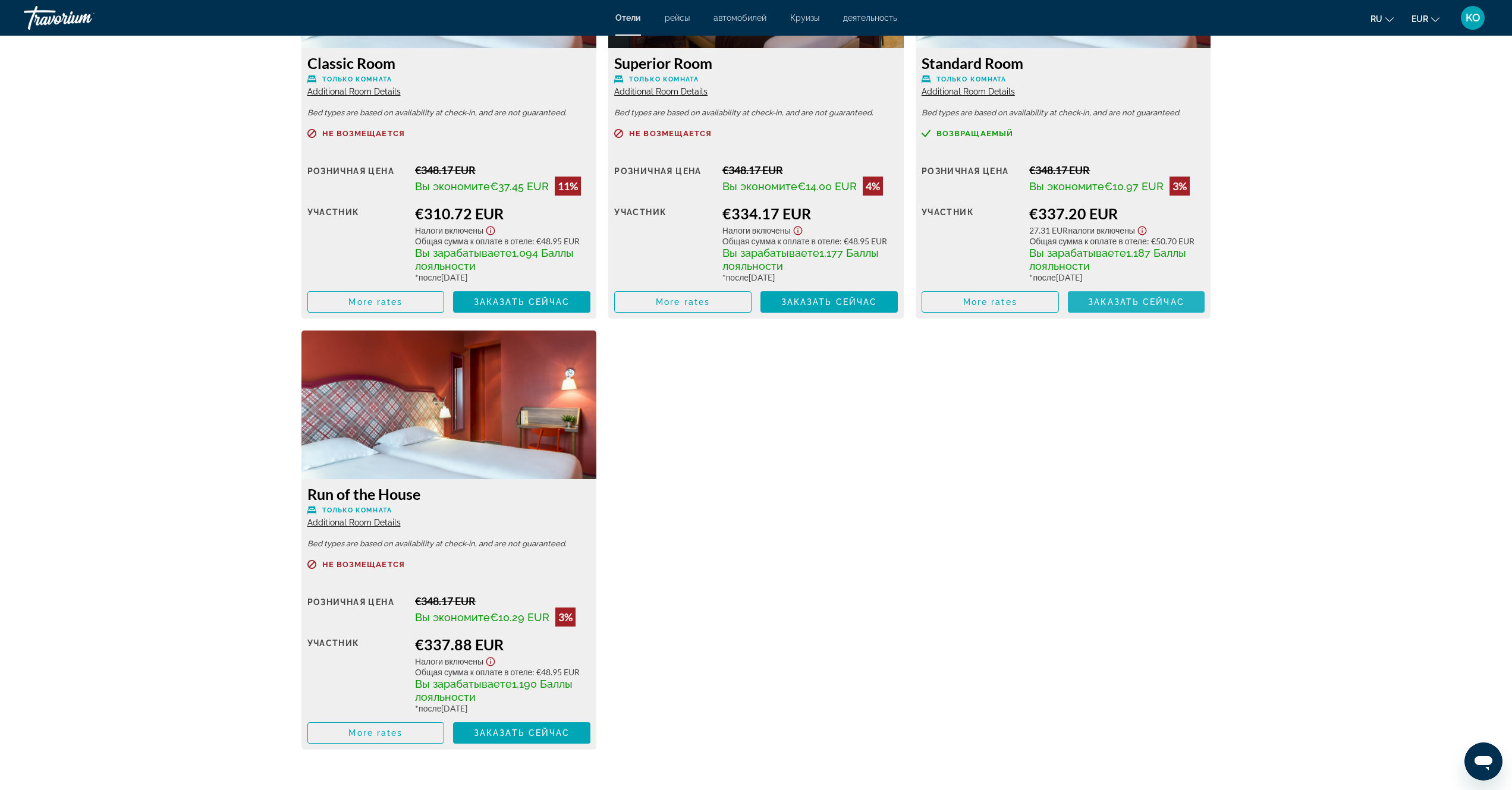
click at [1137, 303] on span "Заказать сейчас" at bounding box center [1136, 302] width 97 height 9
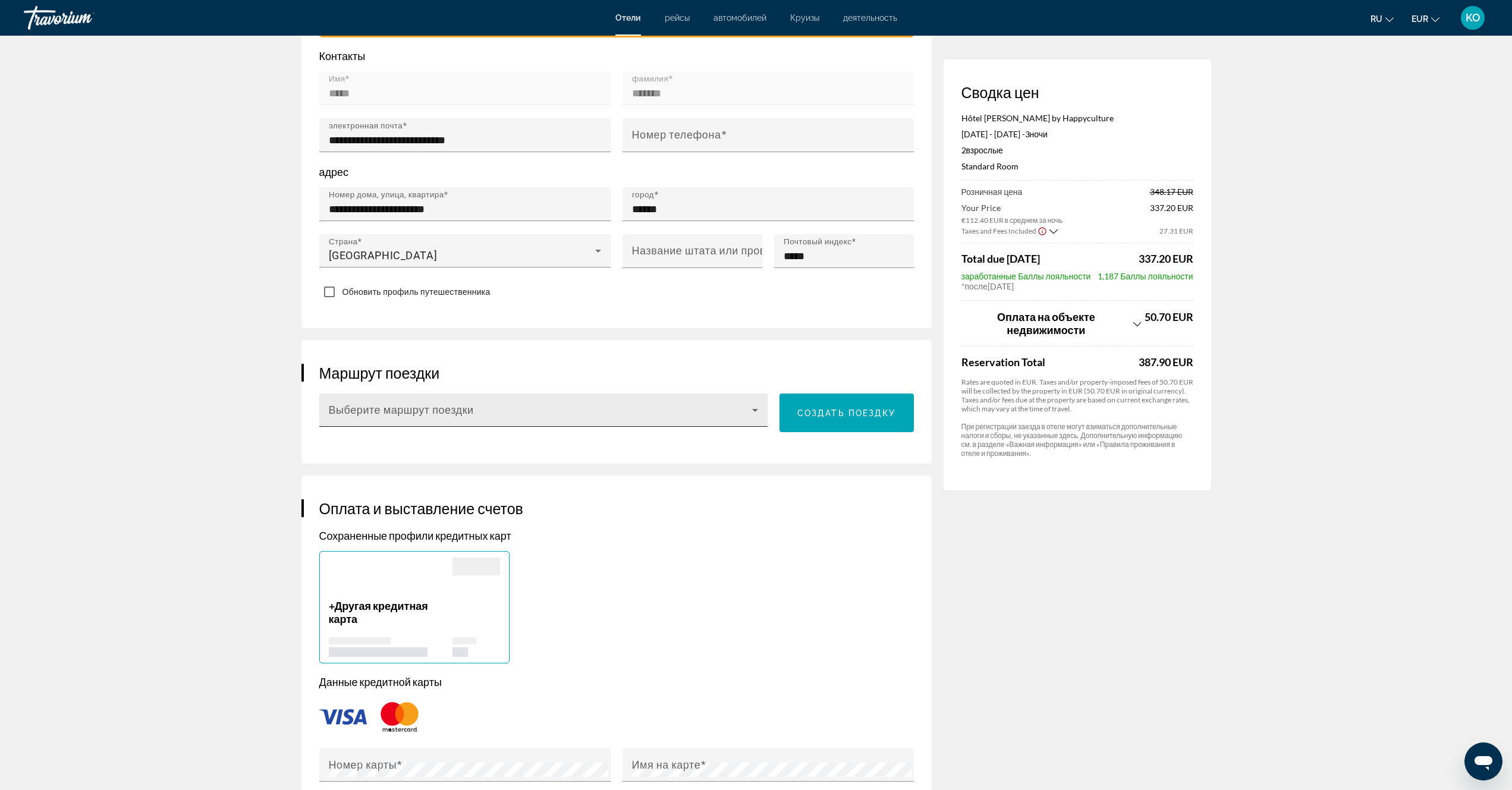
scroll to position [416, 0]
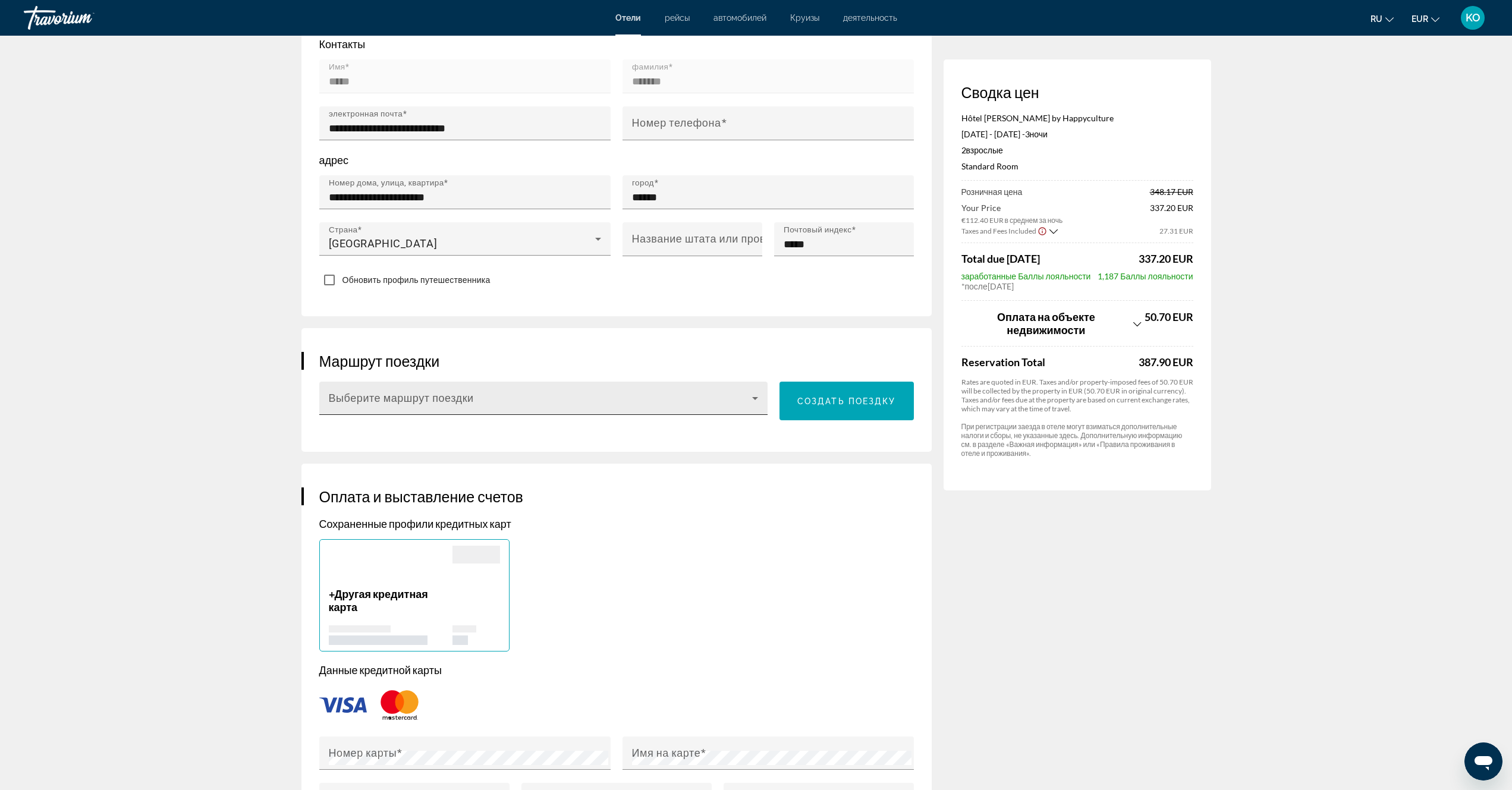
click at [498, 397] on span "Main content" at bounding box center [540, 403] width 424 height 14
drag, startPoint x: 862, startPoint y: 513, endPoint x: 861, endPoint y: 505, distance: 8.1
click at [862, 512] on div at bounding box center [756, 395] width 1512 height 790
click at [862, 397] on span "Создать поездку" at bounding box center [846, 401] width 99 height 9
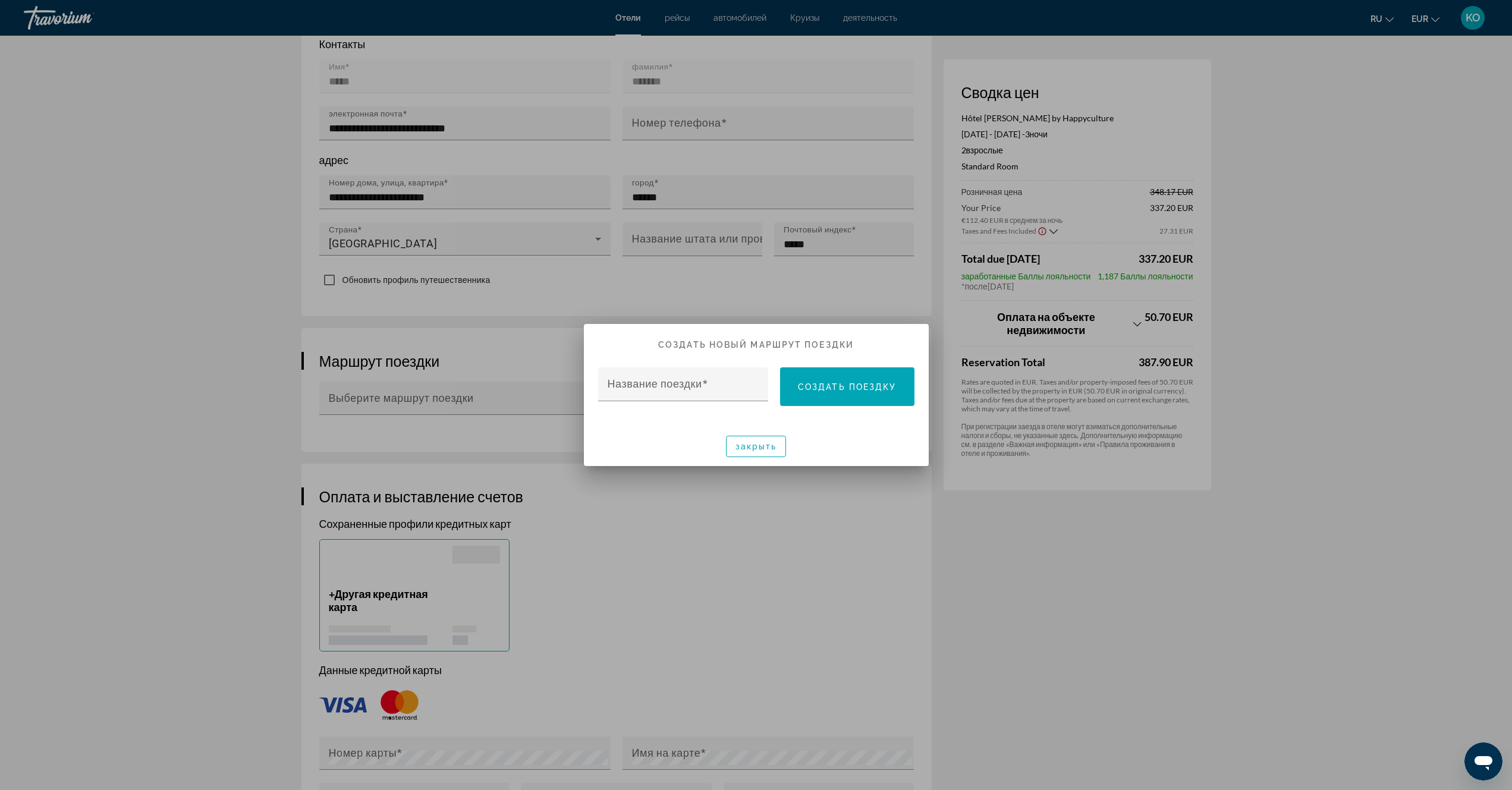
scroll to position [0, 0]
click at [764, 451] on span "закрыть" at bounding box center [756, 446] width 42 height 9
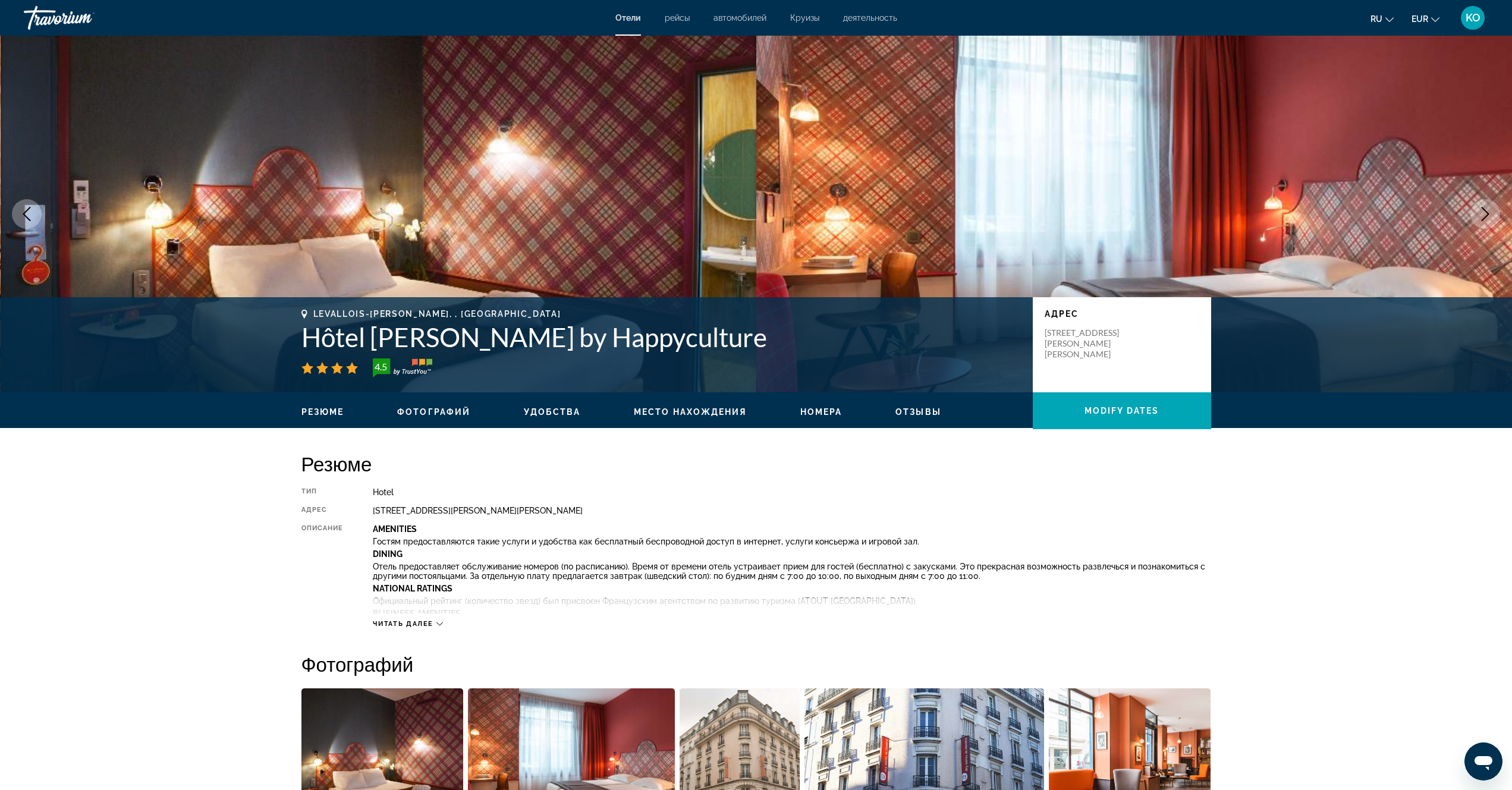
click at [442, 623] on icon "Main content" at bounding box center [439, 623] width 6 height 6
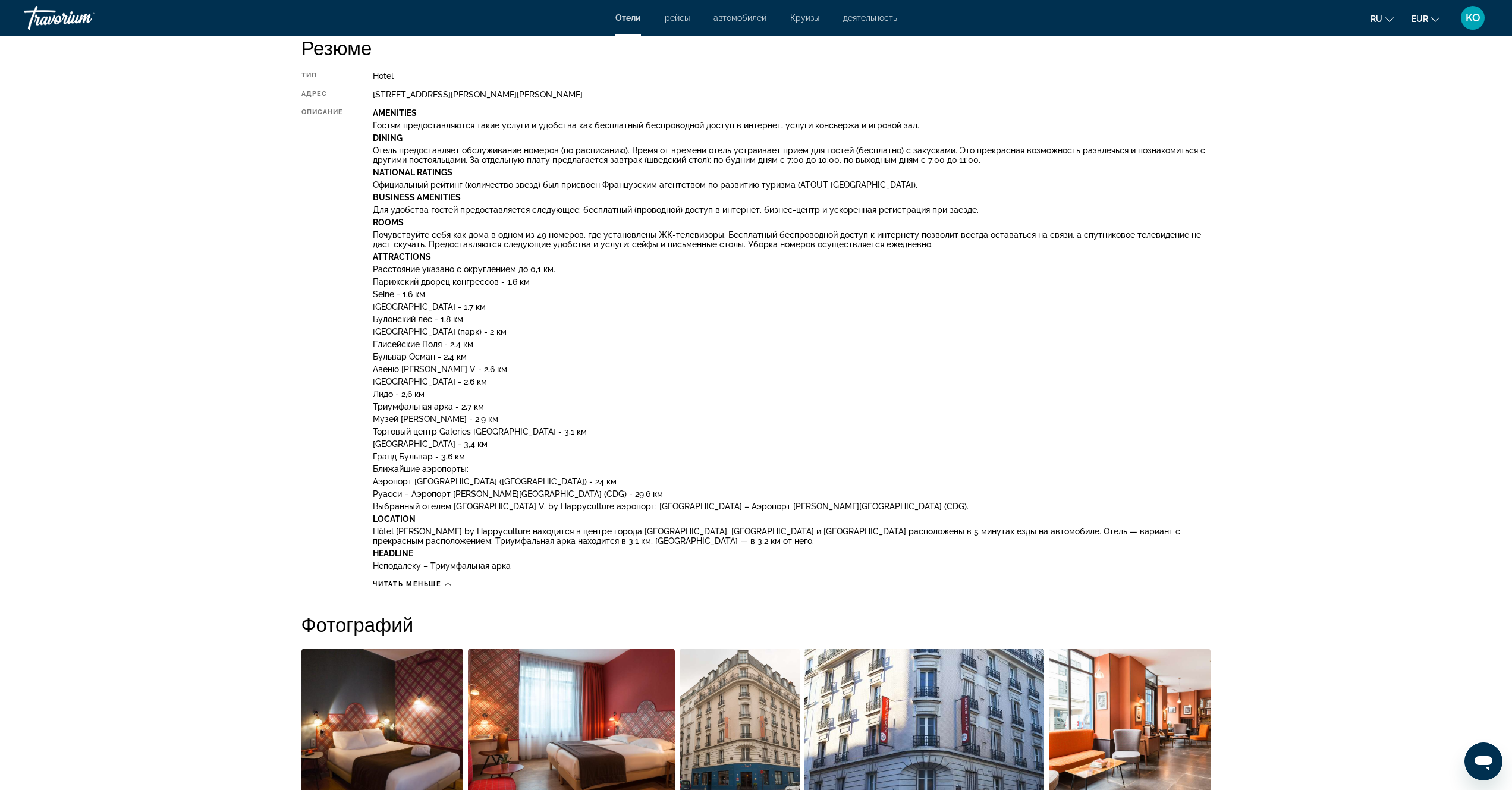
scroll to position [595, 0]
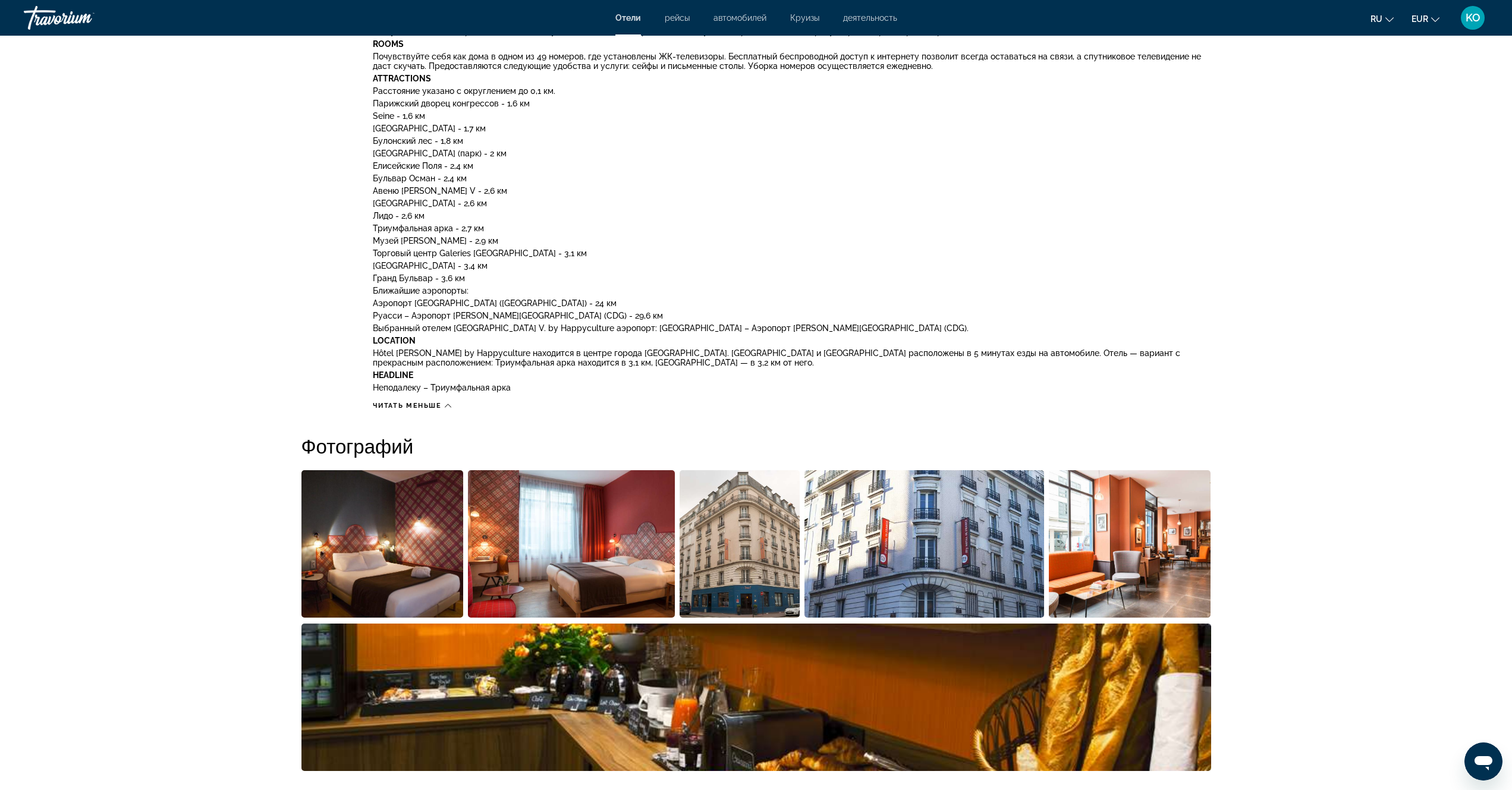
click at [917, 564] on img "Open full-screen image slider" at bounding box center [924, 544] width 240 height 148
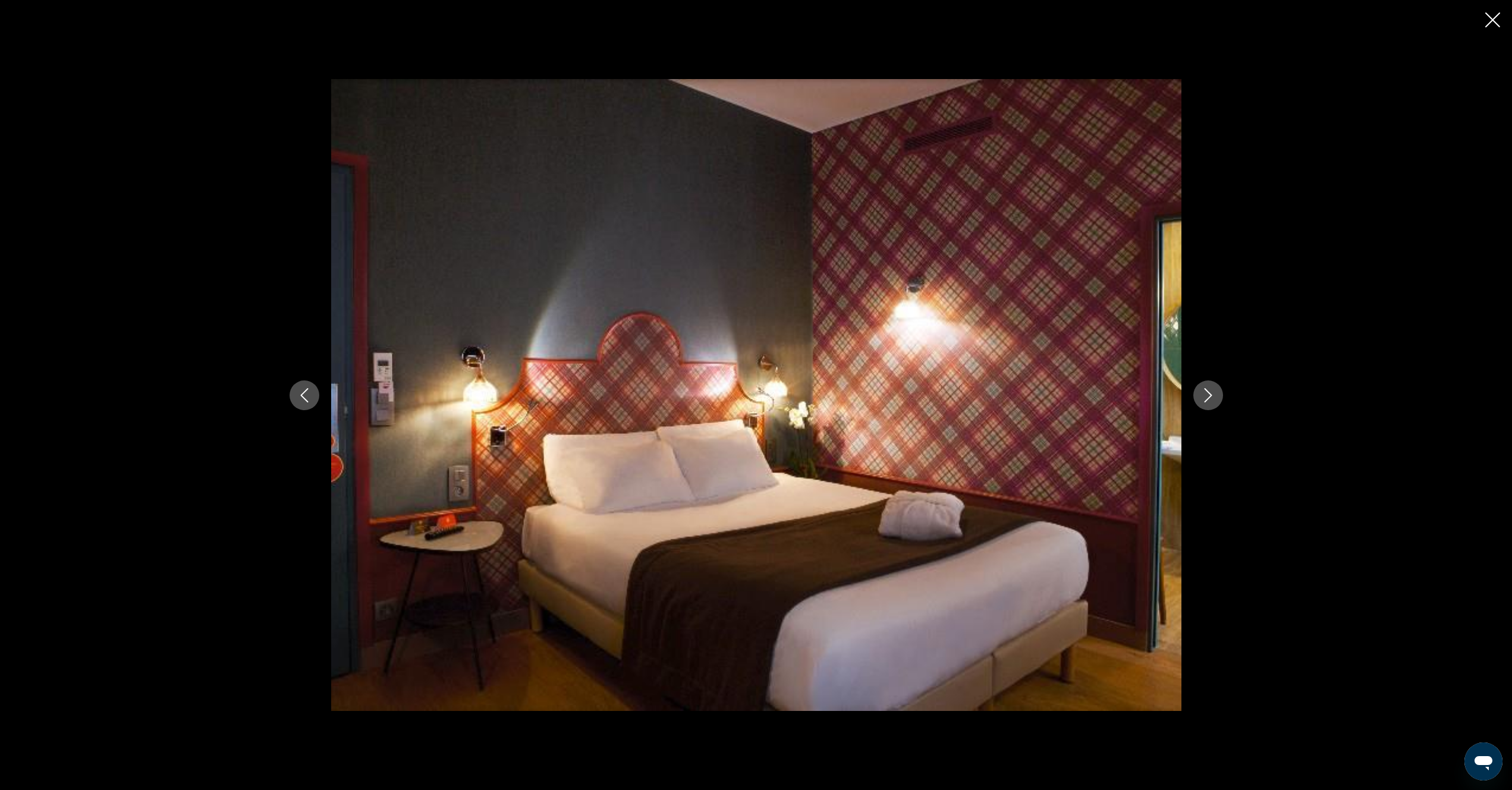
click at [307, 393] on icon "Previous image" at bounding box center [305, 395] width 14 height 14
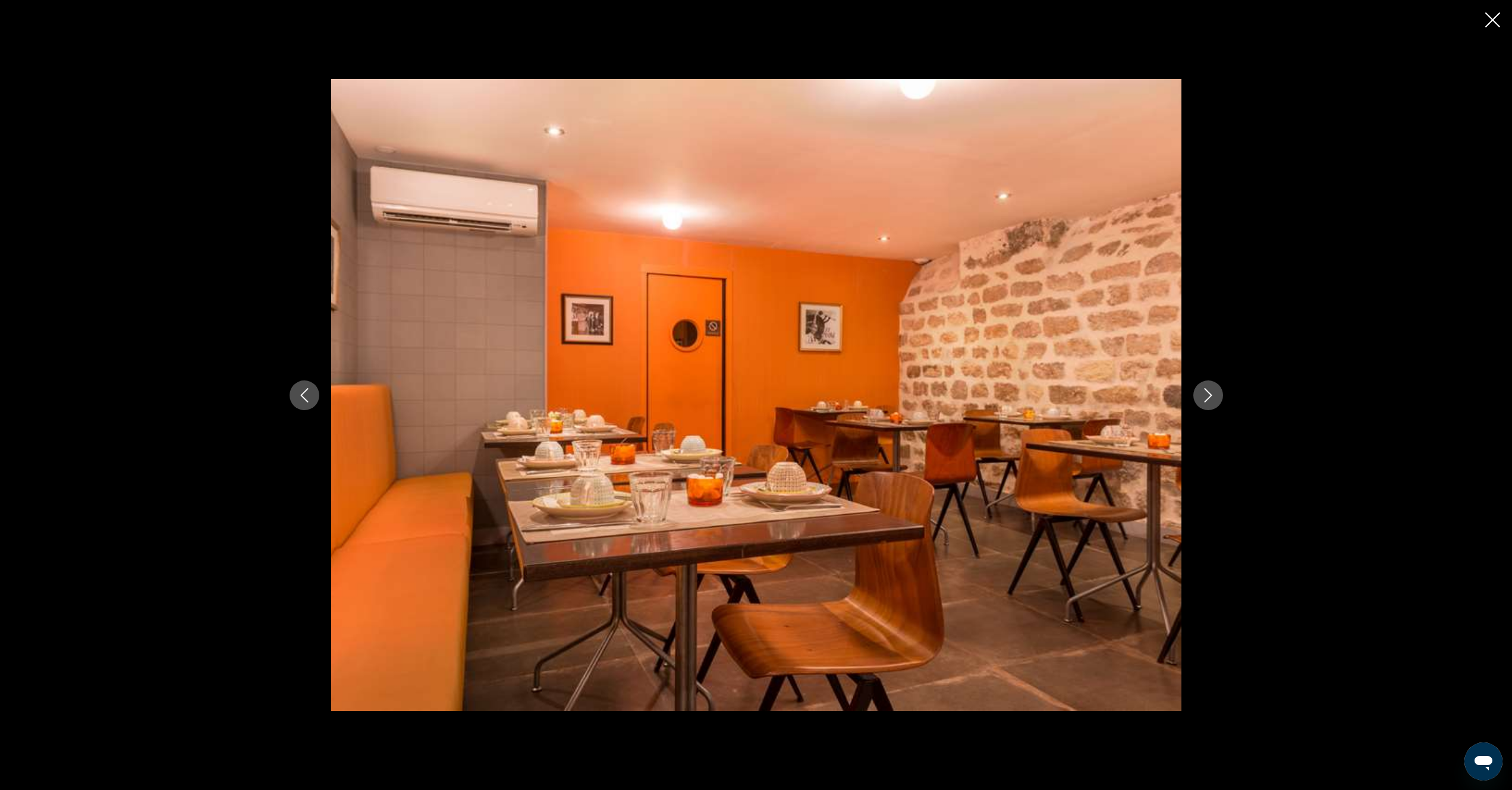
click at [306, 393] on icon "Previous image" at bounding box center [305, 395] width 14 height 14
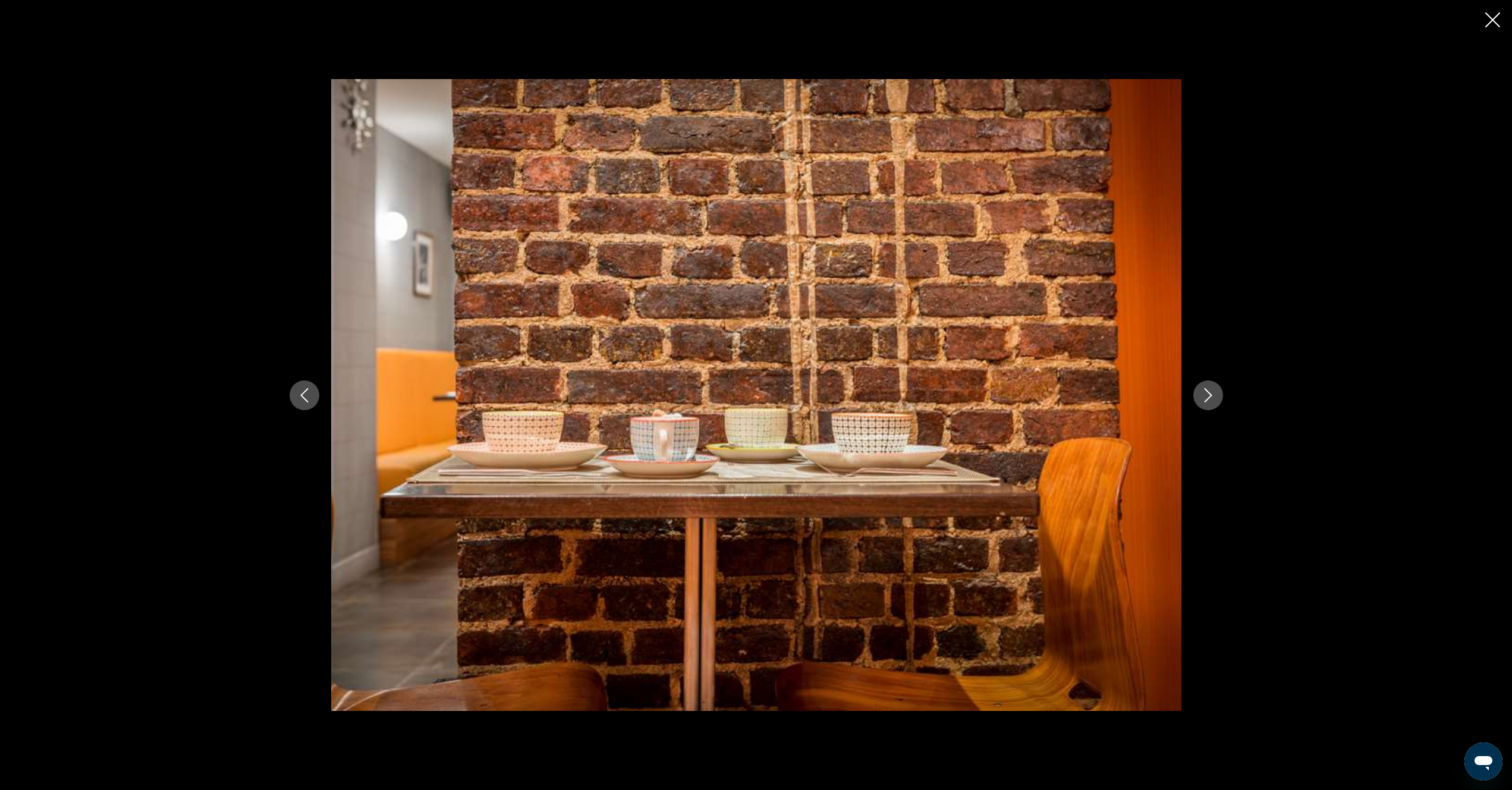
click at [1203, 396] on icon "Next image" at bounding box center [1208, 395] width 14 height 14
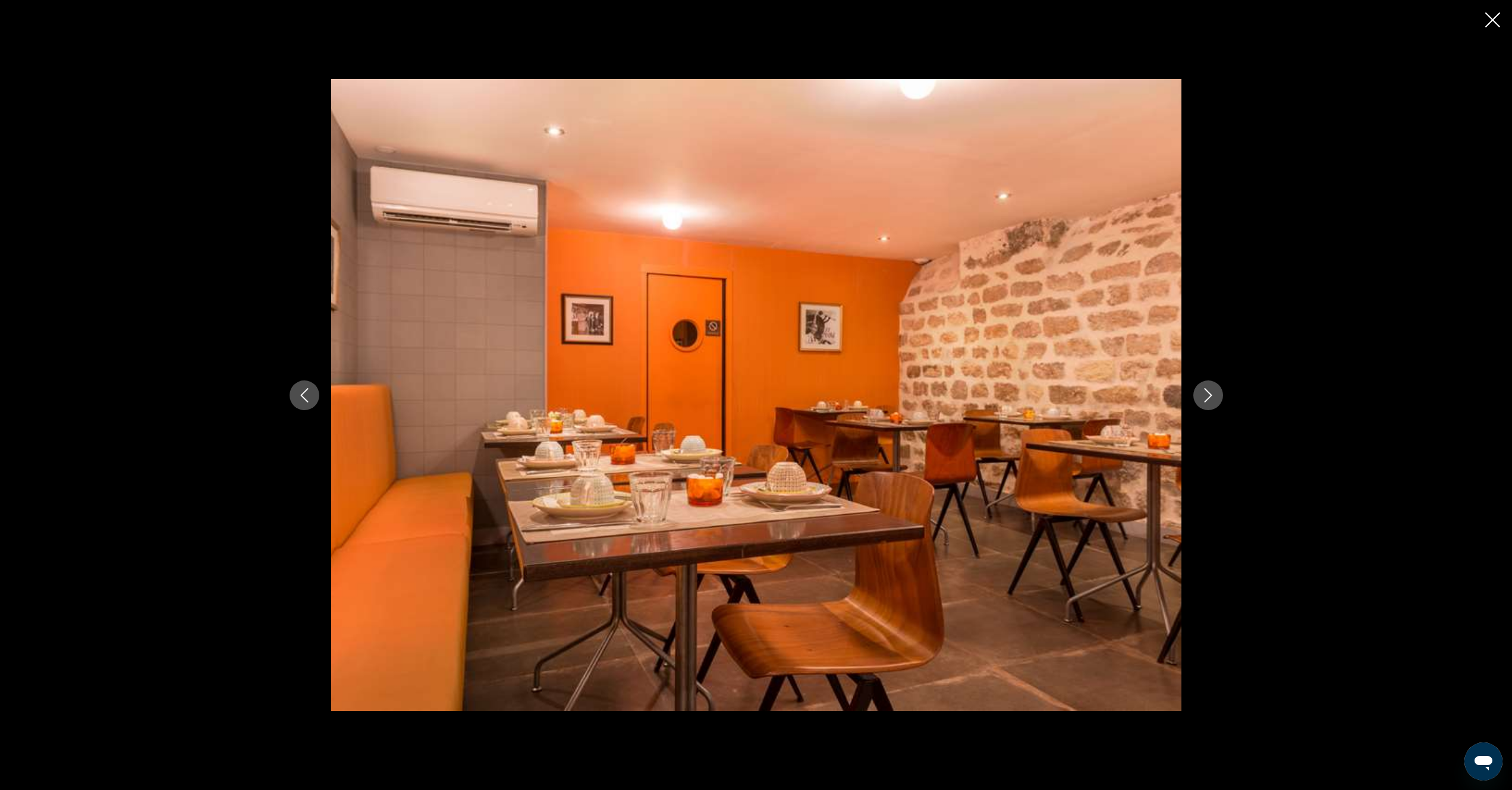
drag, startPoint x: 1491, startPoint y: 18, endPoint x: 1478, endPoint y: 24, distance: 14.3
click at [1489, 20] on icon "Close slideshow" at bounding box center [1492, 20] width 15 height 15
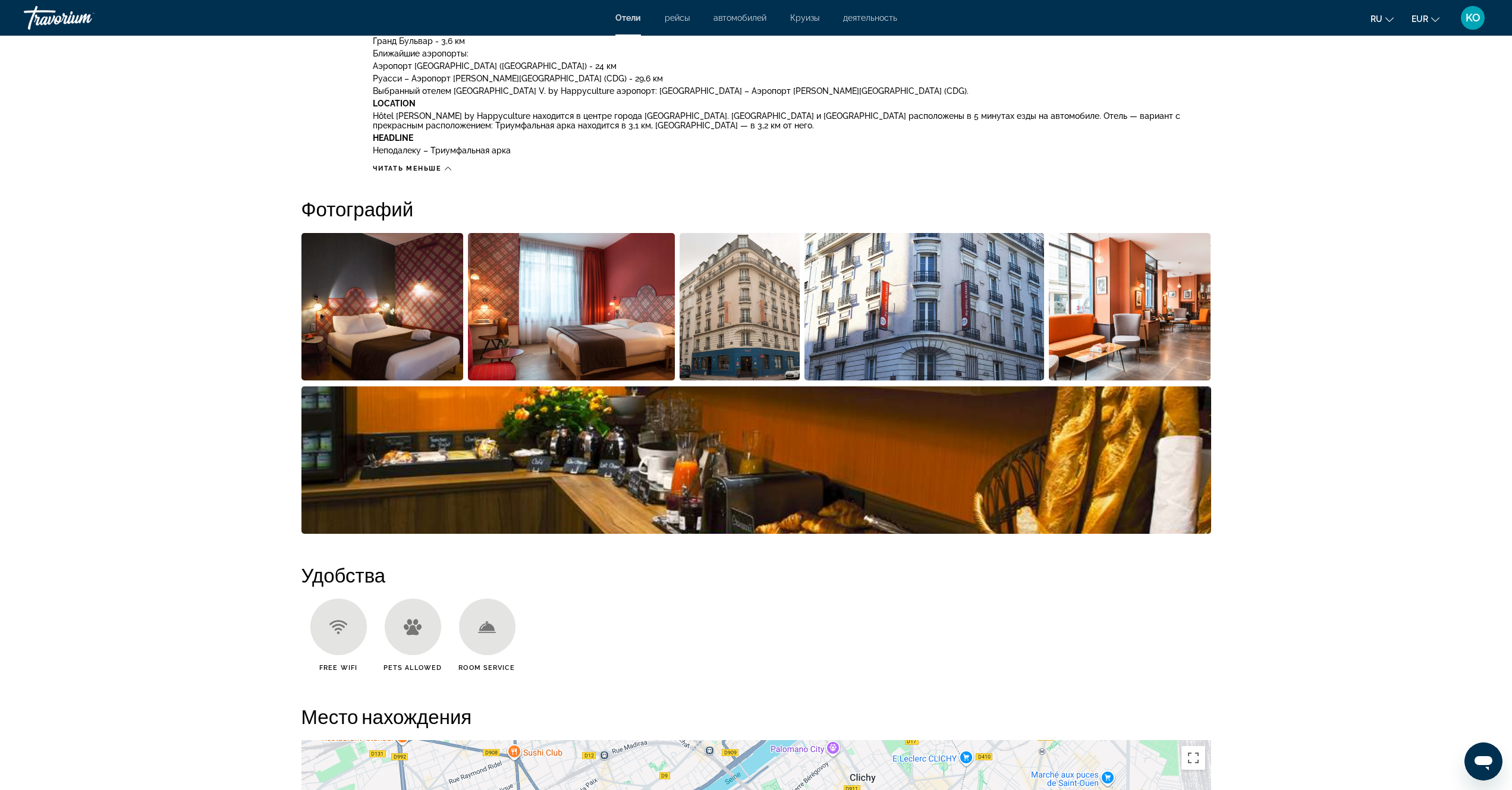
scroll to position [1011, 0]
